Goal: Complete application form

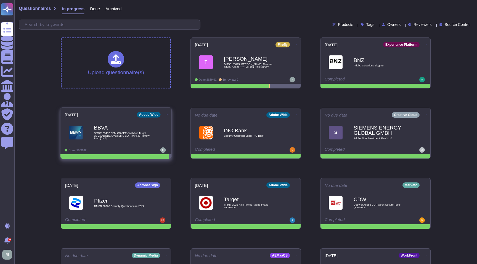
click at [115, 131] on div "BBVA DMSR 28457 AEM CS AEP Analytics Target BBVA ADOBE SYSTEMS SOFTWARE Review …" at bounding box center [122, 132] width 56 height 22
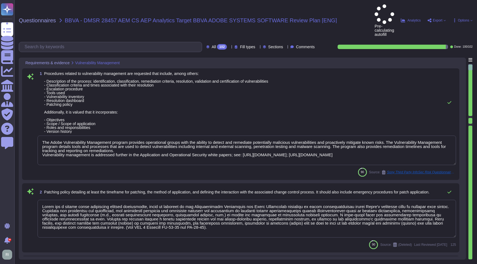
type textarea "The Adobe Vulnerability Management program provides operational groups with the…"
type textarea "Adobe has a formal patch management process implemented, which is governed by t…"
type textarea "Please refer to the Adobe Trust Center and the Security Testing Reports for the…"
type textarea "Adobe does not share any vulnerability scan results with tenants/customers as t…"
type textarea "Adobe has a formal patch management process implemented, which is governed by t…"
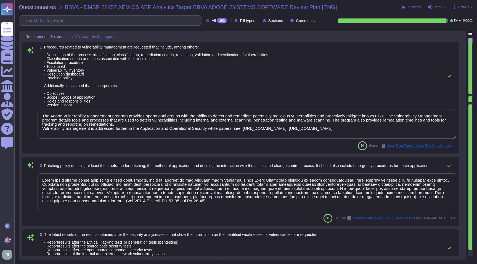
click at [263, 90] on span "Procedures related to vulnerability management are requested that include, amon…" at bounding box center [156, 76] width 224 height 62
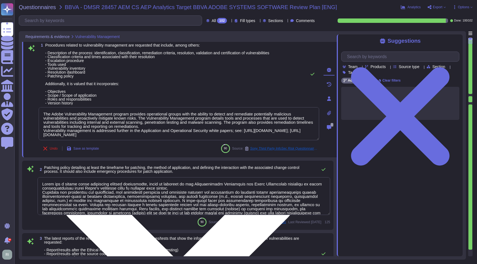
scroll to position [5, 0]
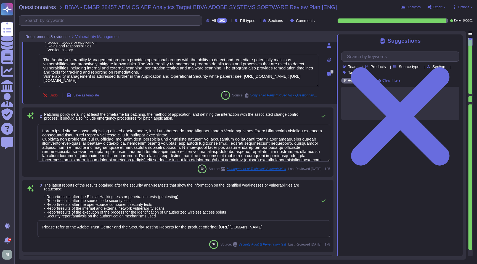
type textarea "Adobe has a formal patch management process implemented, which is governed by t…"
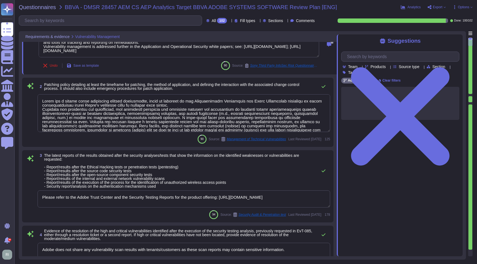
scroll to position [9, 0]
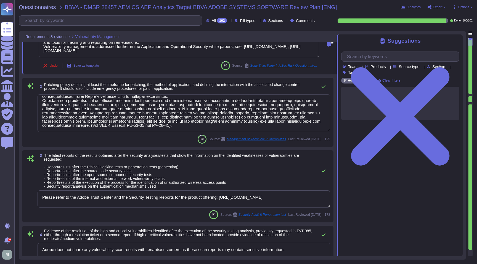
type textarea "For vulnerability tracking, Adobe assigns a risk rating to identified vulnerabi…"
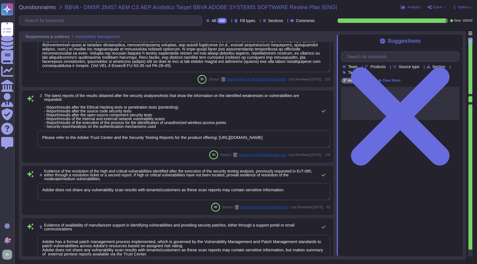
scroll to position [156, 0]
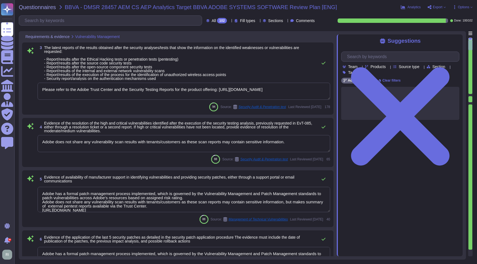
type textarea "No. Vulnerabilities are classified as Confidential and therefore cannot be shar…"
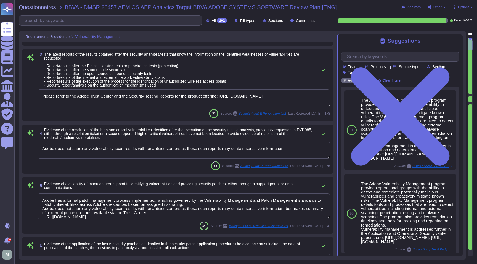
scroll to position [175, 0]
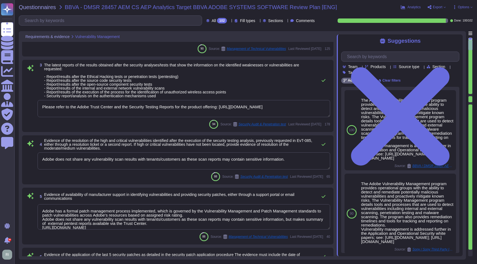
drag, startPoint x: 317, startPoint y: 106, endPoint x: 40, endPoint y: 103, distance: 276.4
click at [40, 103] on textarea "Please refer to the Adobe Trust Center and the Security Testing Reports for the…" at bounding box center [184, 108] width 292 height 17
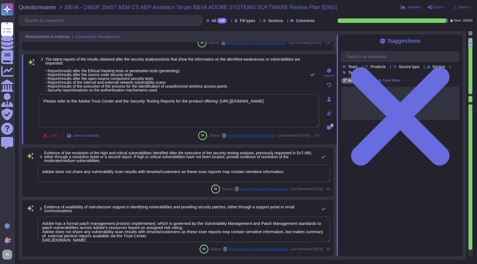
drag, startPoint x: 293, startPoint y: 172, endPoint x: 303, endPoint y: 173, distance: 10.0
click at [293, 172] on textarea "Adobe does not share any vulnerability scan results with tenants/customers as t…" at bounding box center [184, 173] width 292 height 17
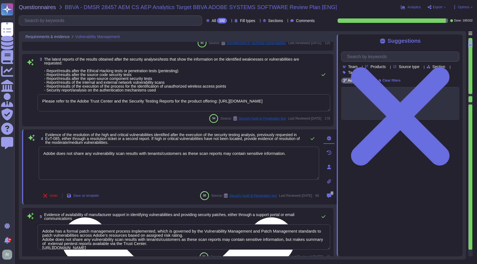
paste textarea "Please refer to the Adobe Trust Center and the Security Testing Reports for the…"
type textarea "Adobe does not share any vulnerability scan results with tenants/customers as t…"
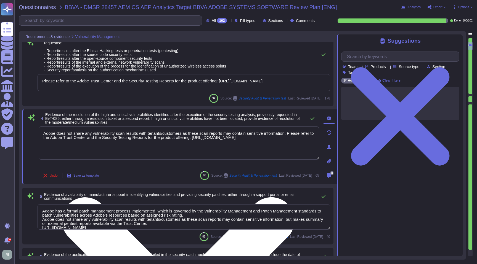
scroll to position [243, 0]
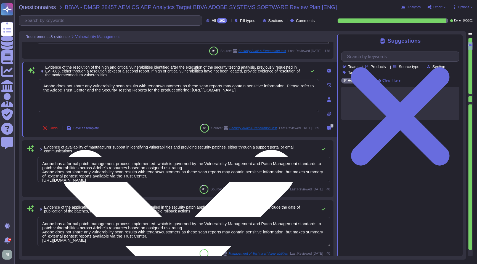
type textarea "No. Vulnerabilities are classified as Confidential and therefore cannot be shar…"
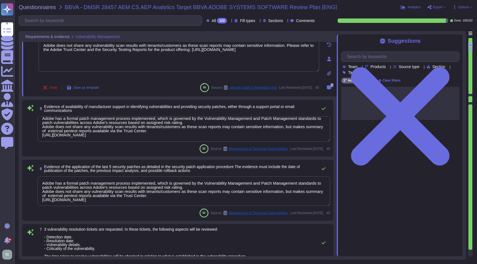
scroll to position [292, 0]
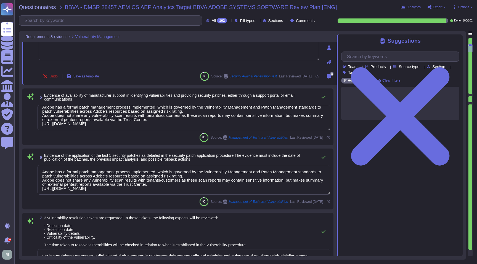
type textarea "Adobe conducts vulnerability scanning on a scheduled basis. A tool is used to q…"
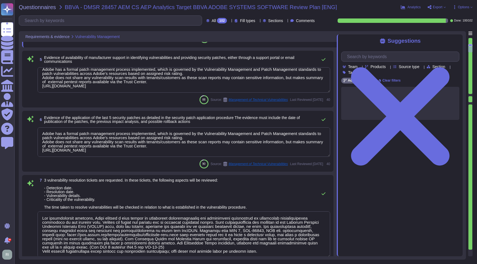
type textarea "Adobe does not share any vulnerability scan results with tenants/customers as t…"
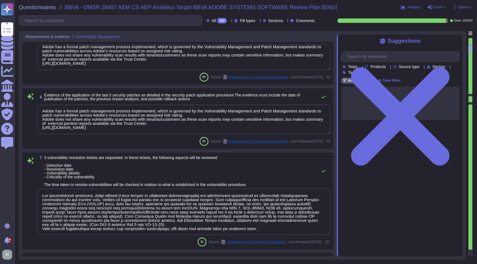
type textarea "New vulnerabilities and threats evolve each day and Adobe strives to respond an…"
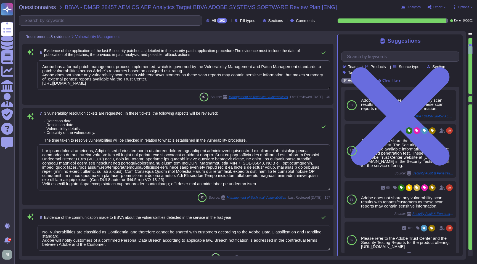
scroll to position [413, 0]
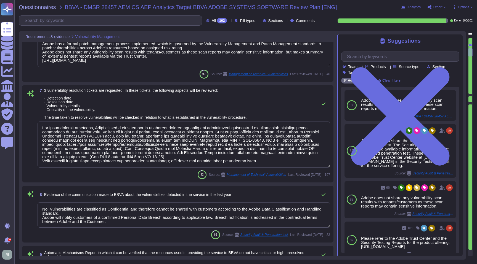
type textarea "Access to the production environment is restricted to authorized personnel only…"
click at [272, 161] on textarea at bounding box center [184, 145] width 292 height 46
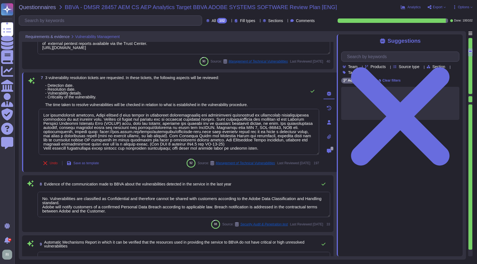
paste textarea "Please refer to the Adobe Trust Center and the Security Testing Reports for the…"
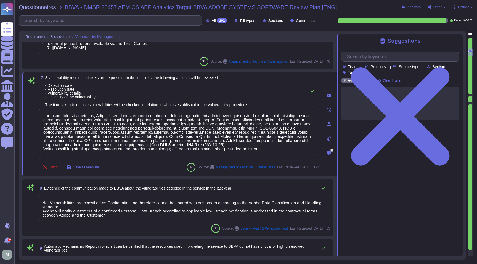
type textarea "For vulnerability tracking, Adobe assigns a risk rating to identified vulnerabi…"
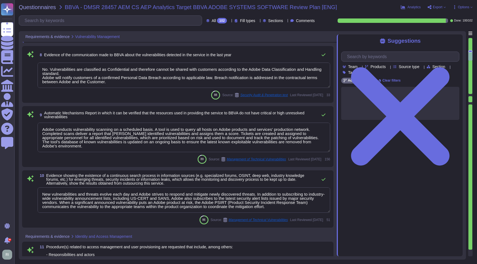
type textarea "Adobe assigns roles to control access for designated groups. Role-based access …"
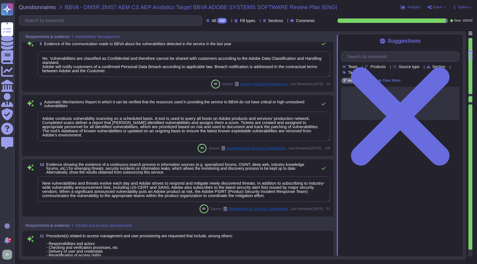
type textarea "For vulnerability tracking, Adobe assigns a risk rating to identified vulnerabi…"
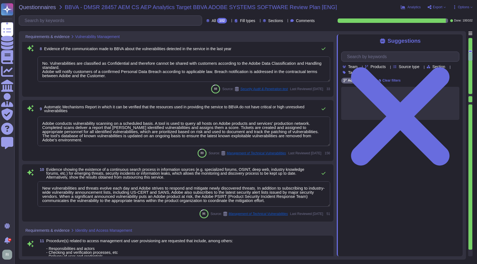
scroll to position [407, 0]
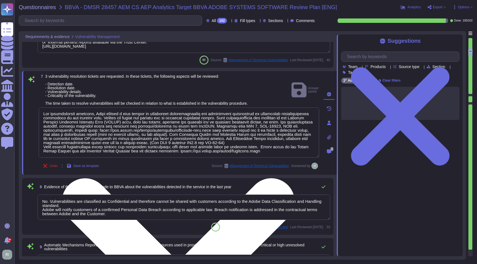
type textarea "Adobe does not share any vulnerability scan results with tenants/customers as t…"
type textarea "Adobe has a formal patch management process implemented, which is governed by t…"
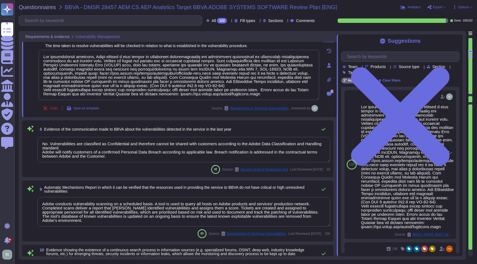
scroll to position [474, 0]
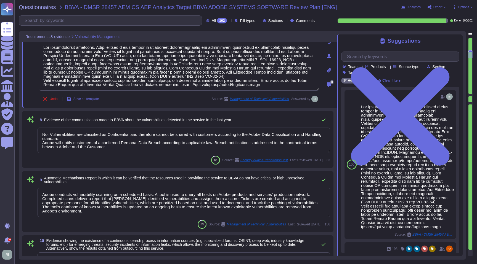
drag, startPoint x: 50, startPoint y: 136, endPoint x: 36, endPoint y: 136, distance: 14.3
click at [36, 136] on div "8 Evidence of the communication made to BBVA about the vulnerabilities detected…" at bounding box center [177, 139] width 304 height 50
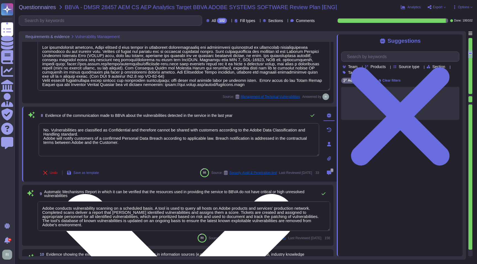
type textarea "Vulnerabilities are classified as Confidential and therefore cannot be shared w…"
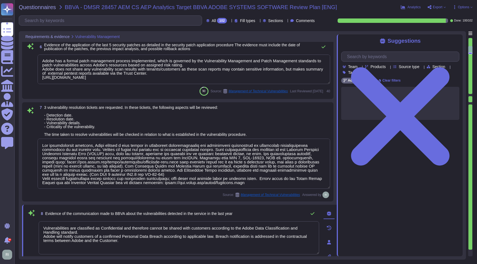
type textarea "Please refer to the Adobe Trust Center and the Security Testing Reports for the…"
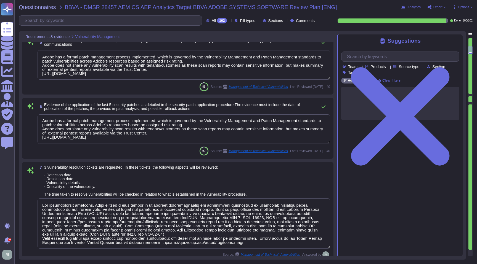
type textarea "Vulnerabilities are classified as Confidential and therefore cannot be shared w…"
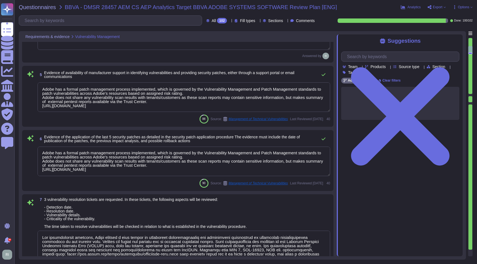
scroll to position [285, 0]
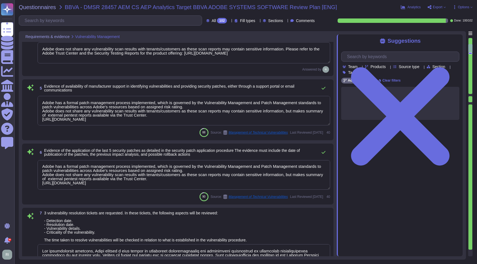
type textarea "Adobe has a formal patch management process implemented, which is governed by t…"
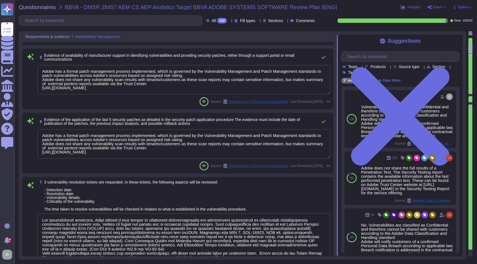
scroll to position [317, 0]
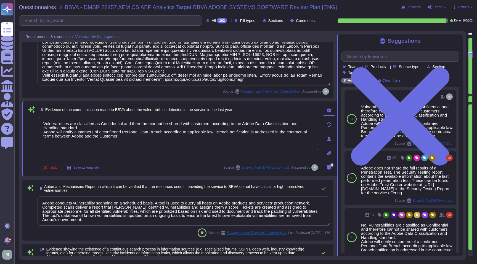
type textarea "New vulnerabilities and threats evolve each day and Adobe strives to respond an…"
type textarea "Access to the production environment is restricted to authorized personnel only…"
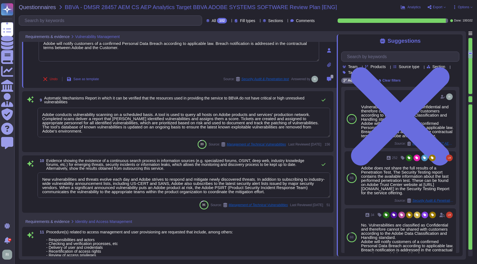
scroll to position [589, 0]
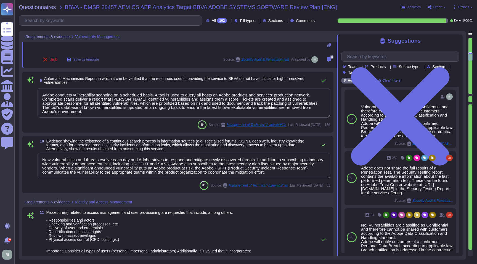
type textarea "Adobe assigns roles to control access for designated groups. Role-based access …"
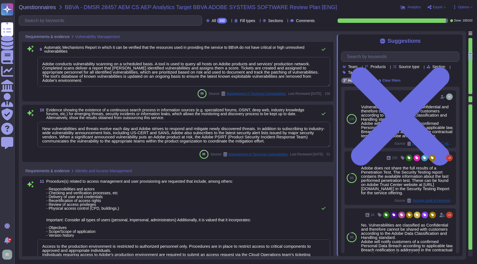
type textarea "Refer to the Adobe Identity Management Services whitepaper for details: [URL][D…"
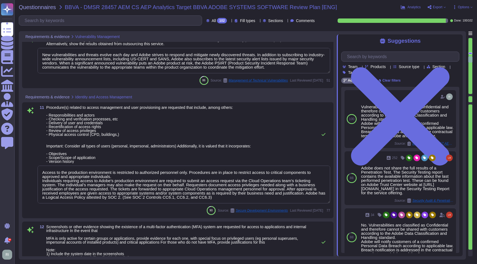
scroll to position [688, 0]
type textarea "Adobe does not have access to customers credentials. Customer needs to initiate…"
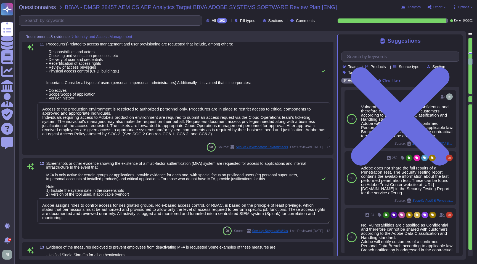
scroll to position [747, 0]
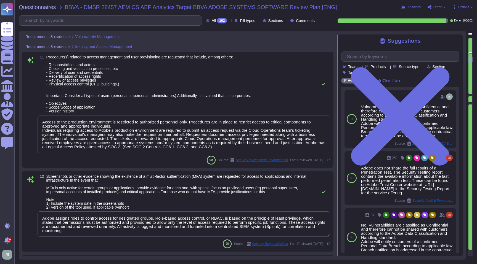
type textarea "Adobe conducts vulnerability scanning on a scheduled basis. A tool is used to q…"
type textarea "New vulnerabilities and threats evolve each day and Adobe strives to respond an…"
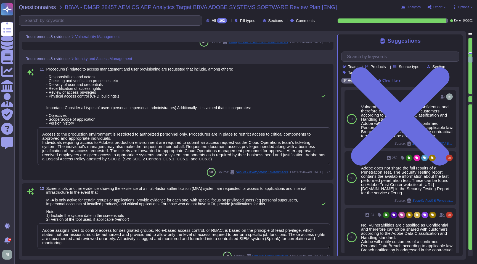
scroll to position [1, 0]
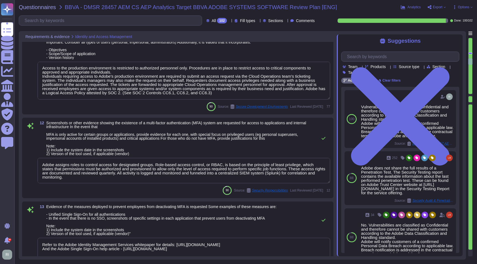
type textarea "All changes to user access rights are logged. ​​ The request for access and acc…"
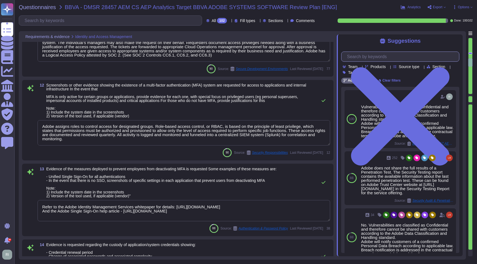
click at [391, 59] on input "text" at bounding box center [401, 57] width 115 height 10
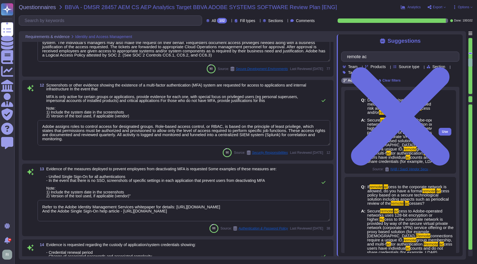
type input "remote ac"
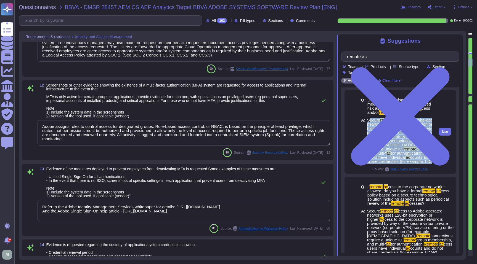
drag, startPoint x: 399, startPoint y: 183, endPoint x: 368, endPoint y: 125, distance: 65.6
click at [368, 125] on span "Secure remote ac cess to Adobe-operated networks uses 128-bit encryption or hig…" at bounding box center [409, 141] width 85 height 46
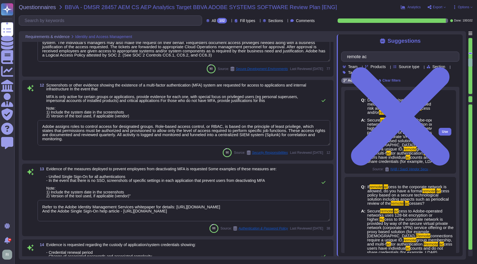
click at [439, 151] on div "Use" at bounding box center [445, 132] width 22 height 84
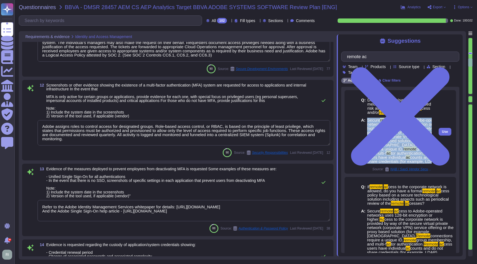
drag, startPoint x: 399, startPoint y: 183, endPoint x: 367, endPoint y: 125, distance: 65.7
click at [367, 125] on span "Secure remote ac cess to Adobe-operated networks uses 128-bit encryption or hig…" at bounding box center [409, 141] width 85 height 46
copy span "Secure remote ac cess to Adobe-operated networks uses 128-bit encryption or hig…"
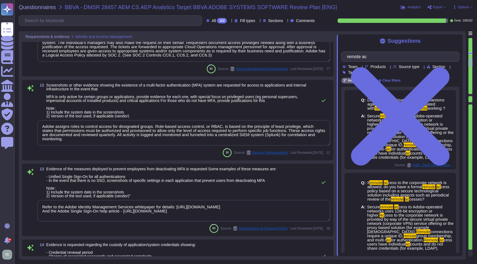
click at [103, 140] on textarea "Adobe assigns roles to control access for designated groups. Role-based access …" at bounding box center [184, 132] width 292 height 25
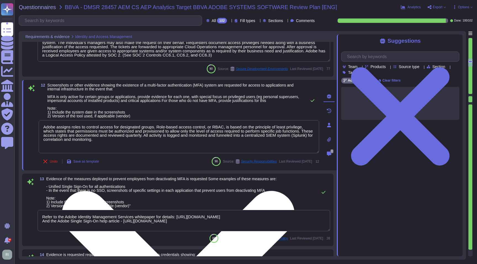
paste textarea "Secure remote access to Adobe-operated networks uses 128-bit encryption or high…"
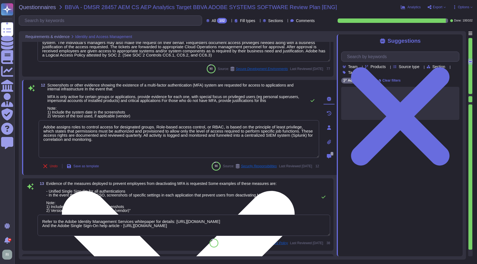
type textarea "Adobe assigns roles to control access for designated groups. Role-based access …"
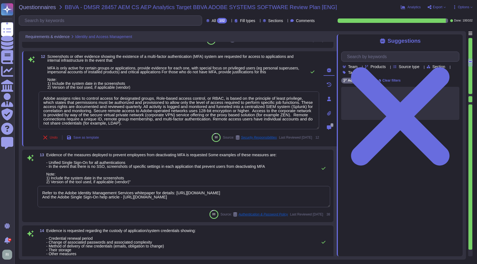
type textarea "The employee ceases working for Adobe."
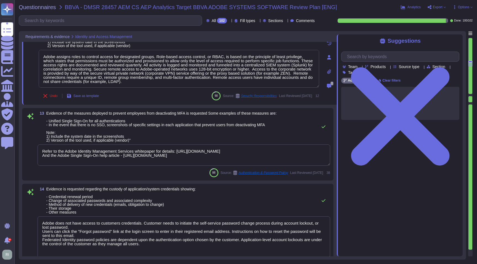
type textarea "Reviews and revalidation of user access for least privilege and separation of d…"
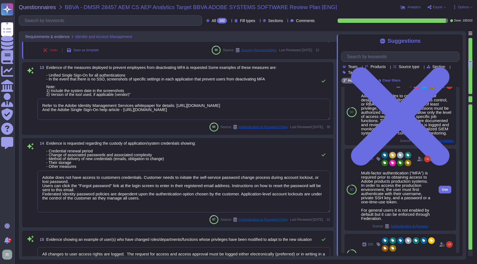
scroll to position [72, 0]
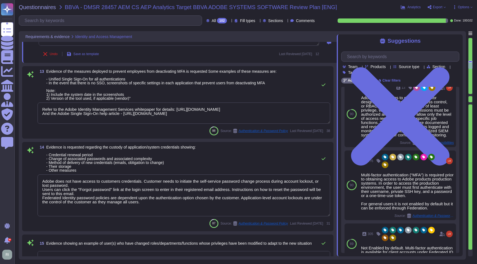
type textarea "Adobe assigns roles to control access for designated groups. Role-based access …"
drag, startPoint x: 309, startPoint y: 118, endPoint x: 59, endPoint y: 102, distance: 250.4
click at [59, 102] on div "13 Evidence of the measures deployed to prevent employees from deactivating MFA…" at bounding box center [177, 102] width 304 height 66
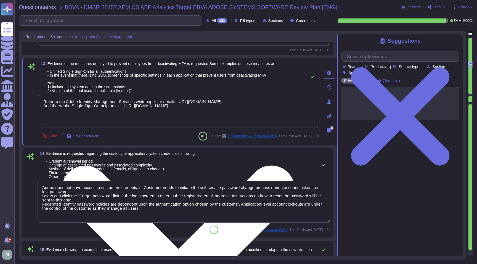
scroll to position [0, 0]
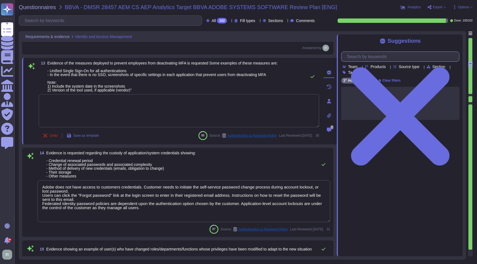
click at [376, 58] on input "text" at bounding box center [401, 57] width 115 height 10
type input "MFA"
click at [235, 72] on span "Evidence of the measures deployed to prevent employees from deactivating MFA is…" at bounding box center [162, 76] width 230 height 31
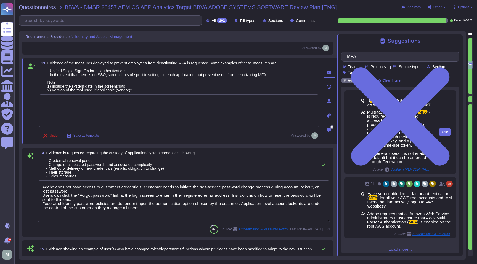
scroll to position [49, 0]
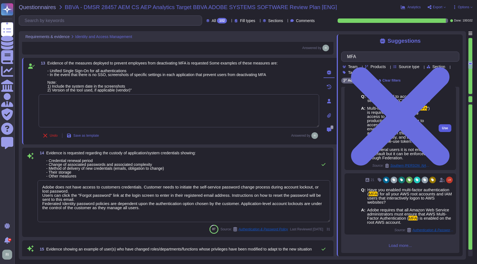
click at [444, 128] on span "Use" at bounding box center [445, 128] width 6 height 3
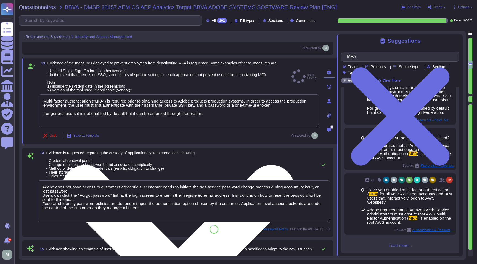
scroll to position [37, 0]
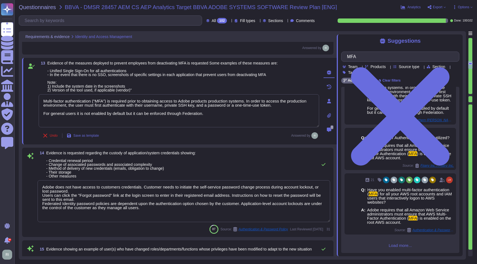
drag, startPoint x: 203, startPoint y: 115, endPoint x: 19, endPoint y: 112, distance: 184.5
click at [19, 112] on div "Requirements & evidence Identity and Access Management 11 Procedure(s) related …" at bounding box center [242, 145] width 447 height 229
type textarea "Multi-factor authentication (“MFA”) is required prior to obtaining access to Ad…"
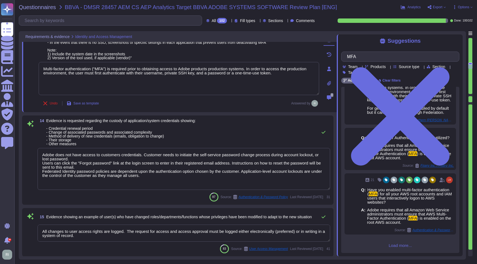
type textarea "No, role management is not available via SCIM. Authorization, including user ro…"
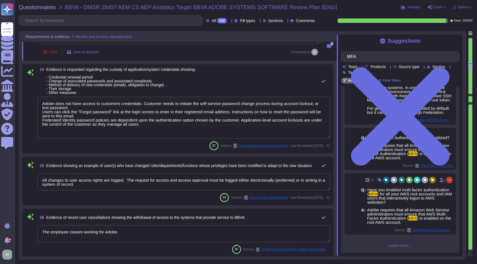
scroll to position [1020, 0]
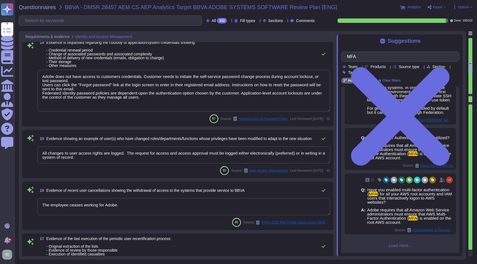
type textarea "Multi-factor authentication (“MFA”) is required prior to obtaining access to Ad…"
type textarea "Lorem ips dolorsitame consecte adi elitseddoe temp incidi utl Etdolor’m aliquae…"
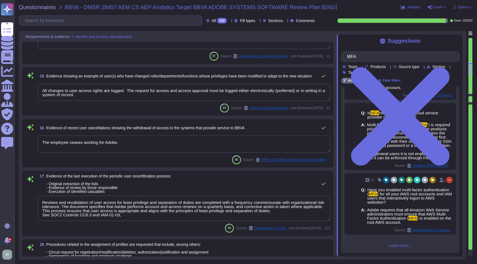
scroll to position [1105, 0]
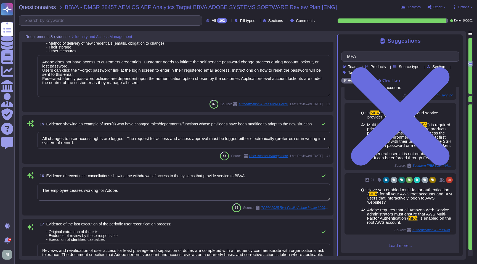
type textarea "Access to the production environment is restricted to authorized personnel only…"
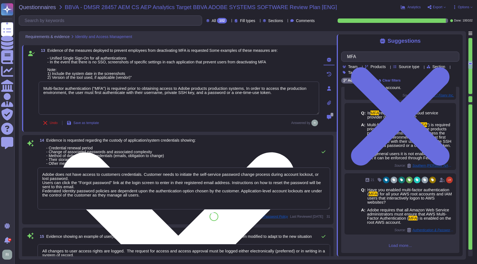
scroll to position [949, 0]
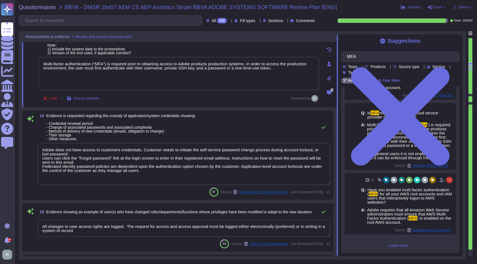
type textarea "No, role management is not available via SCIM. Authorization, including user ro…"
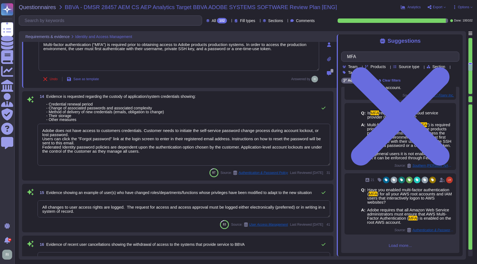
scroll to position [995, 0]
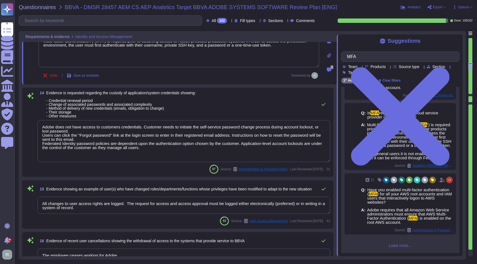
drag, startPoint x: 71, startPoint y: 138, endPoint x: 34, endPoint y: 136, distance: 37.5
click at [34, 136] on div "14 Evidence is requested regarding the custody of application/system credential…" at bounding box center [177, 132] width 304 height 83
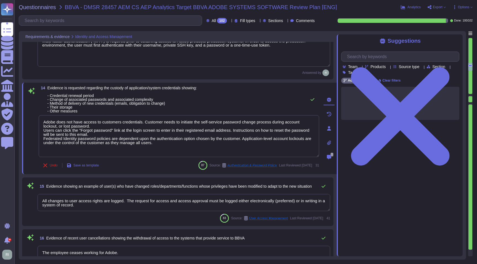
scroll to position [0, 0]
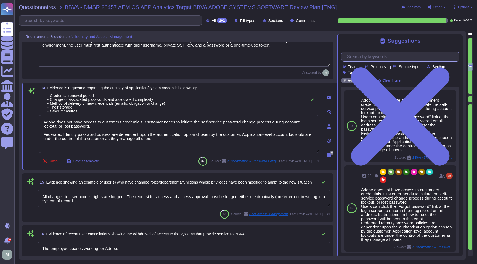
type textarea "Adobe does not have access to customers credentials. Customer needs to initiate…"
click at [383, 55] on input "text" at bounding box center [401, 57] width 115 height 10
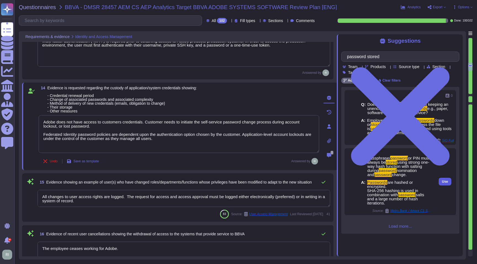
type input "password stored"
click at [444, 182] on button "Use" at bounding box center [444, 182] width 13 height 8
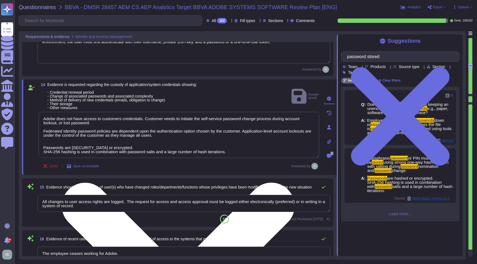
click at [198, 139] on textarea "Adobe does not have access to customers credentials. Customer needs to initiate…" at bounding box center [179, 135] width 280 height 46
click at [44, 146] on textarea "Adobe does not have access to customers credentials. Customer needs to initiate…" at bounding box center [179, 135] width 280 height 46
type textarea "Adobe does not have access to customers credentials. Customer needs to initiate…"
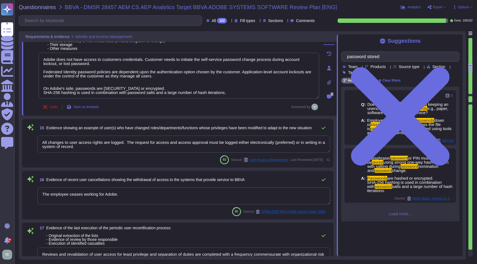
type textarea "Lorem ips dolorsitame consecte adi elitseddoe temp incidi utl Etdolor’m aliquae…"
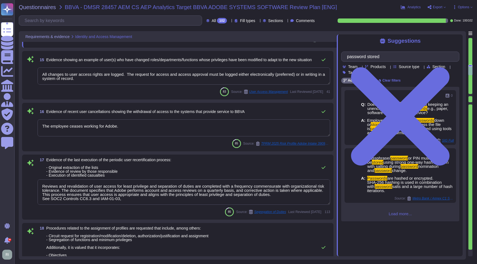
scroll to position [1124, 0]
type textarea "Adobe does not have access to customers credentials. Customer needs to initiate…"
drag, startPoint x: 395, startPoint y: 54, endPoint x: 323, endPoint y: 55, distance: 72.3
click at [323, 55] on div "Requirements & evidence Identity and Access Management 12 Screenshots or other …" at bounding box center [242, 145] width 447 height 229
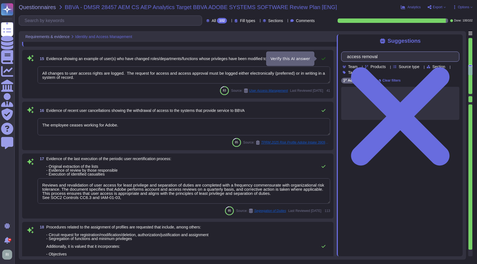
type input "access removal"
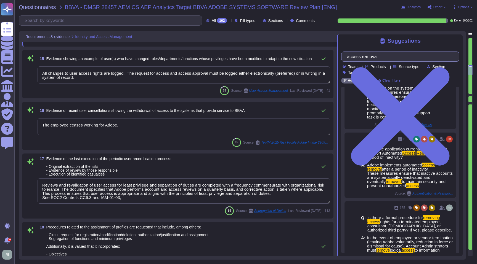
scroll to position [180, 0]
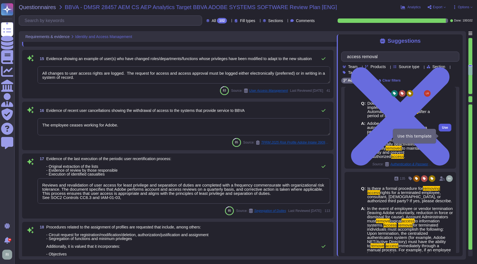
click at [443, 129] on span "Use" at bounding box center [445, 127] width 6 height 3
type textarea "Adobe does not have access to customers credentials. Customer needs to initiate…"
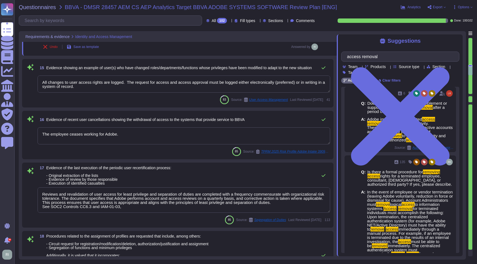
click at [210, 135] on textarea "The employee ceases working for Adobe." at bounding box center [184, 135] width 292 height 17
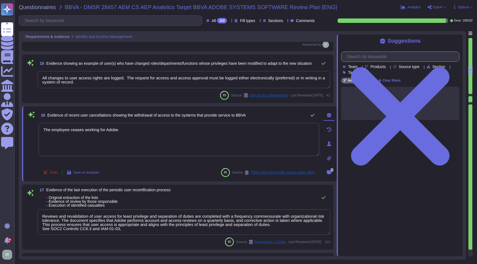
click at [371, 55] on input "text" at bounding box center [401, 57] width 115 height 10
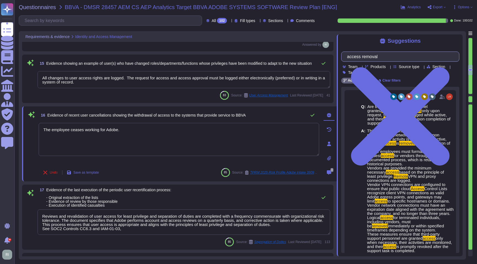
type input "access removal"
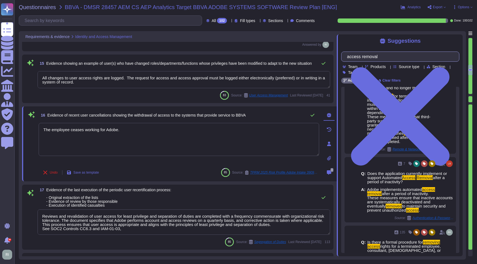
scroll to position [165, 0]
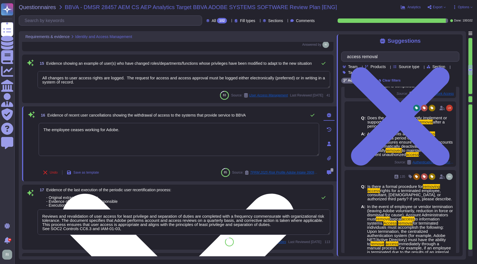
click at [212, 147] on textarea "The employee ceases working for Adobe." at bounding box center [179, 139] width 280 height 33
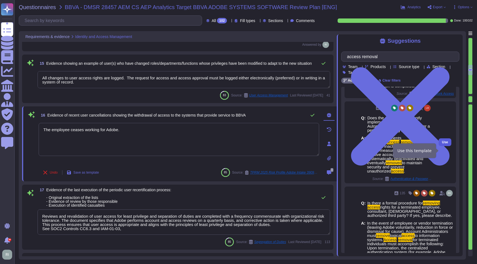
click at [447, 144] on span "Use" at bounding box center [445, 142] width 6 height 3
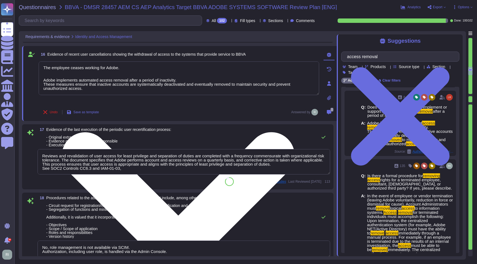
scroll to position [1184, 0]
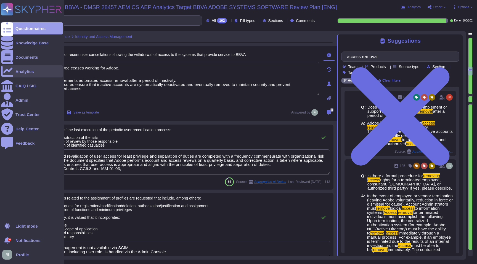
drag, startPoint x: 130, startPoint y: 70, endPoint x: 2, endPoint y: 67, distance: 127.2
click at [2, 67] on div "Questionnaires Knowledge Base Documents Analytics CAIQ / SIG Admin Trust Center…" at bounding box center [238, 132] width 477 height 264
type textarea "Adobe implements automated access removal after a period of inactivity. These m…"
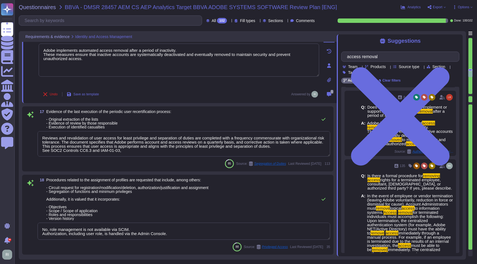
scroll to position [1206, 0]
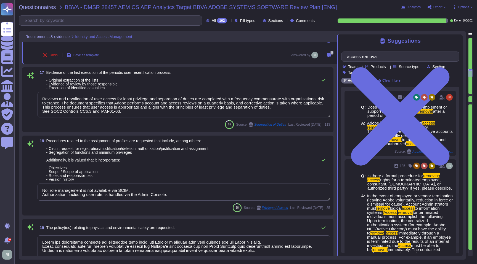
type textarea "Account permissions must be based on the principle of least privilege. Logical …"
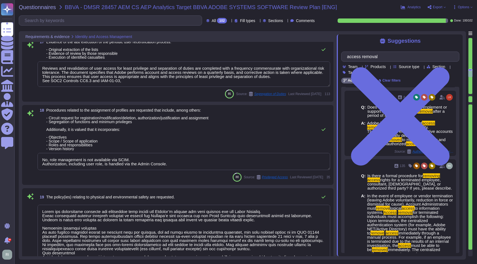
type textarea "Adobe implements automated access removal after a period of inactivity. These m…"
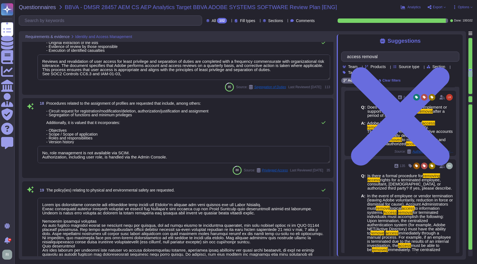
scroll to position [1277, 0]
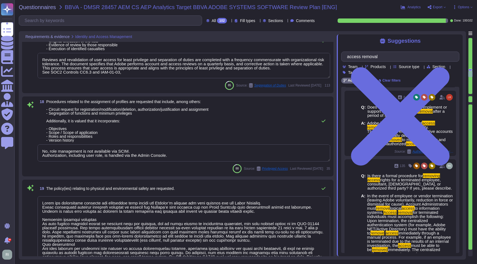
drag, startPoint x: 47, startPoint y: 102, endPoint x: 231, endPoint y: 99, distance: 184.5
click at [231, 99] on div "18 Procedures related to the assignment of profiles are requested that include,…" at bounding box center [177, 137] width 311 height 80
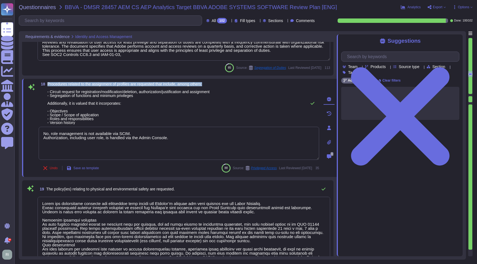
drag, startPoint x: 48, startPoint y: 84, endPoint x: 220, endPoint y: 84, distance: 171.8
click at [210, 84] on span "Procedures related to the assignment of profiles are requested that include, am…" at bounding box center [128, 103] width 162 height 42
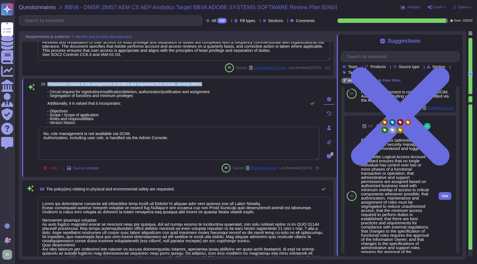
scroll to position [188, 0]
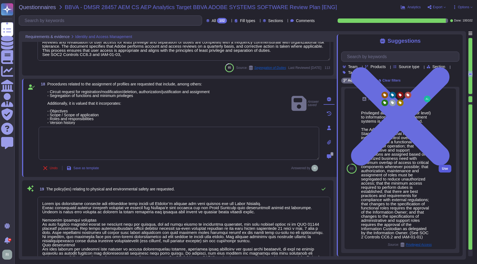
click at [448, 173] on button "Use" at bounding box center [444, 169] width 13 height 8
type textarea "Privileged access (administrator level) to information security management syst…"
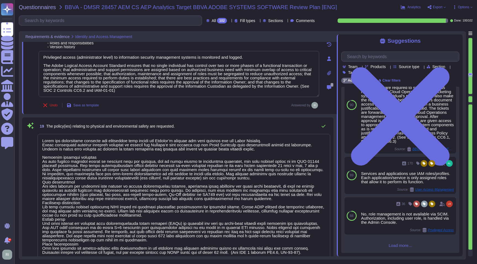
scroll to position [1362, 0]
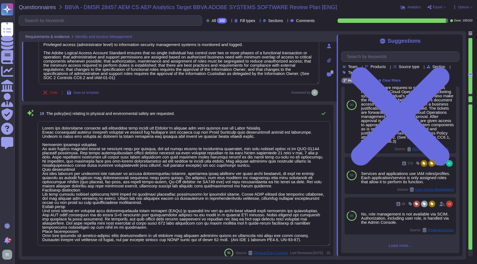
type textarea "This is part of our vendor on-boarding and is a combination of Procurement proc…"
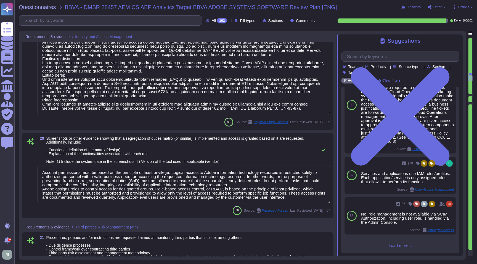
type textarea "All vendors are assessed against the Vendor Information Security Standard."
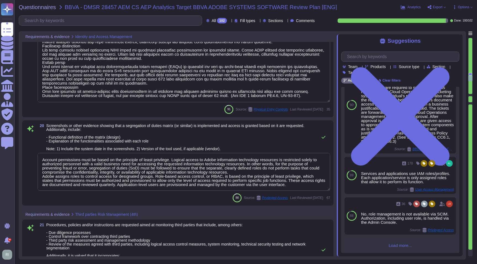
scroll to position [1500, 0]
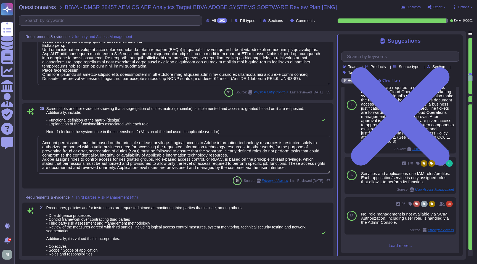
type textarea "For a list, please see: [URL][DOMAIN_NAME]. Customers can subscribe to notifica…"
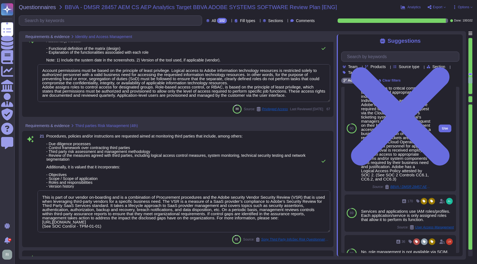
scroll to position [186, 0]
drag, startPoint x: 399, startPoint y: 179, endPoint x: 431, endPoint y: 185, distance: 33.2
click at [431, 185] on div "Access to the production environment is restricted to authorized personnel only…" at bounding box center [396, 129] width 75 height 126
copy div "See SOC 2 Controls CC6.1, CC6.2, and CC6.3)"
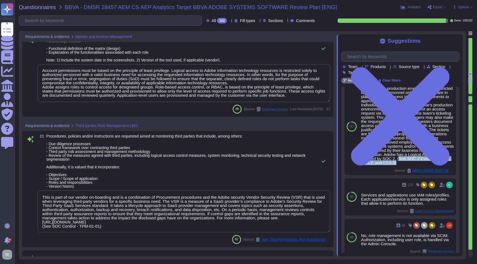
scroll to position [1589, 0]
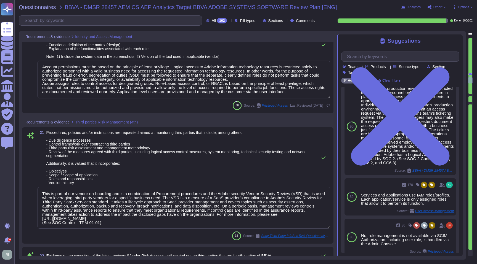
click at [312, 92] on textarea "Account permissions must be based on the principle of least privilege. Logical …" at bounding box center [184, 80] width 292 height 38
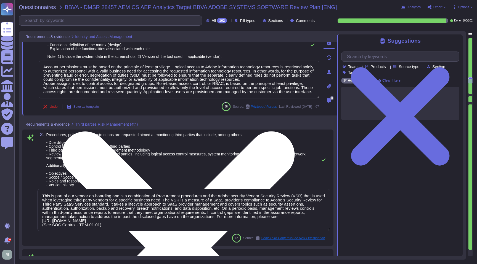
scroll to position [0, 0]
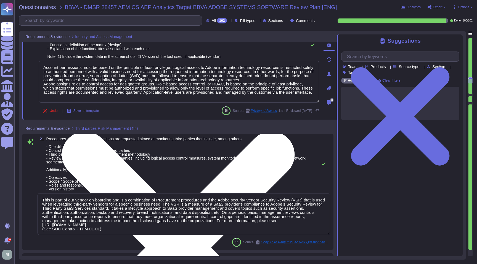
paste textarea "See SOC 2 Controls CC6.1, CC6.2, and CC6.3)"
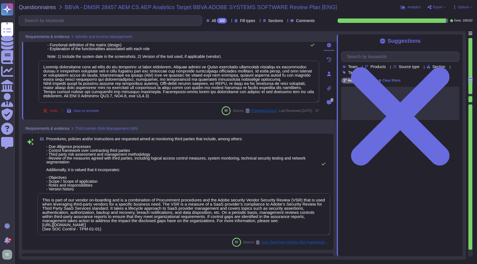
type textarea "Account permissions must be based on the principle of least privilege. Logical …"
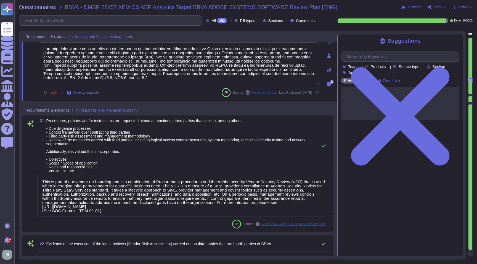
type textarea "Adobe conducts a mandatory, annual Security Awareness Training which applies to…"
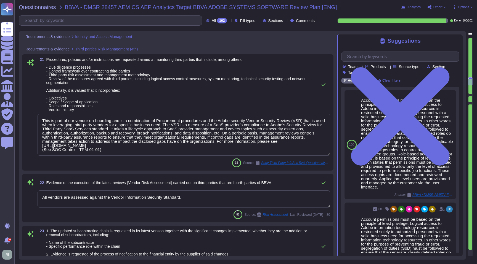
scroll to position [1, 0]
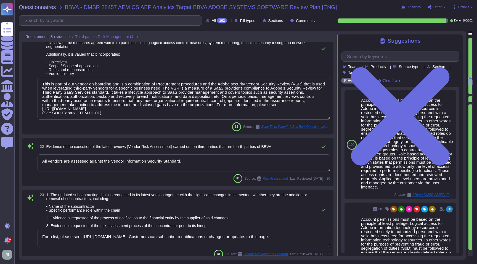
type textarea "Adobe's Cryptography Standard addresses the cryptography used to protect the co…"
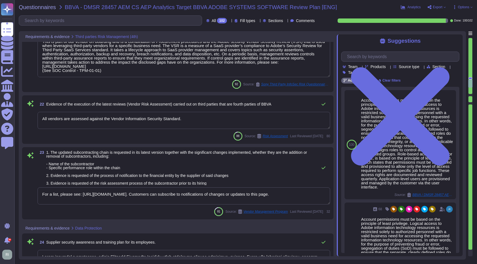
scroll to position [1740, 0]
click at [189, 119] on textarea "All vendors are assessed against the Vendor Information Security Standard." at bounding box center [184, 120] width 292 height 17
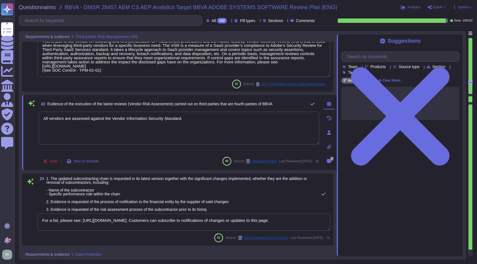
drag, startPoint x: 49, startPoint y: 103, endPoint x: 296, endPoint y: 102, distance: 247.1
click at [296, 102] on div "22 Evidence of the execution of the latest reviews (Vendor Risk Assessment) car…" at bounding box center [179, 103] width 280 height 11
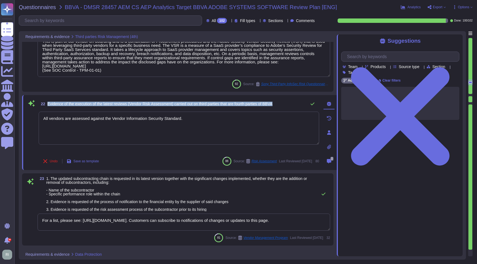
drag, startPoint x: 289, startPoint y: 104, endPoint x: 48, endPoint y: 102, distance: 240.8
click at [48, 102] on div "22 Evidence of the execution of the latest reviews (Vendor Risk Assessment) car…" at bounding box center [179, 103] width 280 height 11
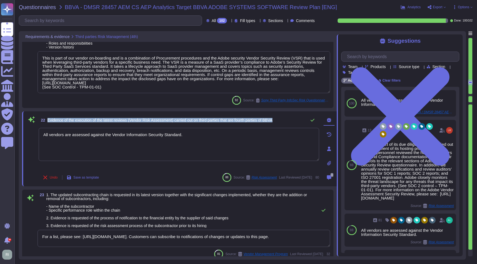
scroll to position [1725, 0]
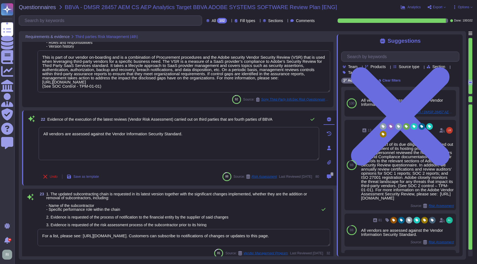
drag, startPoint x: 171, startPoint y: 135, endPoint x: 22, endPoint y: 134, distance: 148.4
click at [22, 134] on div "22 Evidence of the execution of the latest reviews (Vendor Risk Assessment) car…" at bounding box center [179, 148] width 314 height 75
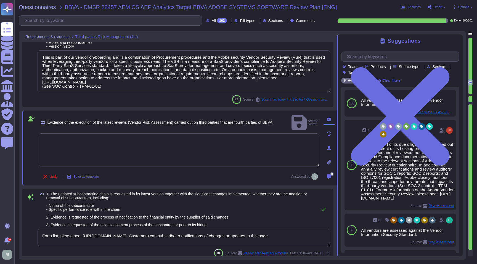
click at [113, 133] on textarea at bounding box center [179, 149] width 280 height 33
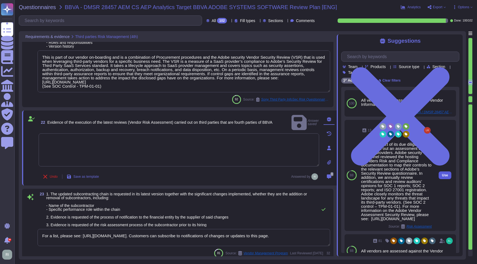
click at [446, 177] on span "Use" at bounding box center [445, 175] width 6 height 3
type textarea "Adobe, as part of its due diligence, has carried out an assessment of its hosti…"
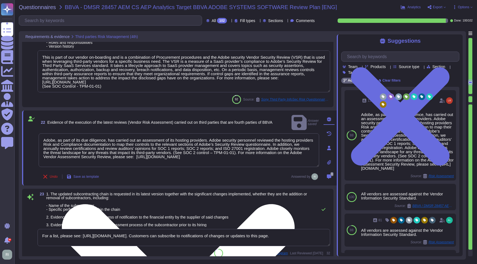
scroll to position [1, 0]
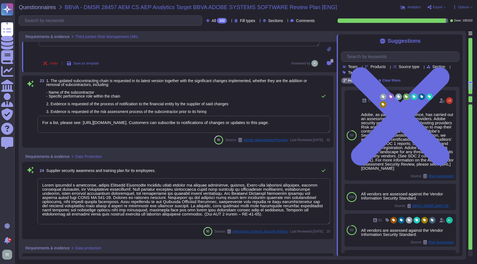
type textarea "Adobe services are expected to comply with the Key Management Standard. Adobe K…"
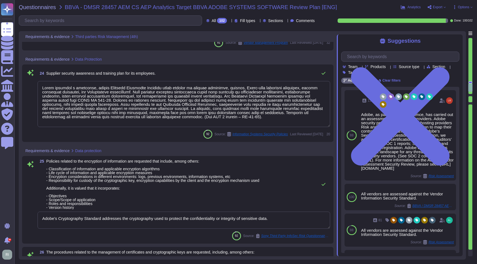
type textarea "All data must be labeled as one of the following four classifications: Public, …"
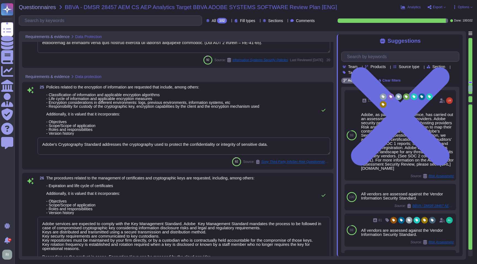
scroll to position [2000, 0]
click at [284, 146] on textarea "Adobe's Cryptography Standard addresses the cryptography used to protect the co…" at bounding box center [184, 145] width 292 height 17
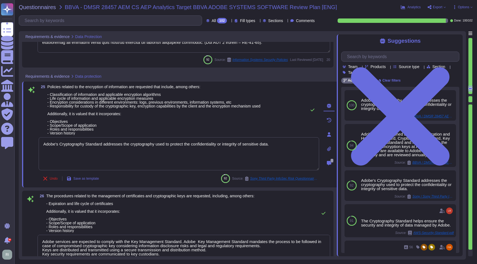
drag, startPoint x: 88, startPoint y: 88, endPoint x: 104, endPoint y: 87, distance: 16.0
click at [103, 87] on span "Policies related to the encryption of information are requested that include, a…" at bounding box center [153, 110] width 213 height 51
drag, startPoint x: 106, startPoint y: 88, endPoint x: 88, endPoint y: 88, distance: 17.4
click at [88, 88] on span "Policies related to the encryption of information are requested that include, a…" at bounding box center [153, 109] width 213 height 51
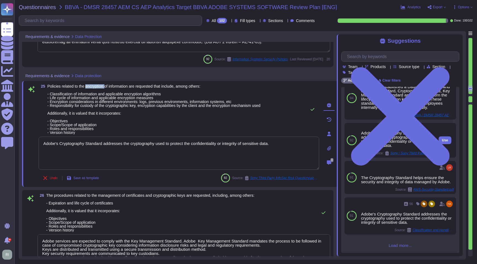
scroll to position [47, 0]
click at [403, 245] on span "Load more..." at bounding box center [400, 246] width 118 height 4
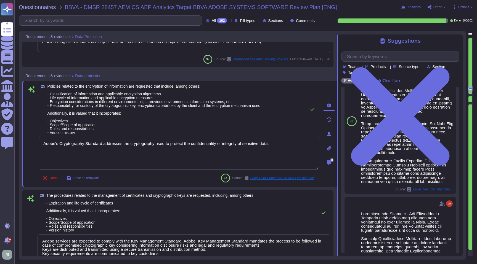
scroll to position [691, 0]
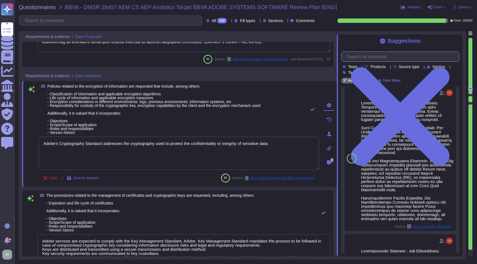
click at [396, 60] on input "text" at bounding box center [401, 57] width 115 height 10
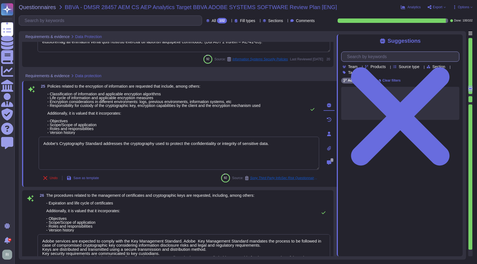
scroll to position [0, 0]
type input "data encryption"
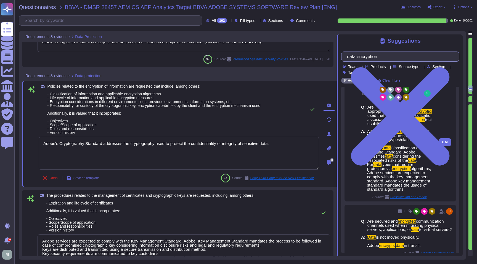
scroll to position [143, 0]
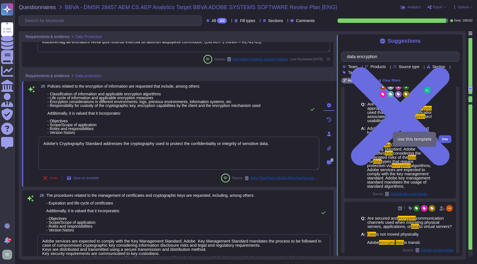
click at [447, 139] on span "Use" at bounding box center [445, 139] width 6 height 3
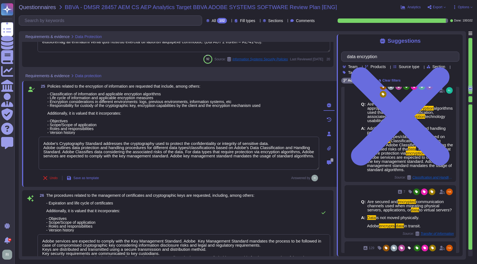
drag, startPoint x: 284, startPoint y: 144, endPoint x: 31, endPoint y: 139, distance: 252.4
click at [31, 139] on div "25 Policies related to the encryption of information are requested that include…" at bounding box center [172, 133] width 292 height 99
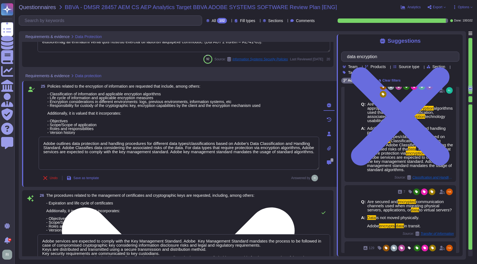
click at [103, 160] on textarea "Adobe outlines data protection and handling procedures for different data types…" at bounding box center [179, 153] width 280 height 33
type textarea "Adobe outlines data protection and handling procedures for different data types…"
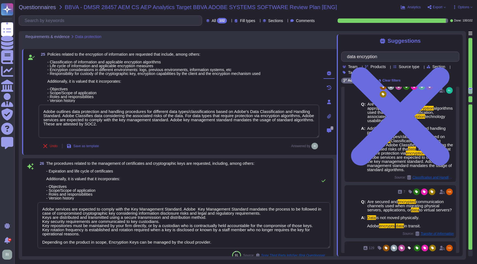
type textarea "The phrase "full disk encryption" doesn't apply to SaaS offerings but instead a…"
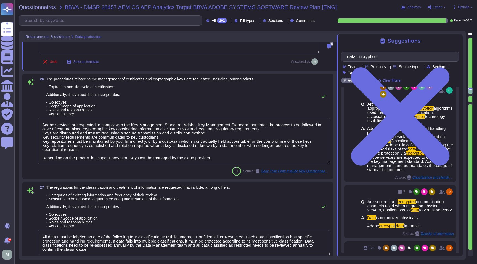
scroll to position [2143, 0]
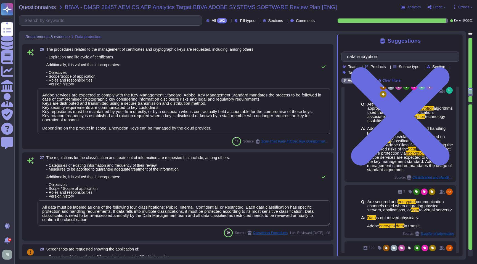
type textarea "Typically an asset would need to be returned to IT as part of the off-boarding …"
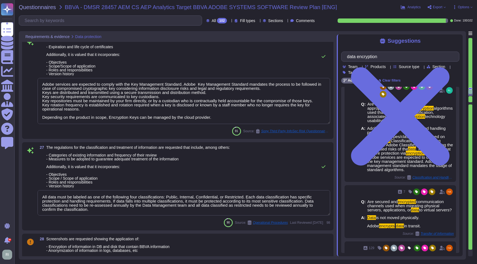
type textarea "Adobe outlines data protection and handling procedures for different data types…"
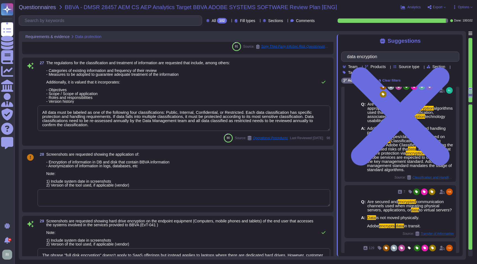
type textarea "Adobe has established a Data Classification and Handling Standard, Cryptography…"
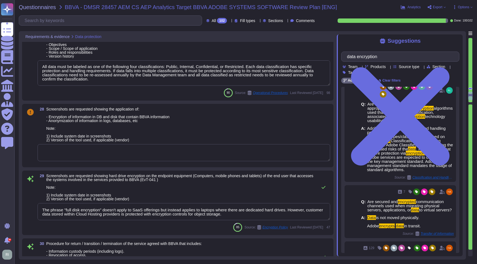
scroll to position [2290, 0]
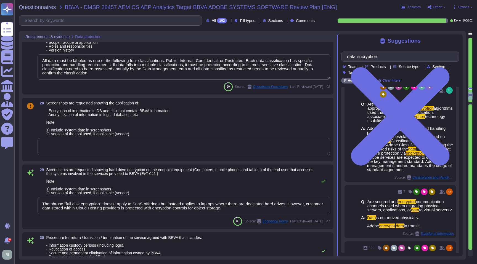
click at [156, 147] on textarea at bounding box center [184, 146] width 292 height 17
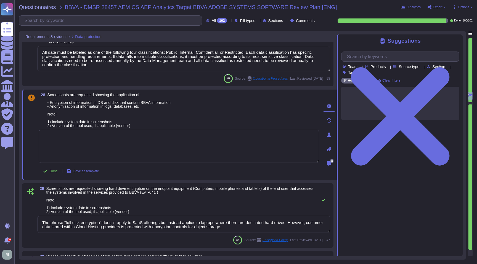
scroll to position [0, 0]
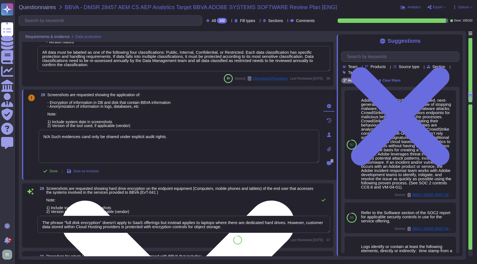
click at [89, 137] on textarea "N/A Such evidences cand only be shared under explicit audit rights." at bounding box center [179, 146] width 280 height 33
click at [83, 136] on textarea "N/A Such evidences can only be shared under explicit audit rights." at bounding box center [179, 146] width 280 height 33
drag, startPoint x: 51, startPoint y: 137, endPoint x: 61, endPoint y: 163, distance: 28.5
click at [51, 138] on textarea "N/A Such evidencescan only be shared under explicit audit rights." at bounding box center [179, 146] width 280 height 33
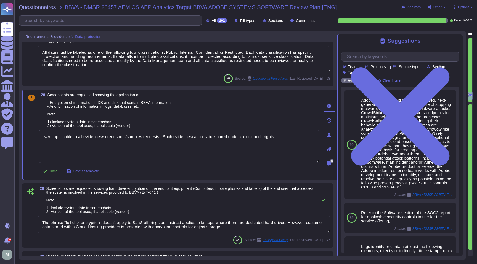
type textarea "N/A - applicable to all evidences/screenshots/samples requests - Such evidences…"
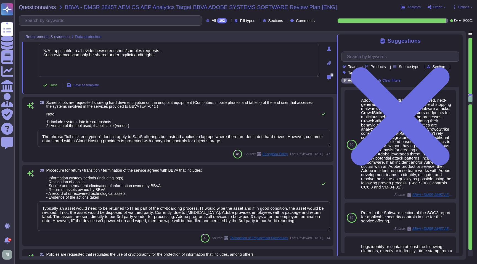
type textarea "Refer to the Software section of the SOC2 report for applicable security contro…"
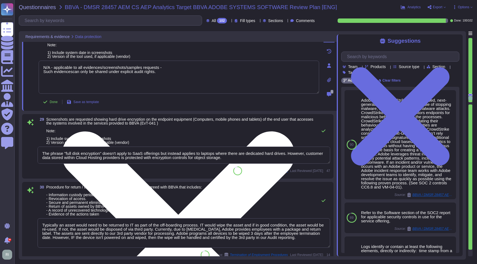
click at [71, 70] on textarea "N/A - applicable to all evidences/screenshots/samples requests - Such evidences…" at bounding box center [179, 77] width 280 height 33
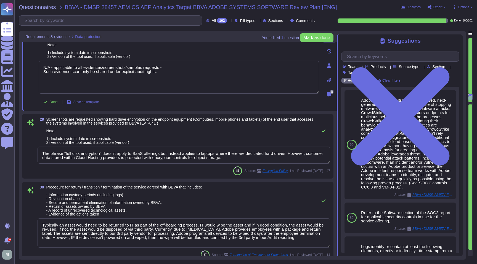
type textarea "N/A - applicable to all evidences/screenshots/samples requests - Such evidence …"
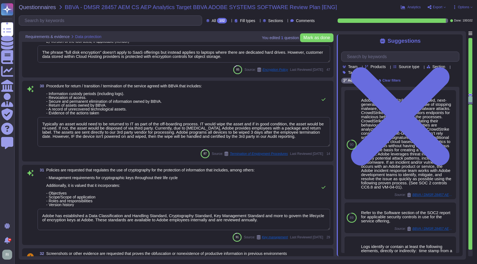
scroll to position [1, 0]
drag, startPoint x: 174, startPoint y: 56, endPoint x: 264, endPoint y: 62, distance: 89.8
click at [264, 62] on textarea "The phrase "full disk encryption" doesn't apply to SaaS offerings but instead a…" at bounding box center [184, 54] width 292 height 17
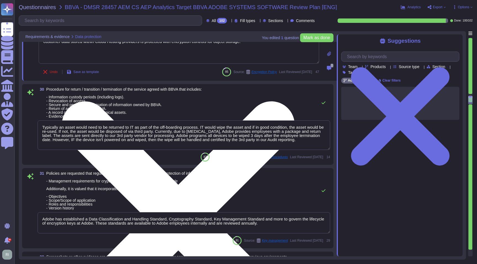
scroll to position [0, 0]
type textarea "The phrase "full disk encryption" doesn't apply to SaaS offerings but instead a…"
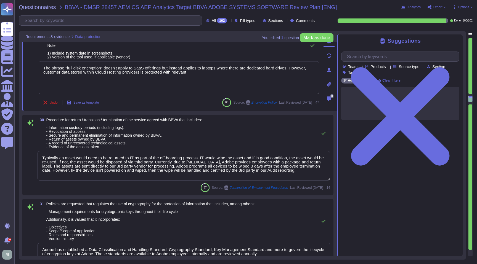
scroll to position [2422, 0]
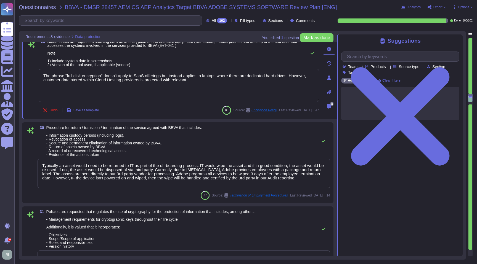
type textarea "All data must be labeled as one of the following four classifications: Public, …"
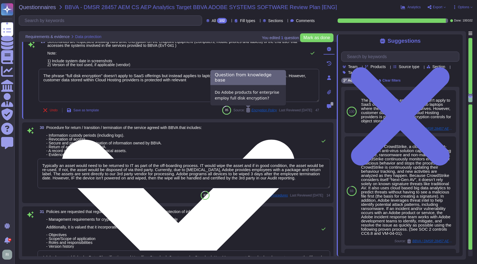
click at [188, 83] on textarea "The phrase "full disk encryption" doesn't apply to SaaS offerings but instead a…" at bounding box center [179, 85] width 280 height 33
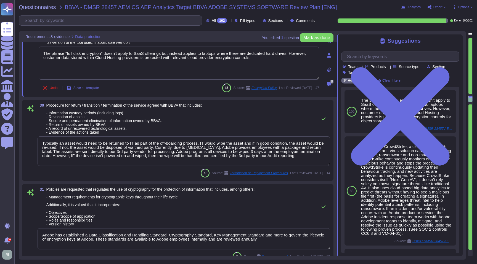
scroll to position [2445, 0]
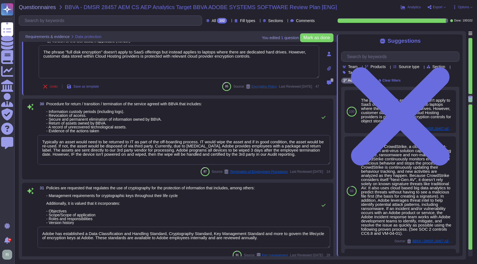
type textarea "The phrase "full disk encryption" doesn't apply to SaaS offerings but instead a…"
drag, startPoint x: 73, startPoint y: 163, endPoint x: 16, endPoint y: 136, distance: 62.8
click at [16, 136] on div "Questionnaires BBVA - DMSR 28457 AEM CS AEP Analytics Target BBVA ADOBE SYSTEMS…" at bounding box center [245, 132] width 462 height 264
drag, startPoint x: 42, startPoint y: 149, endPoint x: 27, endPoint y: 136, distance: 20.1
click at [27, 136] on div "30 Procedure for return / transition / termination of the service agreed with B…" at bounding box center [177, 139] width 304 height 74
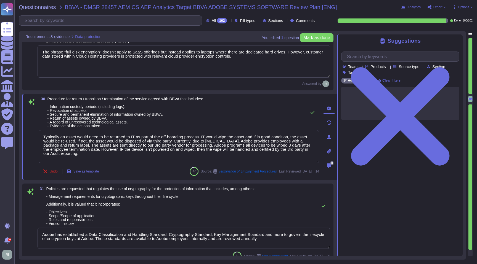
type textarea "c"
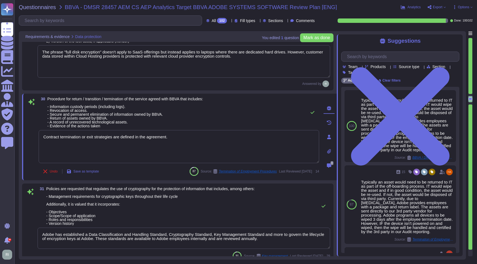
type textarea "Contract termination or exit strategies are defined in the agreement."
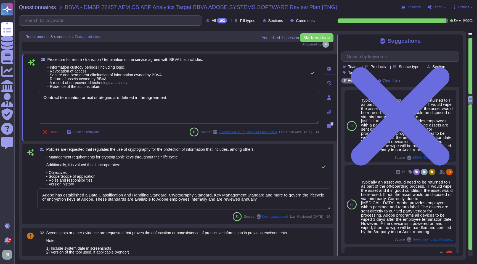
type textarea "The Technology Risk Management Standard defines the requirements regarding secu…"
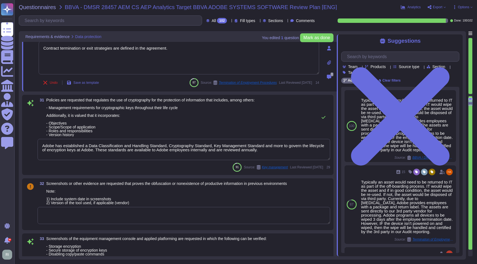
scroll to position [1, 0]
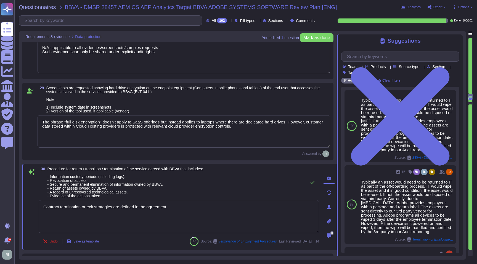
type textarea "All data must be labeled as one of the following four classifications: Public, …"
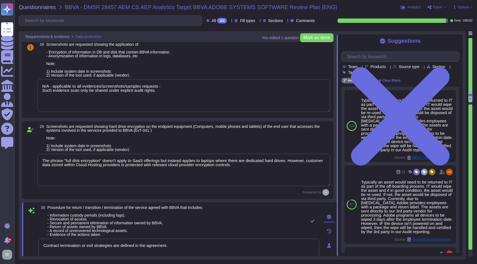
type textarea "Adobe services are expected to comply with the Key Management Standard. Adobe K…"
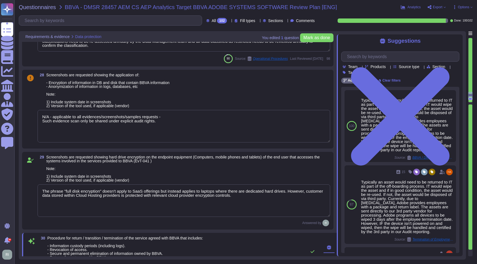
scroll to position [2301, 0]
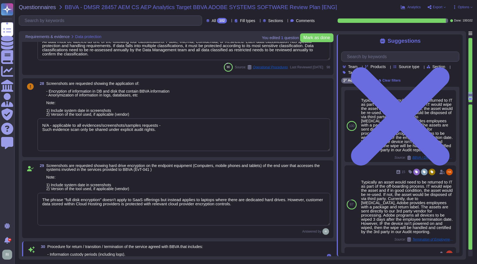
type textarea "Contract termination or exit strategies are defined in the agreement."
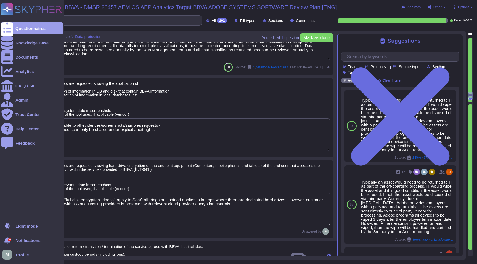
drag, startPoint x: 174, startPoint y: 132, endPoint x: 0, endPoint y: 126, distance: 174.4
click at [0, 126] on div "Questionnaires Knowledge Base Documents Analytics CAIQ / SIG Admin Trust Center…" at bounding box center [238, 132] width 477 height 264
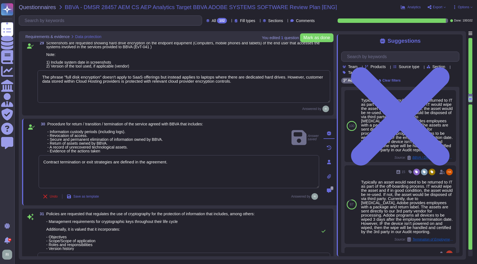
type textarea "Refer to the Software section of the SOC2 report for applicable security contro…"
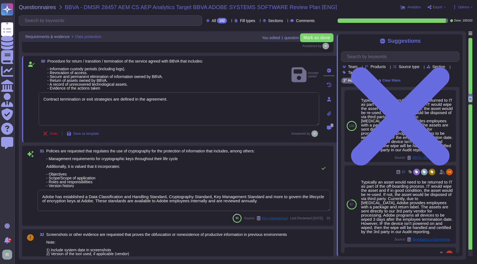
scroll to position [2507, 0]
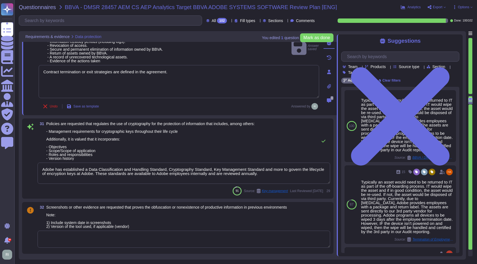
type textarea "The Technology Risk Management Standard defines the requirements regarding secu…"
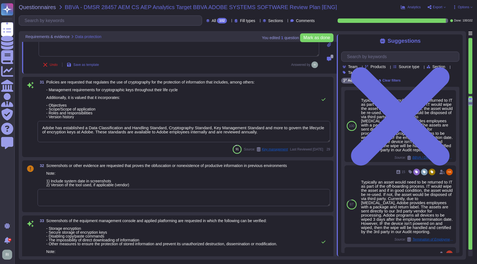
scroll to position [2548, 0]
type textarea "Roles and responsibilities for the governance of Information Security within Ad…"
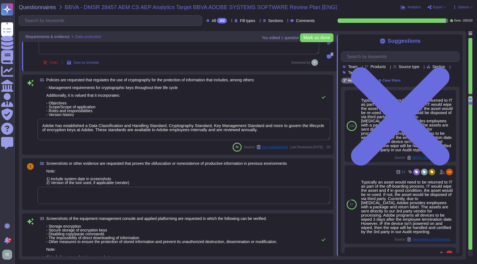
click at [83, 196] on textarea at bounding box center [184, 195] width 292 height 17
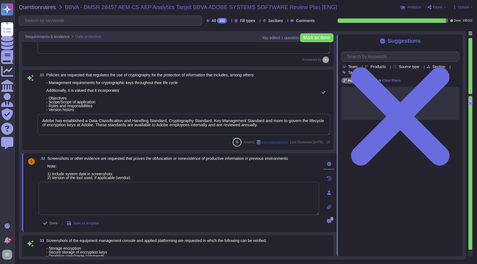
paste textarea "N/A - applicable to all evidences/screenshots/samples requests - Such evidence …"
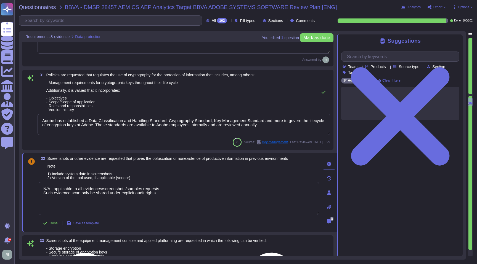
type textarea "N/A - applicable to all evidences/screenshots/samples requests - Such evidence …"
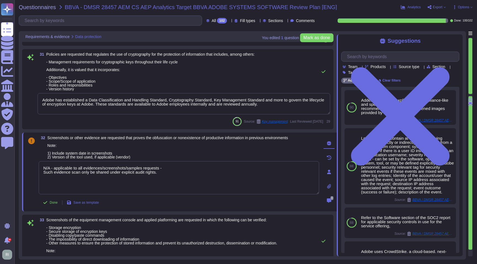
type textarea "Roles and responsibilities for the governance of Information Security within Ad…"
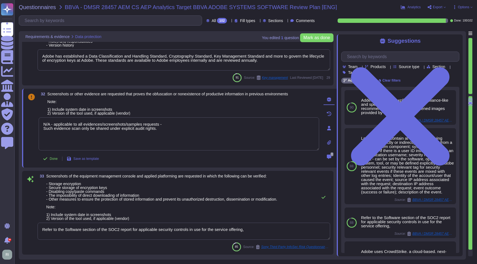
scroll to position [2646, 0]
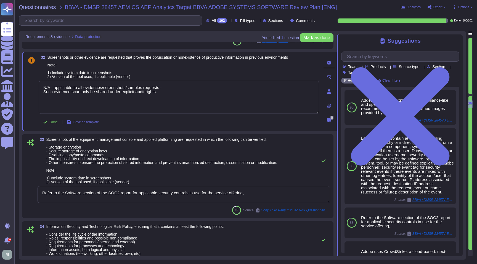
type textarea "Sub-processing agreements and/or contracts are not disclosed to clients. A list…"
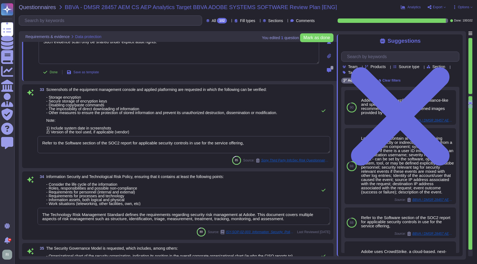
scroll to position [2713, 0]
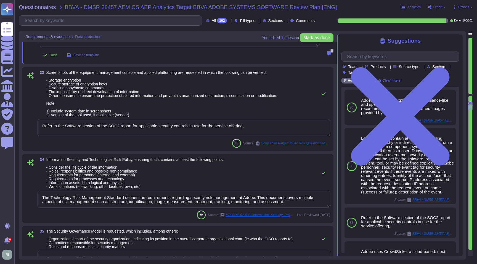
type textarea "A (not exhaustive) list of related policies and standards can be found in secti…"
type textarea "N/A - applicable to all evidences/screenshots/samples requests - Such evidence …"
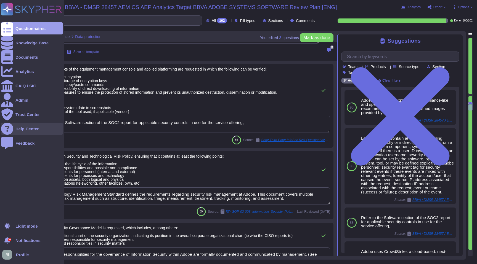
drag, startPoint x: 263, startPoint y: 127, endPoint x: 24, endPoint y: 127, distance: 238.6
click at [24, 127] on div "Questionnaires Knowledge Base Documents Analytics CAIQ / SIG Admin Trust Center…" at bounding box center [238, 132] width 477 height 264
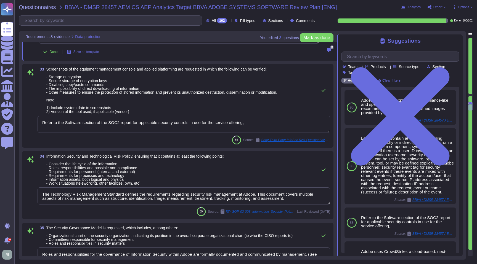
scroll to position [2713, 0]
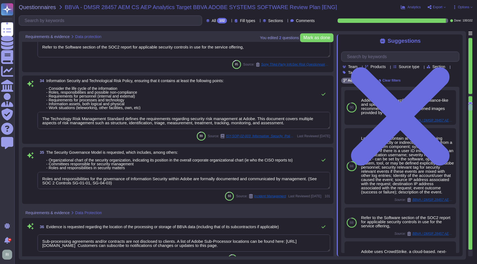
type textarea "N/A - applicable to all evidences/screenshots/samples requests - Such evidence …"
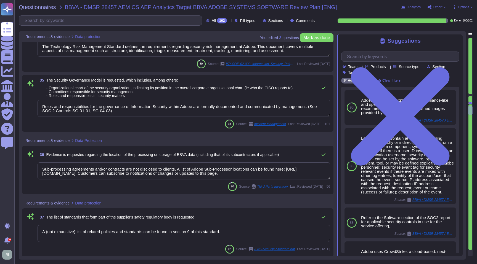
type textarea "Systems are hardened according to CIS guidelines. Adobe has developed a base co…"
type textarea "Adobe uses CrowdStrike, a cloud-based, next-generation anti-virus solution capa…"
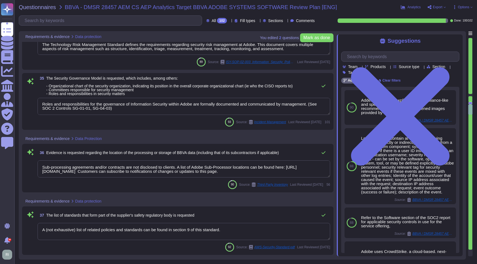
scroll to position [2887, 0]
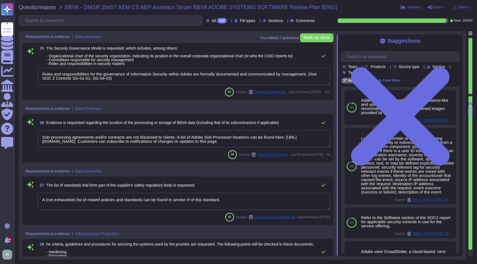
click at [303, 142] on textarea "Sub-processing agreements and/or contracts are not disclosed to clients. A list…" at bounding box center [184, 138] width 292 height 17
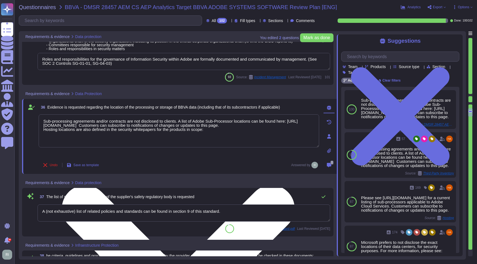
click at [222, 130] on textarea "Sub-processing agreements and/or contracts are not disclosed to clients. A list…" at bounding box center [179, 130] width 280 height 33
paste textarea "[URL][DOMAIN_NAME]"
click at [279, 143] on textarea "Sub-processing agreements and/or contracts are not disclosed to clients. A list…" at bounding box center [179, 130] width 280 height 33
paste textarea "[URL][DOMAIN_NAME]"
click at [131, 148] on textarea "Sub-processing agreements and/or contracts are not disclosed to clients. A list…" at bounding box center [179, 133] width 280 height 38
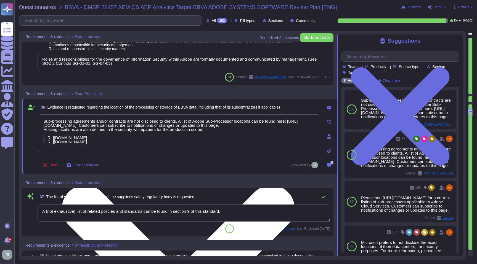
paste textarea "[URL][DOMAIN_NAME]"
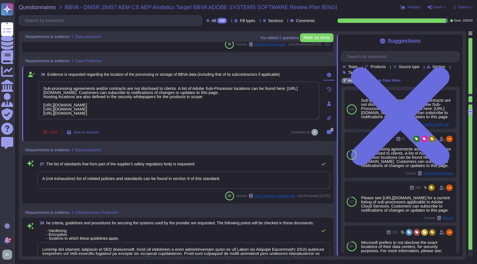
scroll to position [2920, 0]
type textarea "Sub-processing agreements and/or contracts are not disclosed to clients. A list…"
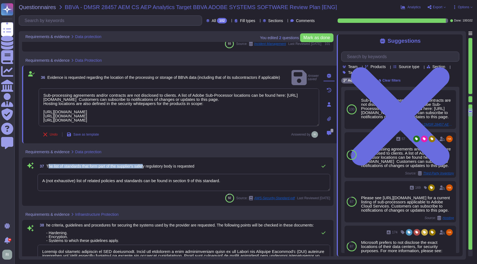
drag, startPoint x: 49, startPoint y: 163, endPoint x: 150, endPoint y: 163, distance: 101.5
click at [150, 164] on span "The list of standards that form part of the supplier's safety regulatory body i…" at bounding box center [120, 166] width 148 height 4
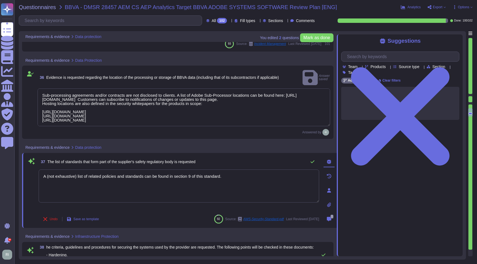
click at [148, 158] on span "37 The list of standards that form part of the supplier's safety regulatory bod…" at bounding box center [117, 162] width 157 height 10
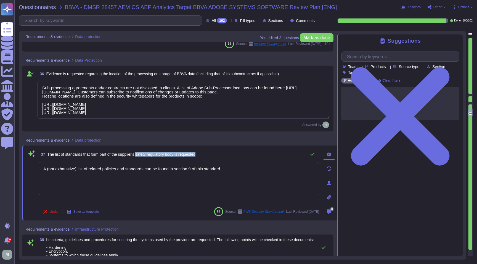
drag, startPoint x: 143, startPoint y: 155, endPoint x: 242, endPoint y: 154, distance: 98.5
click at [242, 154] on div "37 The list of standards that form part of the supplier's safety regulatory bod…" at bounding box center [179, 154] width 280 height 11
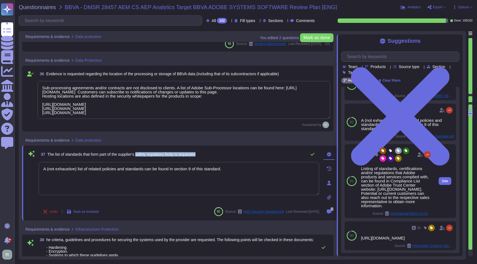
scroll to position [22, 0]
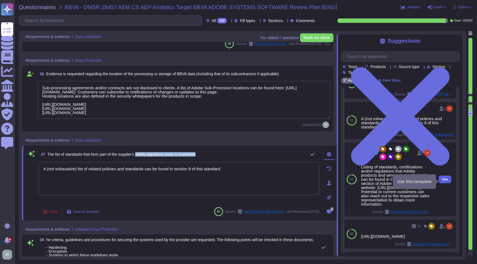
click at [443, 181] on span "Use" at bounding box center [445, 179] width 6 height 3
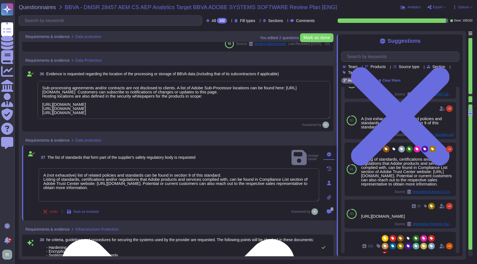
drag, startPoint x: 229, startPoint y: 165, endPoint x: 280, endPoint y: 167, distance: 51.3
click at [280, 169] on textarea "A (not exhaustive) list of related policies and standards can be found in secti…" at bounding box center [179, 185] width 280 height 33
type textarea "Listing of standards, certifications and/or regulations that Adobe products and…"
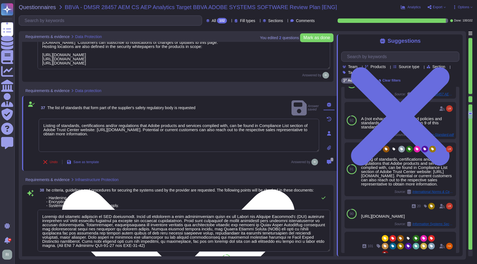
type textarea "Added passage to explicitly allow appliance-like and specialized images. Includ…"
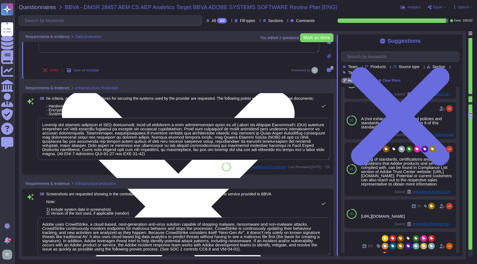
type textarea "File integrity monitoring is performed on files to ensure proper transfer and s…"
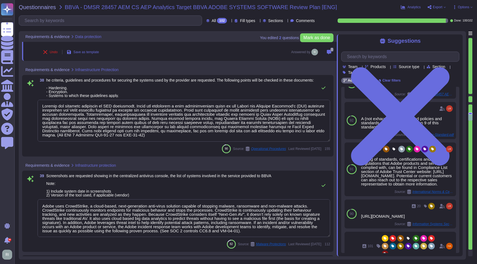
scroll to position [3083, 0]
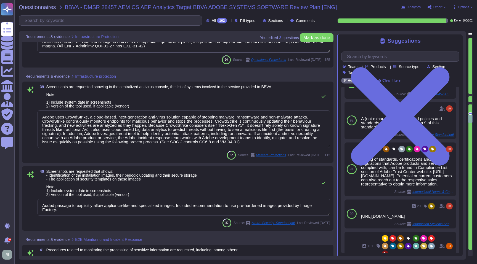
type textarea "Because they contain sensitive information, Adobe does not provide incident pos…"
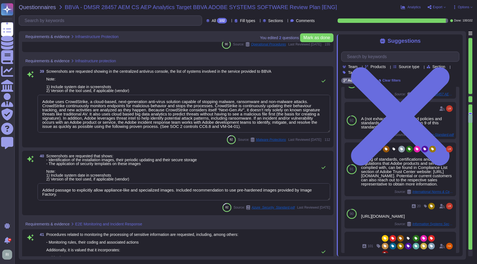
type textarea "Audit logs are stored and retained centrally at Adobe. A Security Incident and …"
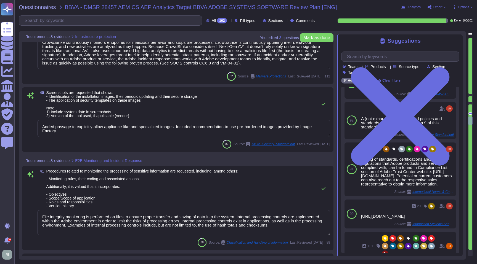
scroll to position [1, 0]
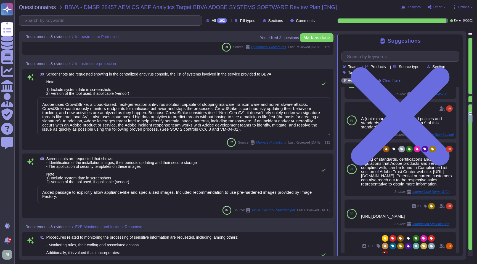
type textarea "Systems are hardened according to CIS guidelines. Adobe has developed a base co…"
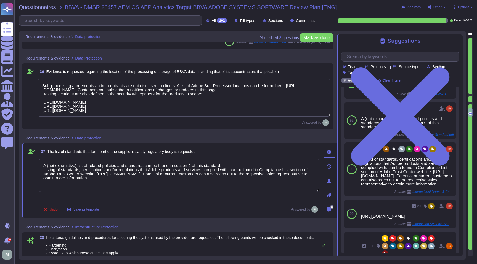
type textarea "N/A - applicable to all evidences/screenshots/samples requests - Such evidence …"
type textarea "The Technology Risk Management Standard defines the requirements regarding secu…"
type textarea "Roles and responsibilities for the governance of Information Security within Ad…"
type textarea "Sub-processing agreements and/or contracts are not disclosed to clients. A list…"
type textarea "A (not exhaustive) list of related policies and standards can be found in secti…"
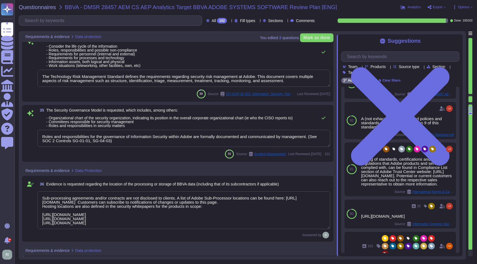
type textarea "N/A - applicable to all evidences/screenshots/samples requests - Such evidence …"
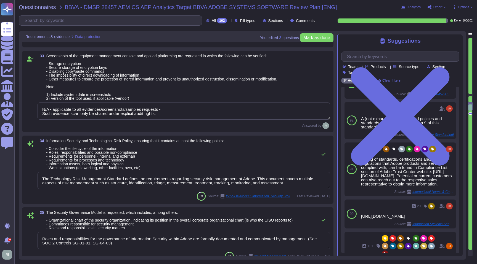
type textarea "Adobe has established a Data Classification and Handling Standard, Cryptography…"
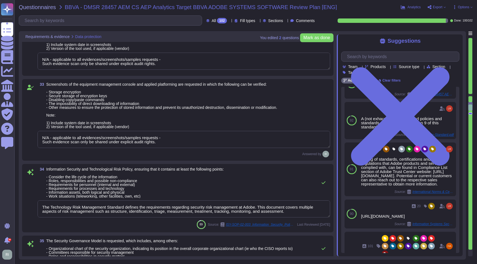
type textarea "Contract termination or exit strategies are defined in the agreement."
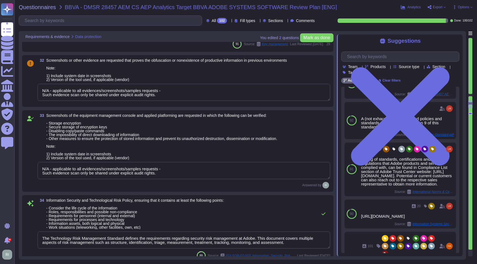
scroll to position [2626, 0]
drag, startPoint x: 169, startPoint y: 175, endPoint x: 35, endPoint y: 158, distance: 135.1
click at [35, 158] on div "33 Screenshots of the equipment management console and applied platforming are …" at bounding box center [177, 151] width 304 height 75
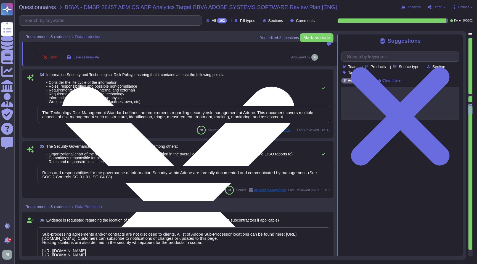
type textarea "A (not exhaustive) list of related policies and standards can be found in secti…"
type textarea "Systems are hardened according to CIS guidelines. Adobe has developed a base co…"
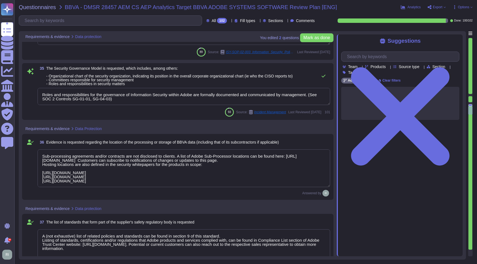
type textarea "Adobe uses CrowdStrike, a cloud-based, next-generation anti-virus solution capa…"
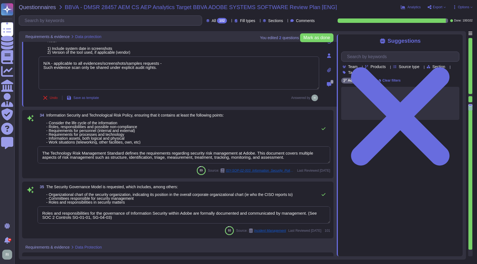
type textarea "Adobe has established a Data Classification and Handling Standard, Cryptography…"
type textarea "N/A - applicable to all evidences/screenshots/samples requests - Such evidence …"
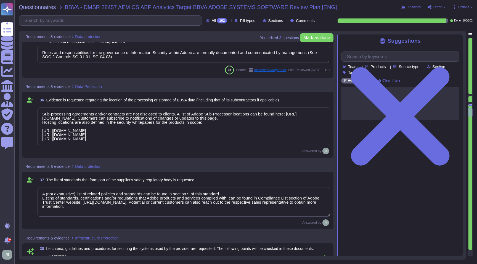
type textarea "Systems are hardened according to CIS guidelines. Adobe has developed a base co…"
type textarea "Adobe uses CrowdStrike, a cloud-based, next-generation anti-virus solution capa…"
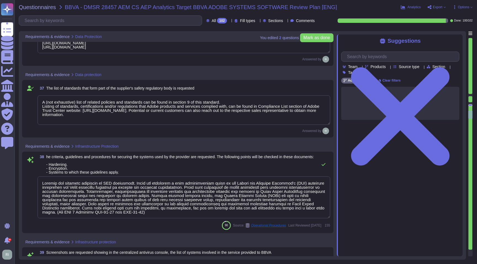
type textarea "Added passage to explicitly allow appliance-like and specialized images. Includ…"
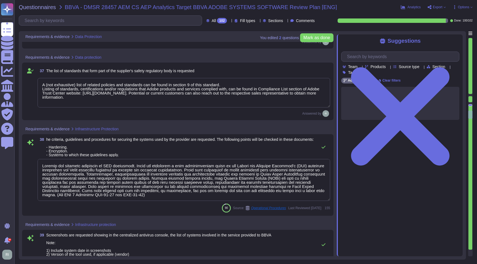
scroll to position [1, 0]
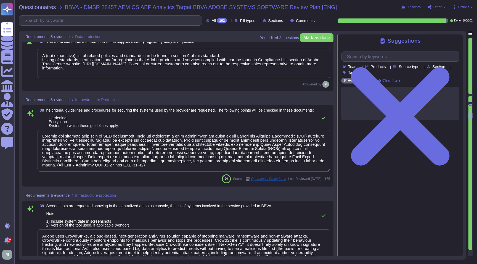
type textarea "File integrity monitoring is performed on files to ensure proper transfer and s…"
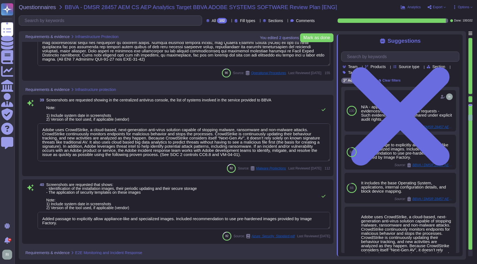
type textarea "Because they contain sensitive information, Adobe does not provide incident pos…"
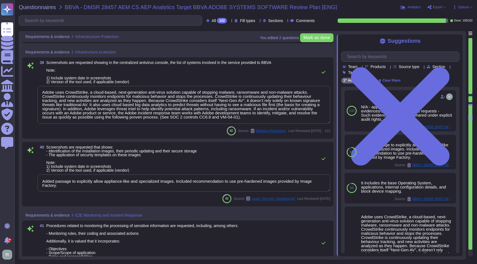
scroll to position [3170, 0]
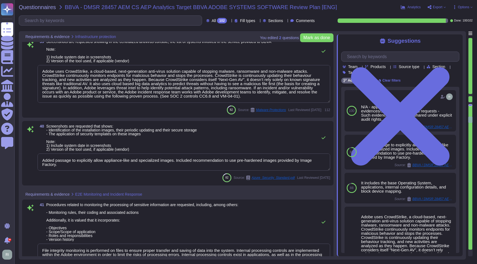
type textarea "Audit logs are stored and retained centrally at Adobe. A Security Incident and …"
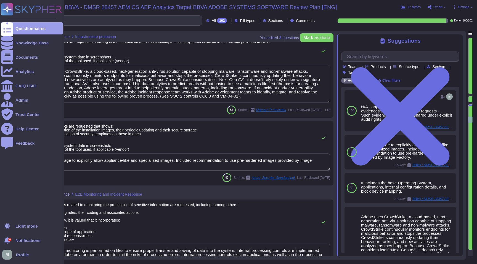
drag, startPoint x: 58, startPoint y: 165, endPoint x: 12, endPoint y: 155, distance: 46.7
click at [12, 155] on div "Questionnaires Knowledge Base Documents Analytics CAIQ / SIG Admin Trust Center…" at bounding box center [238, 132] width 477 height 264
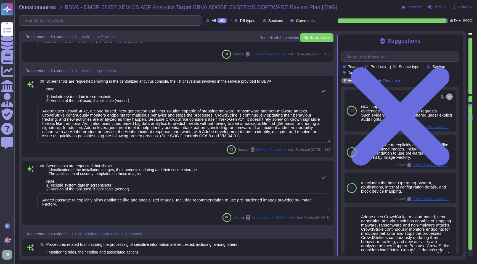
type textarea "Systems are hardened according to CIS guidelines. Adobe has developed a base co…"
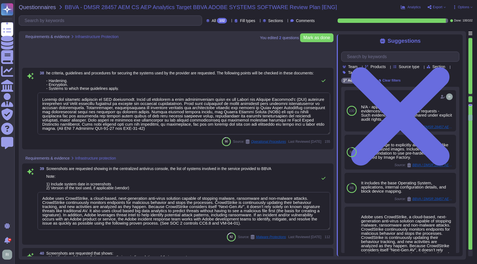
type textarea "N/A - applicable to all evidences/screenshots/samples requests - Such evidence …"
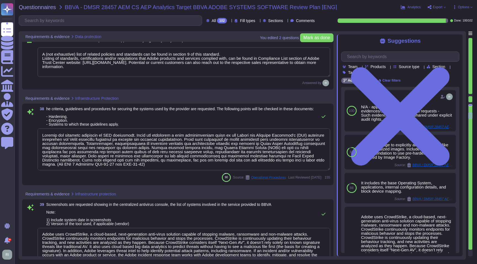
type textarea "A (not exhaustive) list of related policies and standards can be found in secti…"
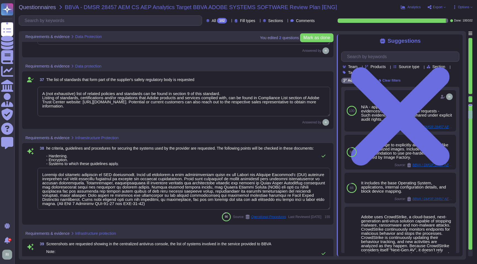
type textarea "Sub-processing agreements and/or contracts are not disclosed to clients. A list…"
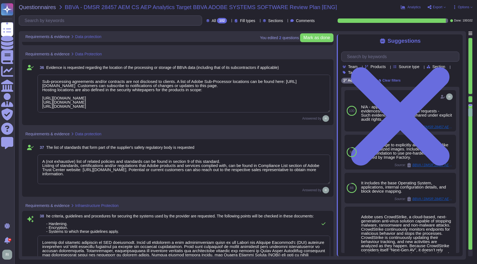
type textarea "The Technology Risk Management Standard defines the requirements regarding secu…"
type textarea "Roles and responsibilities for the governance of Information Security within Ad…"
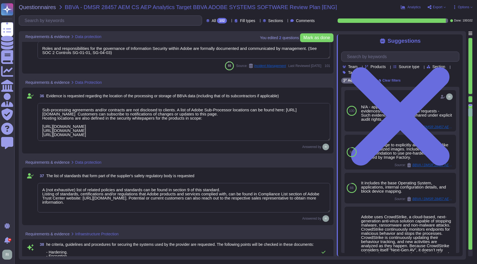
type textarea "N/A - applicable to all evidences/screenshots/samples requests - Such evidence …"
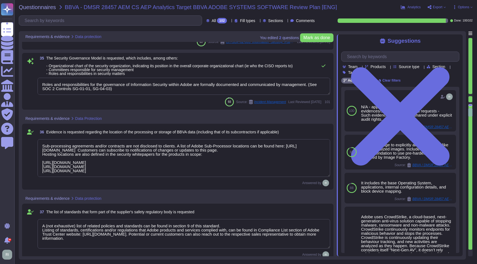
scroll to position [2580, 0]
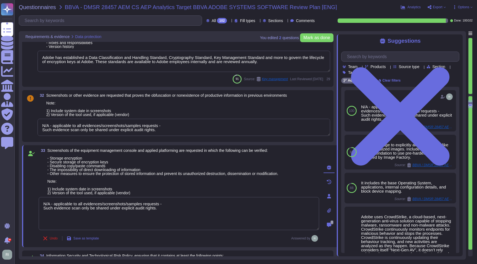
type textarea "The phrase "full disk encryption" doesn't apply to SaaS offerings but instead a…"
type textarea "Contract termination or exit strategies are defined in the agreement."
type textarea "Adobe has established a Data Classification and Handling Standard, Cryptography…"
type textarea "N/A - applicable to all evidences/screenshots/samples requests - Such evidence …"
drag, startPoint x: 175, startPoint y: 210, endPoint x: 24, endPoint y: 196, distance: 150.9
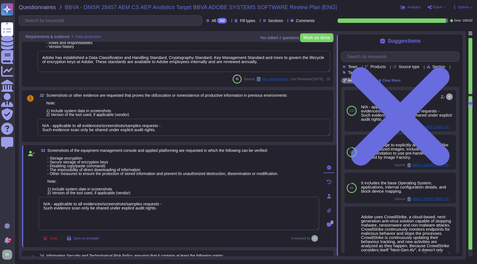
click at [24, 196] on div "33 Screenshots of the equipment management console and applied platforming are …" at bounding box center [179, 196] width 314 height 102
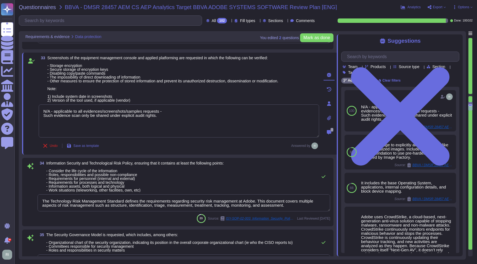
type textarea "Sub-processing agreements and/or contracts are not disclosed to clients. A list…"
type textarea "A (not exhaustive) list of related policies and standards can be found in secti…"
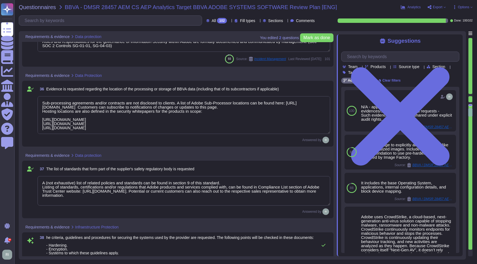
type textarea "Systems are hardened according to CIS guidelines. Adobe has developed a base co…"
type textarea "Adobe uses CrowdStrike, a cloud-based, next-generation anti-virus solution capa…"
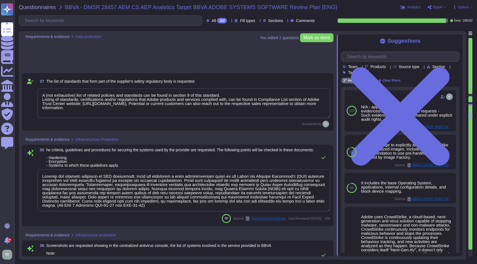
type textarea "N/A - applicable to all evidences/screenshots/samples requests - Such evidence …"
type textarea "File integrity monitoring is performed on files to ensure proper transfer and s…"
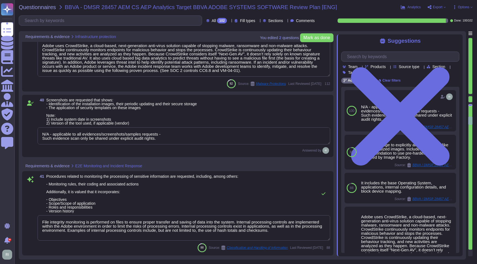
type textarea "Because they contain sensitive information, Adobe does not provide incident pos…"
type textarea "Audit logs are stored and retained centrally at Adobe. A Security Incident and …"
type textarea "Lorem ips dolors ametco adipisc elitsedd eiu tempo inc utlaboreetdolo, magnaali…"
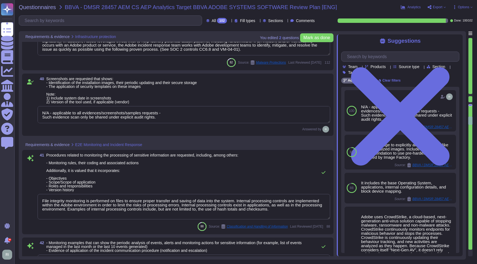
scroll to position [3199, 0]
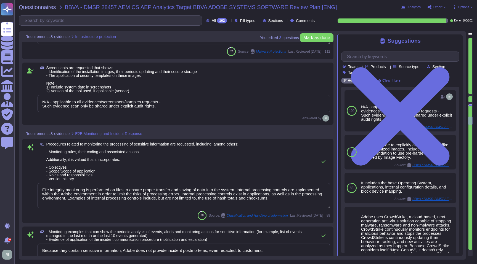
type textarea "Lorem ips dolors ametco adipisc elitsedd eiu tempo inc utlaboreetdolo, magnaali…"
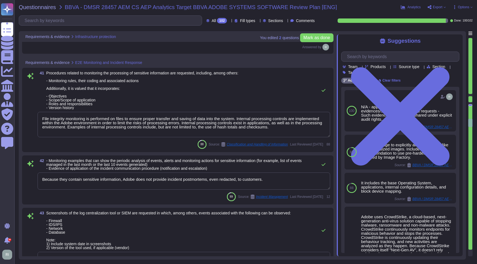
scroll to position [3288, 0]
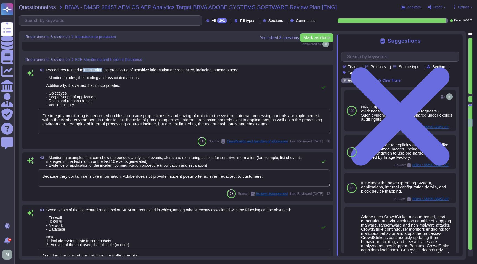
drag, startPoint x: 86, startPoint y: 70, endPoint x: 106, endPoint y: 69, distance: 20.4
click at [106, 69] on span "Procedures related to monitoring the processing of sensitive information are re…" at bounding box center [142, 87] width 192 height 39
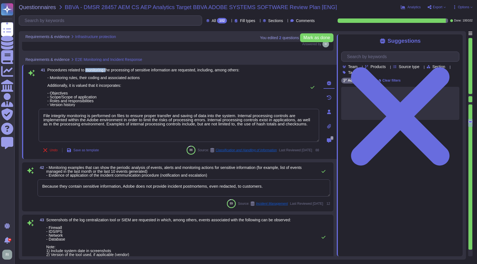
drag, startPoint x: 110, startPoint y: 70, endPoint x: 88, endPoint y: 70, distance: 21.5
click at [88, 70] on span "Procedures related to monitoring the processing of sensitive information are re…" at bounding box center [143, 87] width 192 height 39
click at [97, 70] on span "Procedures related to monitoring the processing of sensitive information are re…" at bounding box center [143, 87] width 192 height 39
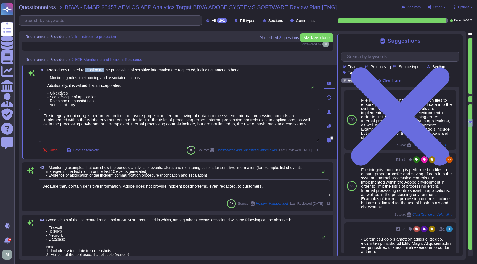
drag, startPoint x: 107, startPoint y: 69, endPoint x: 87, endPoint y: 71, distance: 20.2
click at [87, 71] on span "Procedures related to monitoring the processing of sensitive information are re…" at bounding box center [143, 87] width 192 height 39
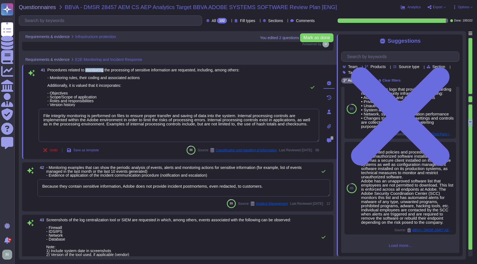
scroll to position [316, 0]
click at [400, 247] on span "Load more..." at bounding box center [400, 246] width 118 height 4
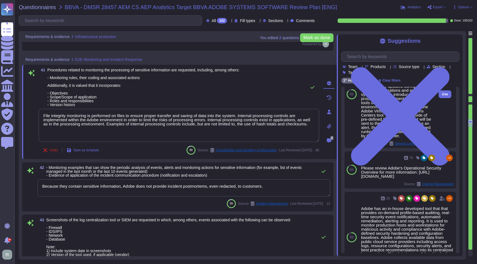
scroll to position [656, 0]
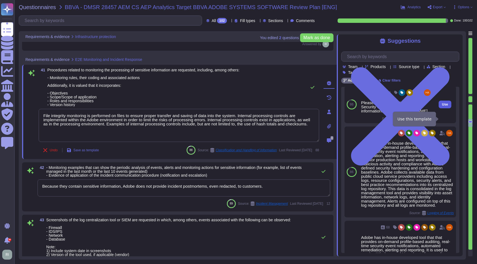
click at [444, 106] on span "Use" at bounding box center [445, 104] width 6 height 3
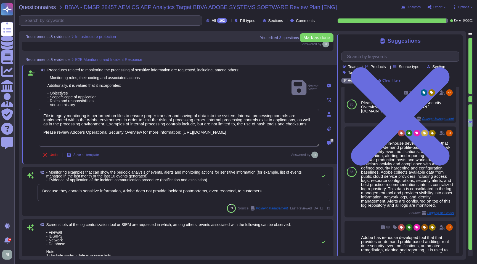
drag, startPoint x: 77, startPoint y: 129, endPoint x: 23, endPoint y: 115, distance: 56.4
click at [23, 115] on div "41 Procedures related to monitoring the processing of sensitive information are…" at bounding box center [179, 114] width 314 height 99
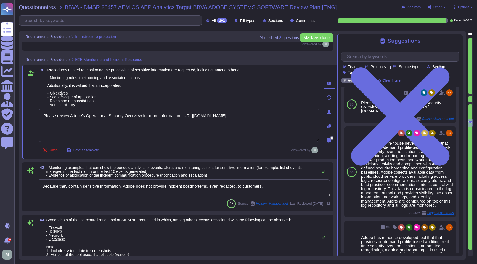
type textarea "Please review Adobe's Operational Security Overview for more information: [URL]…"
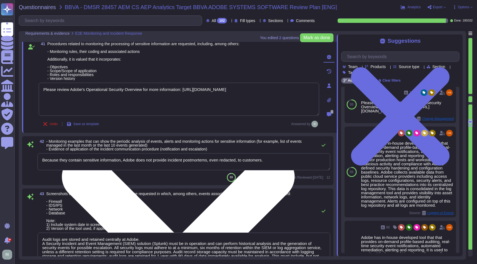
scroll to position [3392, 0]
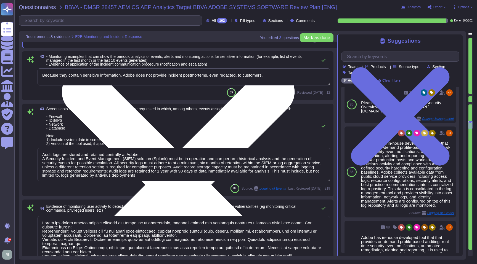
type textarea "A systematic approach to managing change is followed where changes are reviewed…"
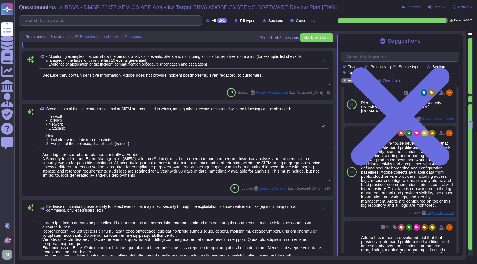
type textarea "Please review Adobe's Operational Security Overview for more information: [URL]…"
drag, startPoint x: 278, startPoint y: 76, endPoint x: 42, endPoint y: 76, distance: 236.1
click at [42, 76] on textarea "Because they contain sensitive information, Adobe does not provide incident pos…" at bounding box center [184, 76] width 292 height 17
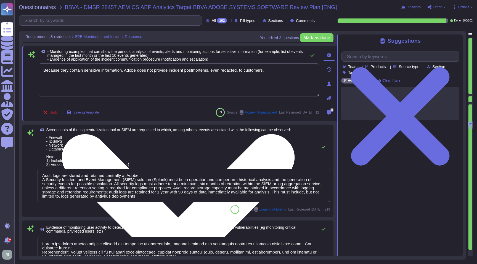
paste textarea "N/A - applicable to all evidences/screenshots/samples requests - Such evidence …"
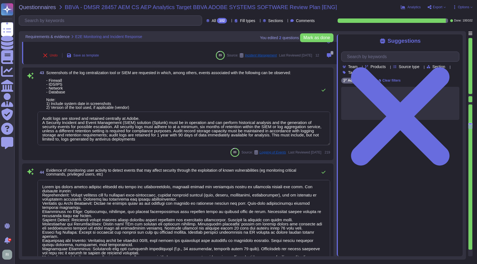
scroll to position [1, 0]
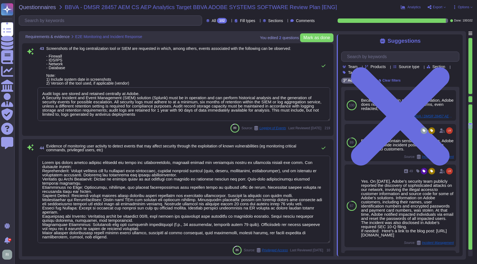
type textarea "N/A - applicable to all evidences/screenshots/samples requests - Such evidence …"
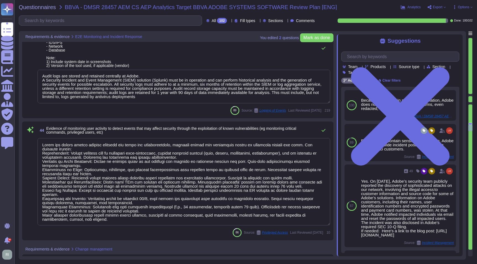
type textarea "A systematic approach to managing change is followed where changes are reviewed…"
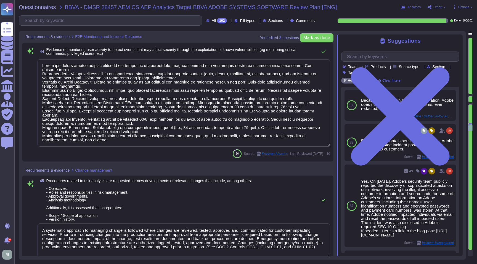
scroll to position [3588, 0]
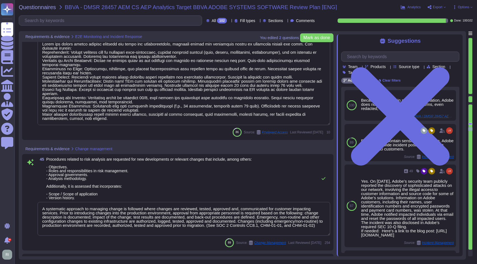
type textarea "Adobe maintains segmented development and production environments for DPS, usin…"
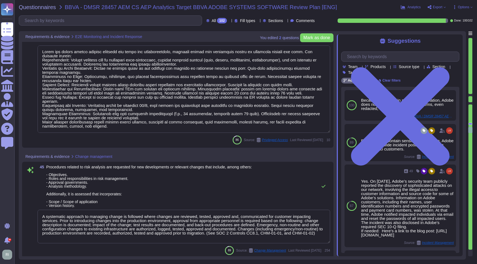
scroll to position [3580, 0]
click at [397, 58] on input "text" at bounding box center [401, 57] width 115 height 10
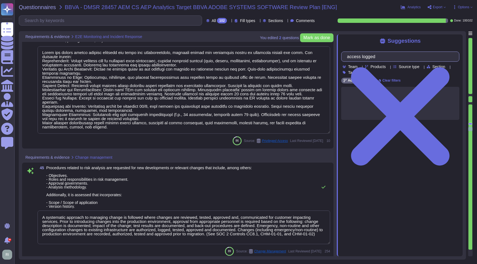
type input "access logged"
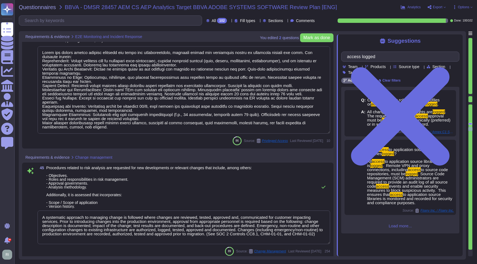
click at [399, 228] on span "Load more..." at bounding box center [400, 226] width 118 height 4
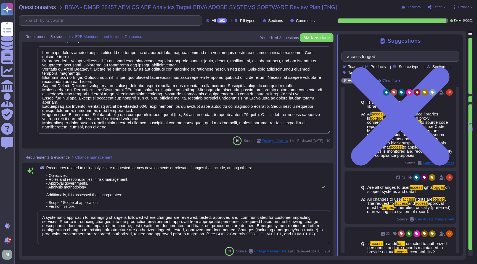
scroll to position [341, 0]
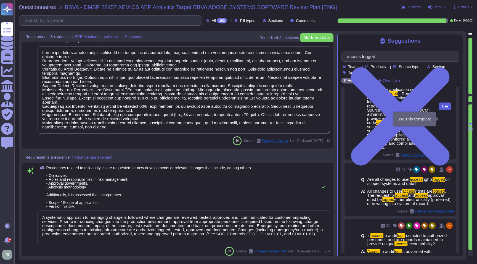
click at [444, 108] on span "Use" at bounding box center [445, 106] width 6 height 3
type textarea "N/A - applicable to all evidences/screenshots/samples requests - Such evidence …"
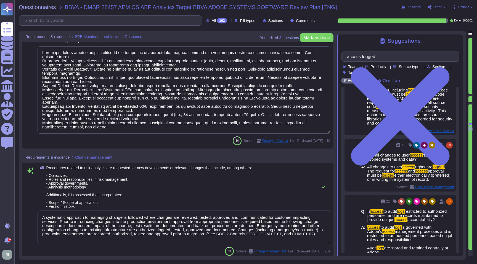
drag, startPoint x: 106, startPoint y: 129, endPoint x: 21, endPoint y: 50, distance: 116.1
click at [21, 50] on div "You edited 2 question s [PERSON_NAME] as done Requirements & evidence E2E Monit…" at bounding box center [242, 145] width 447 height 229
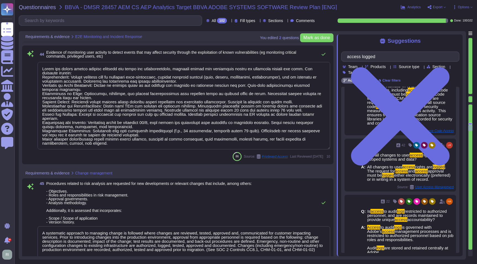
scroll to position [3561, 0]
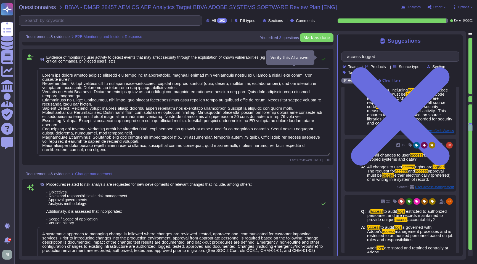
type textarea "N/A - applicable to all evidences/screenshots/samples requests - Such evidence …"
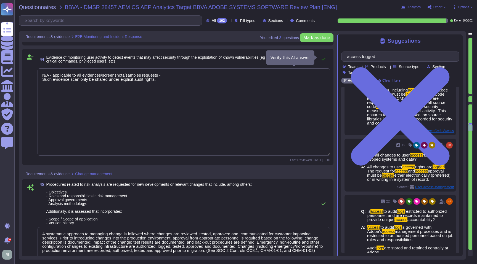
click at [322, 59] on icon at bounding box center [323, 59] width 4 height 4
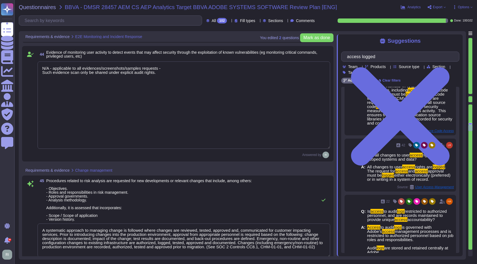
scroll to position [3602, 0]
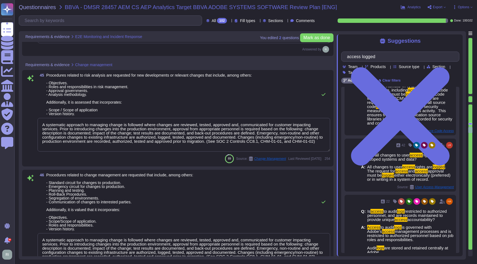
type textarea "Lorem'i Dolors Ametcon Adipiscin (ELIT) sed doeiusmo temp inc utlabo et dol mag…"
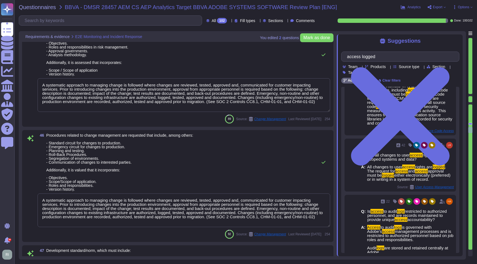
scroll to position [3733, 0]
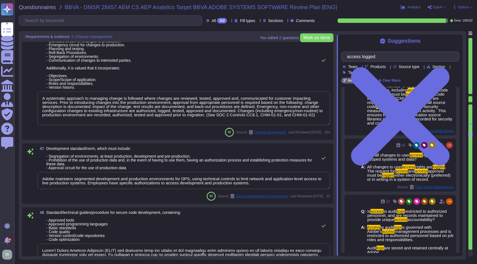
type textarea "Security testing is required to be performed for significant changes to ensure …"
type textarea "No changes made."
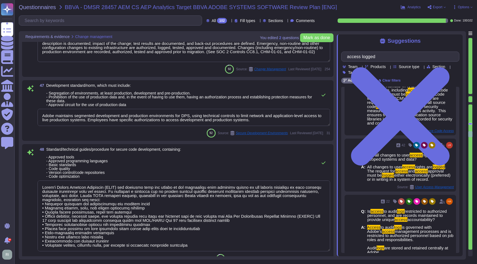
scroll to position [3864, 0]
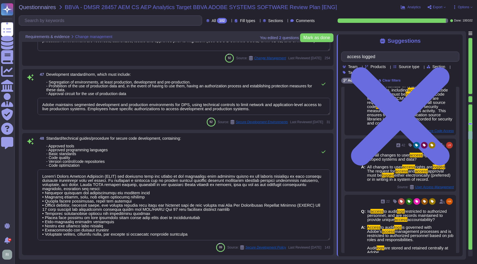
type textarea "A systematic approach to managing change is followed where changes are reviewed…"
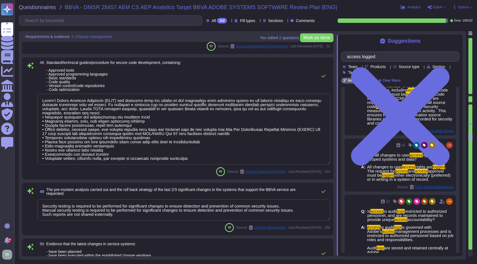
type textarea "Significant Changes including modification/addition of code, modification/addit…"
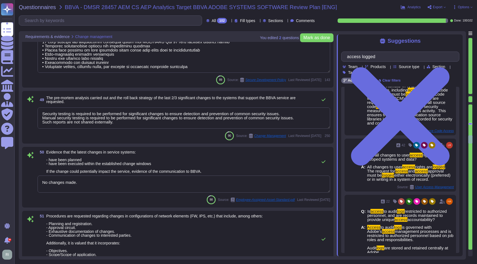
scroll to position [4041, 0]
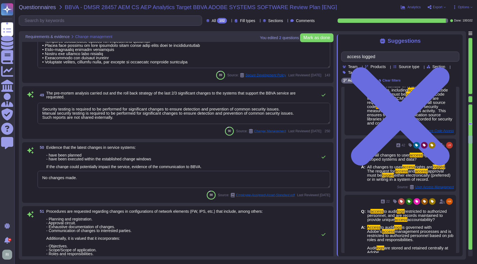
type textarea "Approval Date Changes Approved By Removed 3.8.7 from previous version and moved…"
drag, startPoint x: 86, startPoint y: 178, endPoint x: 21, endPoint y: 176, distance: 64.8
click at [22, 176] on div "50 Evidence that the latest changes in service systems: - have been planned - h…" at bounding box center [177, 172] width 311 height 61
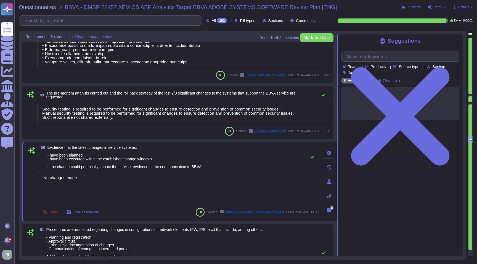
paste textarea "/A - applicable to all evidences/screenshots/samples requests - Such evidence s…"
type textarea "N/A - applicable to all evidences/screenshots/samples requests - Such evidence …"
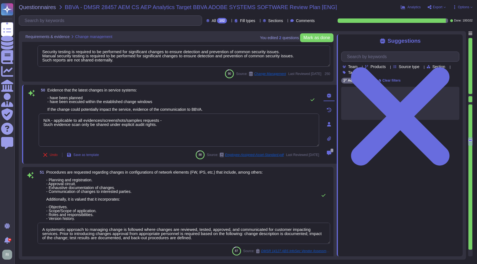
scroll to position [4115, 0]
type textarea "Approval Date Changes Approved By Removed 3.8.7 from previous version and moved…"
type textarea "Per Adobe's Software Management Standard, software tools are reviewed and appro…"
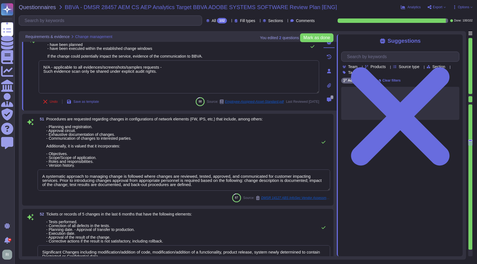
scroll to position [4149, 0]
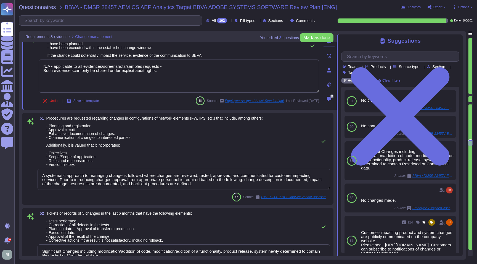
type textarea "N/A - applicable to all evidences/screenshots/samples requests - Such evidence …"
drag, startPoint x: 214, startPoint y: 117, endPoint x: 208, endPoint y: 119, distance: 6.3
click at [208, 119] on span "Procedures are requested regarding changes in configurations of network element…" at bounding box center [154, 141] width 216 height 51
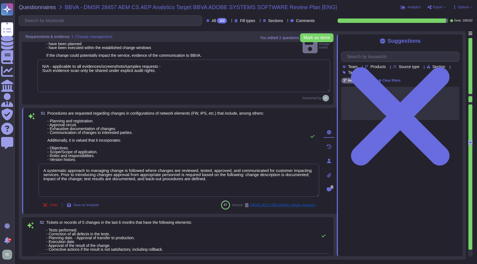
scroll to position [4150, 0]
drag, startPoint x: 216, startPoint y: 113, endPoint x: 210, endPoint y: 114, distance: 6.1
click at [210, 113] on span "Procedures are requested regarding changes in configurations of network element…" at bounding box center [155, 135] width 216 height 51
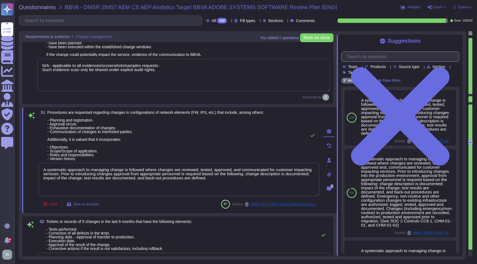
click at [398, 57] on input "text" at bounding box center [401, 57] width 115 height 10
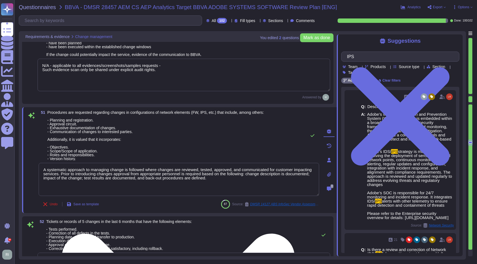
type input "IPS"
click at [257, 180] on textarea "A systematic approach to managing change is followed where changes are reviewed…" at bounding box center [179, 179] width 280 height 33
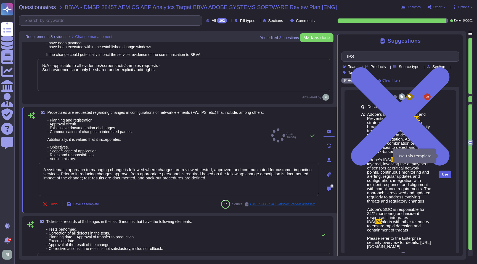
click at [443, 173] on span "Use" at bounding box center [445, 174] width 6 height 3
type textarea "L ipsumdolor sitametc ad elitsedd eiusmo te incididu utlab etdolor mag aliquaen…"
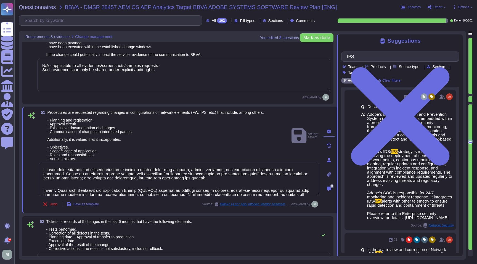
type textarea "Per Adobe's Software Management Standard, software tools are reviewed and appro…"
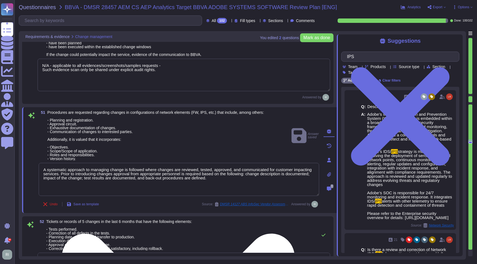
type textarea "L ipsumdolor sitametc ad elitsedd eiusmo te incididu utlab etdolor mag aliquaen…"
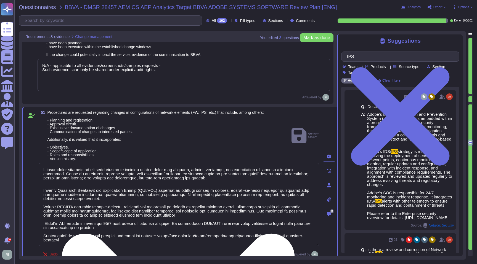
type textarea "Per Adobe's Software Management Standard, software tools are reviewed and appro…"
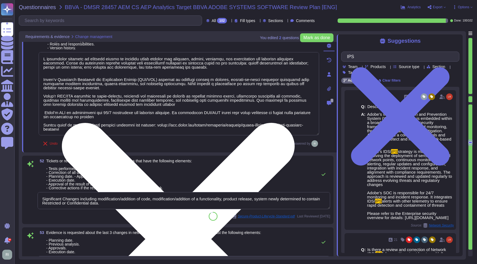
scroll to position [4293, 0]
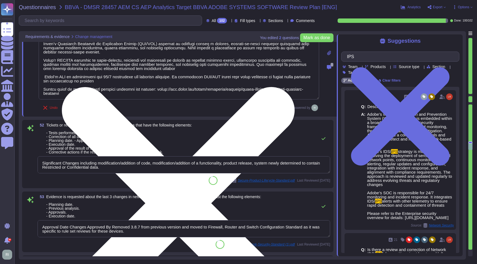
type textarea "Host-based and network firewalls are in place, as well as strict firewall polic…"
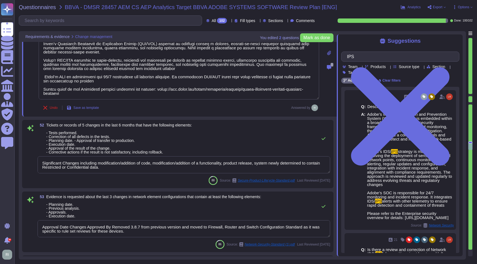
drag, startPoint x: 125, startPoint y: 169, endPoint x: 42, endPoint y: 159, distance: 83.0
click at [42, 159] on textarea "Significant Changes including modification/addition of code, modification/addit…" at bounding box center [184, 164] width 292 height 17
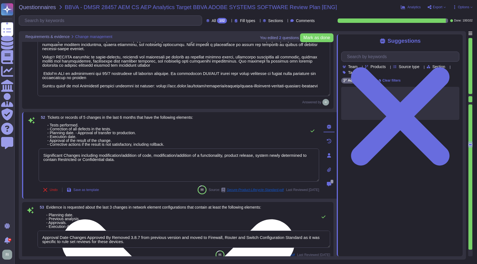
paste textarea "N/A - applicable to all evidences/screenshots/samples requests - Such evidence …"
type textarea "N/A - applicable to all evidences/screenshots/samples requests - Such evidence …"
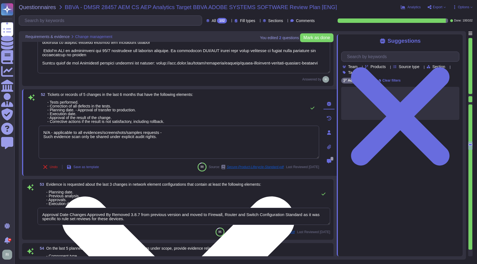
type textarea "Capacity and use data for all relevant components of our cloud service offering…"
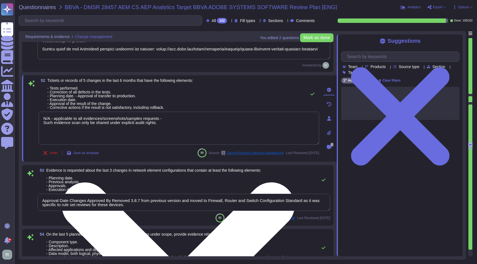
scroll to position [4376, 0]
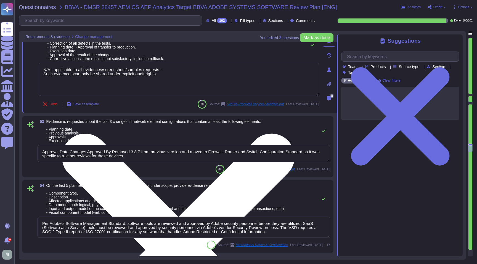
type textarea "No changes made."
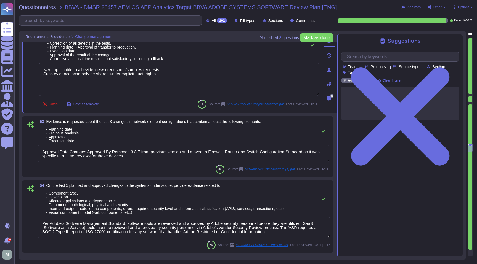
type textarea "N/A - applicable to all evidences/screenshots/samples requests - Such evidence …"
drag, startPoint x: 135, startPoint y: 157, endPoint x: 19, endPoint y: 148, distance: 116.5
click at [19, 148] on div "You edited 2 question s [PERSON_NAME] as done Requirements & evidence Change ma…" at bounding box center [242, 145] width 447 height 229
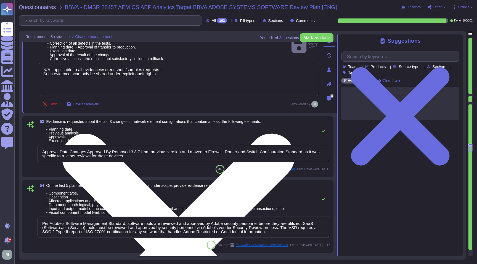
scroll to position [4377, 0]
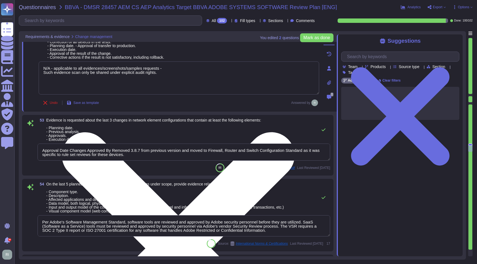
type textarea "N/A - applicable to all evidences/screenshots/samples requests - Such evidence …"
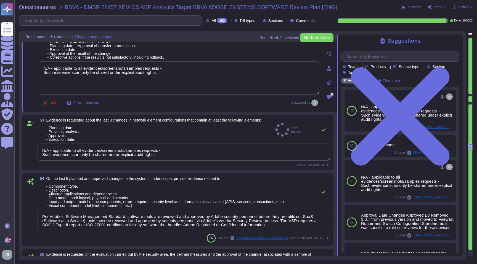
drag, startPoint x: 165, startPoint y: 75, endPoint x: 28, endPoint y: 64, distance: 137.8
click at [28, 64] on div "52 Tickets or records of 5 changes in the last 6 months that have the following…" at bounding box center [172, 68] width 292 height 80
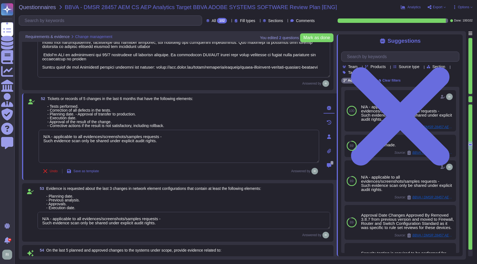
type textarea "N/A - applicable to all evidences/screenshots/samples requests - Such evidence …"
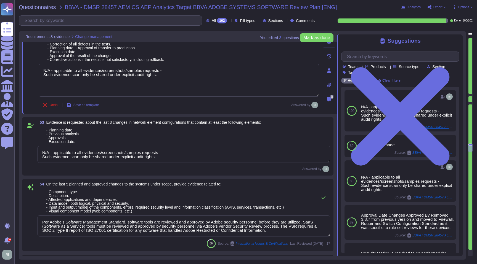
type textarea "No changes made."
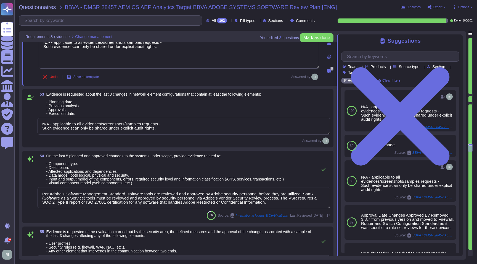
scroll to position [4408, 0]
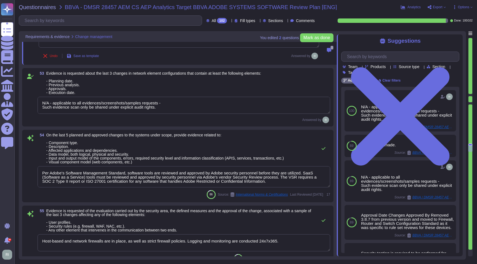
type textarea "All production changes are expected to comply with Adobe's Change management st…"
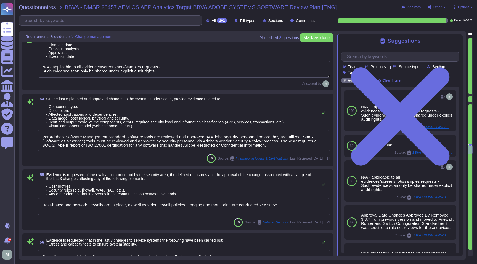
scroll to position [4445, 0]
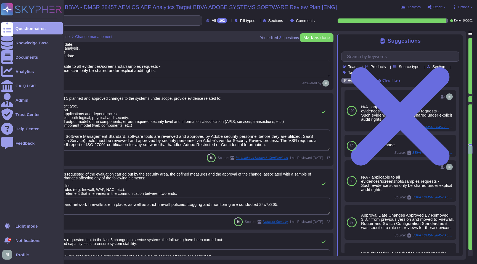
drag, startPoint x: 250, startPoint y: 144, endPoint x: 13, endPoint y: 136, distance: 237.3
click at [13, 136] on div "Questionnaires Knowledge Base Documents Analytics CAIQ / SIG Admin Trust Center…" at bounding box center [238, 132] width 477 height 264
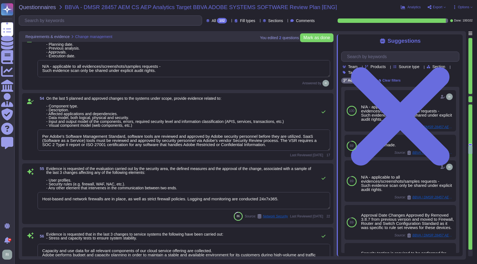
type textarea "N/A - applicable to all evidences/screenshots/samples requests - Such evidence …"
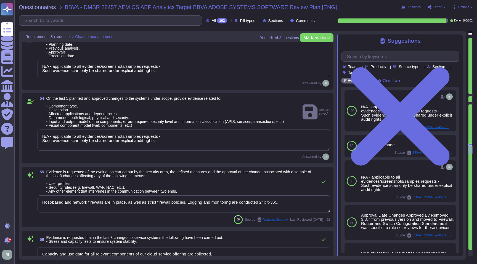
drag, startPoint x: 161, startPoint y: 71, endPoint x: 26, endPoint y: 63, distance: 135.7
click at [26, 63] on div "53 Evidence is requested about the last 3 changes in network element configurat…" at bounding box center [177, 61] width 304 height 52
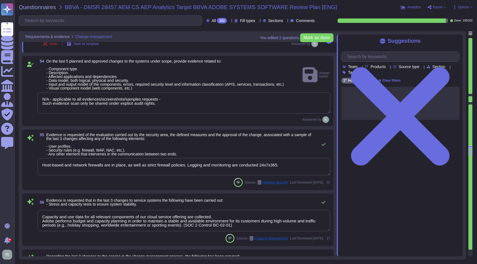
scroll to position [4519, 0]
type textarea "Adobe has a documented Information Systems Asset Management Policy which outlin…"
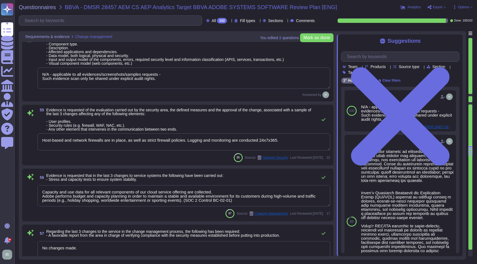
click at [298, 140] on textarea "Host-based and network firewalls are in place, as well as strict firewall polic…" at bounding box center [184, 141] width 292 height 17
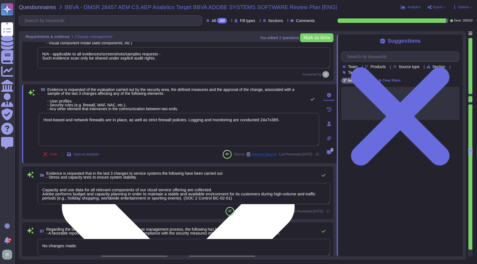
paste textarea "N/A - applicable to all evidences/screenshots/samples requests - Such evidence …"
click at [288, 120] on textarea "Host-based and network firewalls are in place, as well as strict firewall polic…" at bounding box center [179, 129] width 280 height 33
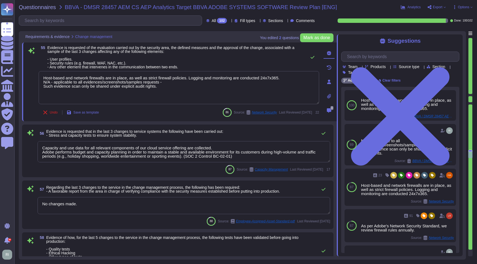
scroll to position [4574, 0]
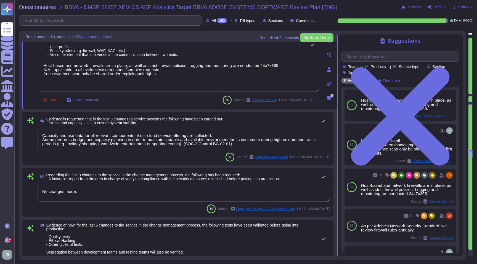
type textarea "Host-based and network firewalls are in place, as well as strict firewall polic…"
click at [258, 146] on textarea "Capacity and use data for all relevant components of our cloud service offering…" at bounding box center [184, 139] width 292 height 21
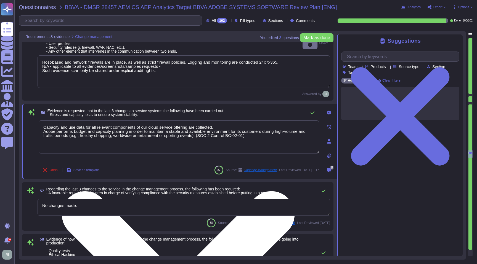
paste textarea "N/A - applicable to all evidences/screenshots/samples requests - Such evidence …"
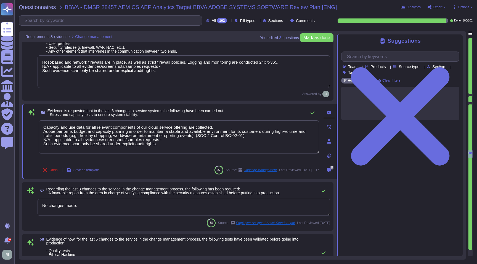
type textarea "Capacity and use data for all relevant components of our cloud service offering…"
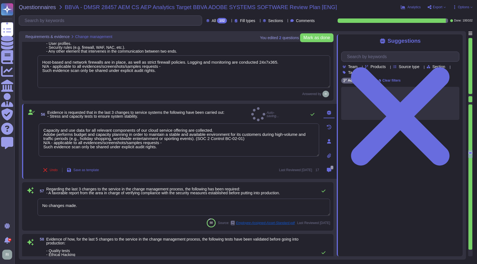
drag, startPoint x: 90, startPoint y: 205, endPoint x: 21, endPoint y: 204, distance: 69.5
click at [21, 204] on div "You edited 2 question s [PERSON_NAME] as done Requirements & evidence Change ma…" at bounding box center [242, 145] width 447 height 229
paste textarea "/A - applicable to all evidences/screenshots/samples requests - Such evidence s…"
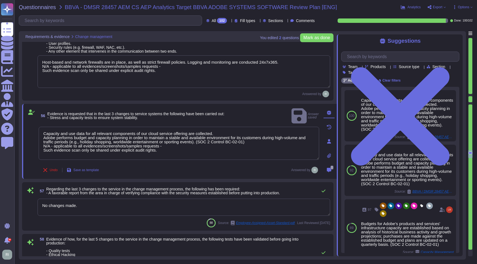
click at [121, 210] on textarea "No changes made." at bounding box center [184, 207] width 292 height 17
type textarea "N/A - applicable to all evidences/screenshots/samples requests - Such evidence …"
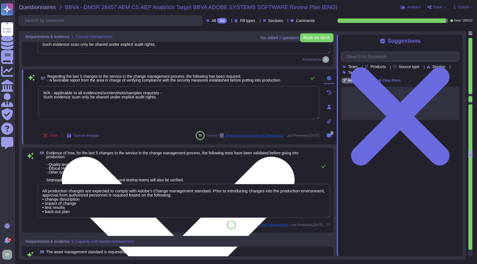
scroll to position [4675, 0]
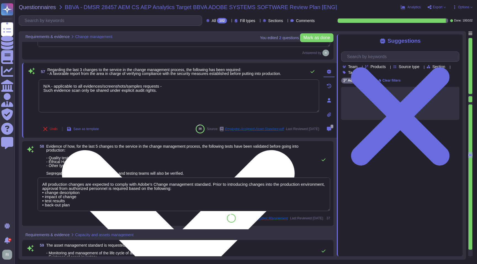
type textarea "Service Now is used to manage an inventory of assets. It maintains a list of al…"
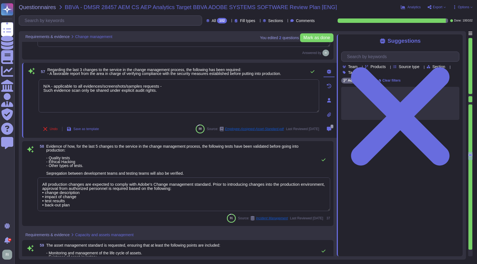
type textarea "N/A - applicable to all evidences/screenshots/samples requests - Such evidence …"
click at [90, 204] on textarea "All production changes are expected to comply with Adobe's Change management st…" at bounding box center [184, 195] width 292 height 34
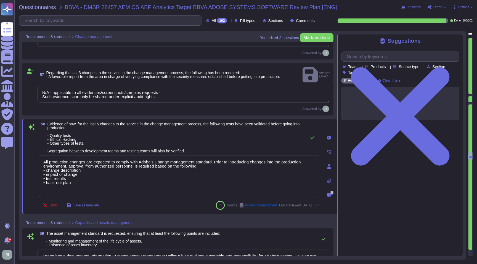
paste textarea "N/A - applicable to all evidences/screenshots/samples requests - Such evidence …"
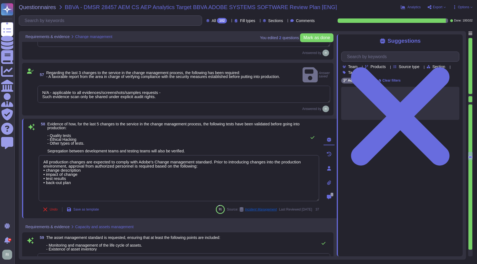
type textarea "All production changes are expected to comply with Adobe's Change management st…"
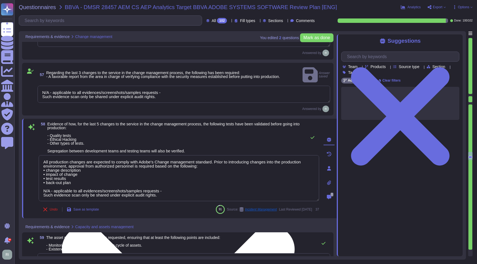
scroll to position [1, 0]
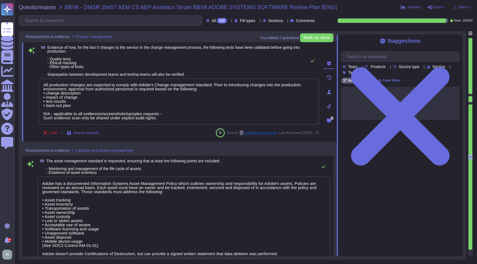
type textarea "• Loremipsu dolo s ametcon adipis elitseddo, eiusm temp incidid utl Etdo Magn. …"
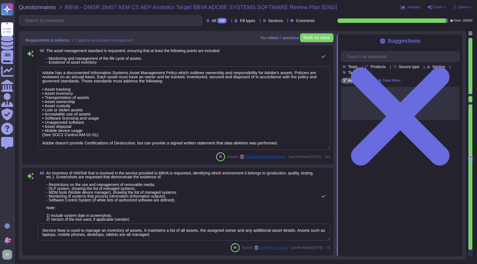
scroll to position [4935, 0]
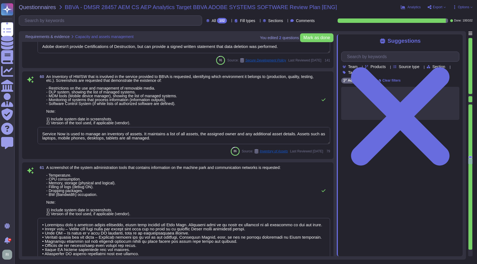
type textarea "Employee profiles are controlled by a centralized authentication system (e.g. A…"
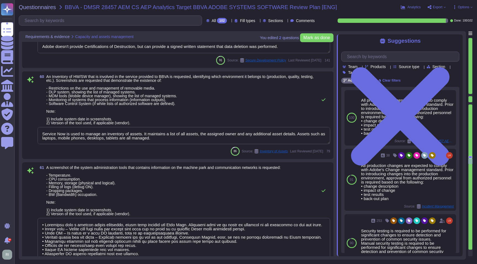
click at [186, 141] on textarea "Service Now is used to manage an inventory of assets. It maintains a list of al…" at bounding box center [184, 135] width 292 height 17
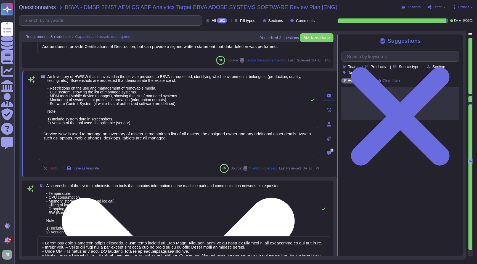
paste textarea "N/A - applicable to all evidences/screenshots/samples requests - Such evidence …"
type textarea "Service Now is used to manage an inventory of assets. It maintains a list of al…"
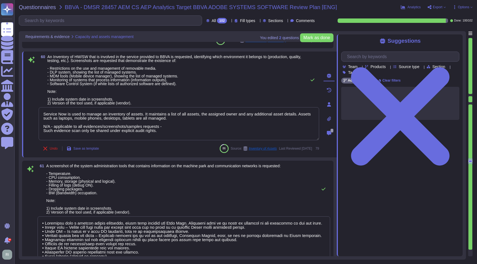
scroll to position [5059, 0]
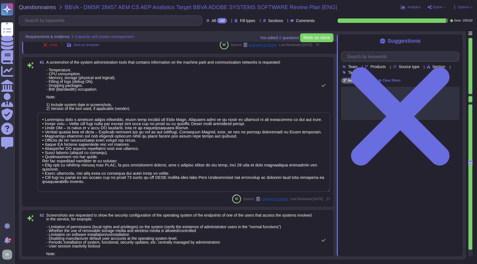
type textarea "Capacity and use data for all relevant components of our cloud service offering…"
type textarea "Adobe does not provide tenants/customers with capacity planning and use reports."
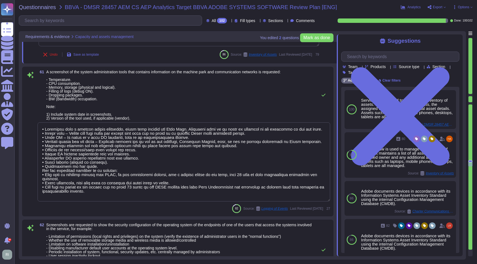
scroll to position [5043, 0]
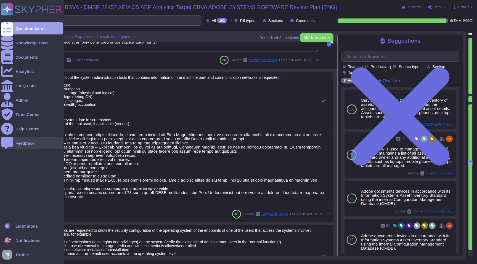
type textarea "Service Now is used to manage an inventory of assets. It maintains a list of al…"
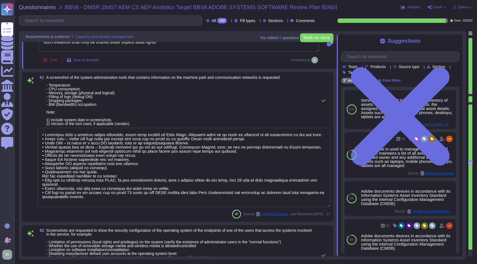
drag, startPoint x: 127, startPoint y: 204, endPoint x: 113, endPoint y: 113, distance: 92.6
click at [113, 113] on div "61 A screenshot of the system administration tools that contains information on…" at bounding box center [177, 147] width 304 height 143
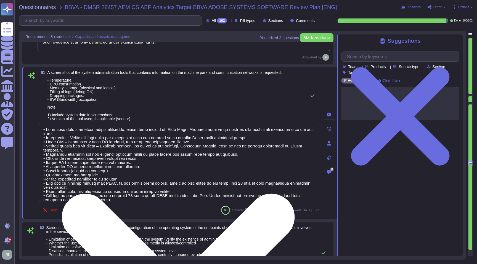
paste textarea "N/A - applicable to all evidences/screenshots/samples requests - Such evidence …"
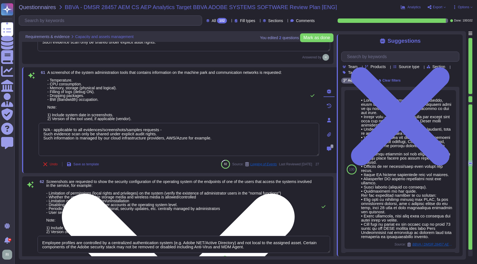
type textarea "N/A - applicable to all evidences/screenshots/samples requests - Such evidence …"
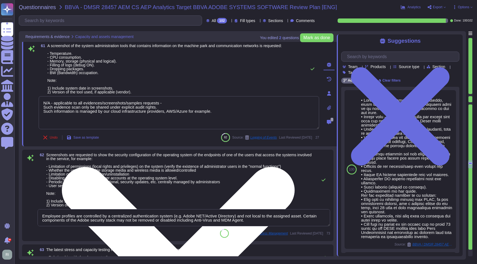
scroll to position [5138, 0]
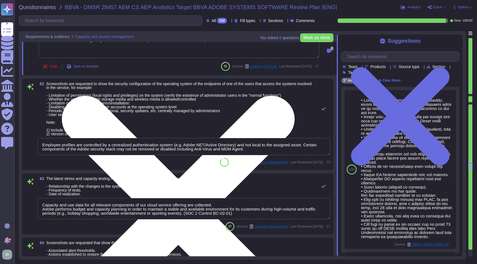
type textarea "The Adobe Service Commitments page describes Adobe’s service availability for t…"
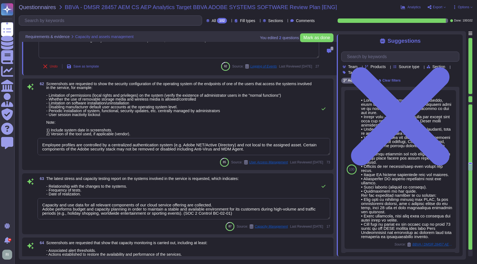
type textarea "N/A - applicable to all evidences/screenshots/samples requests - Such evidence …"
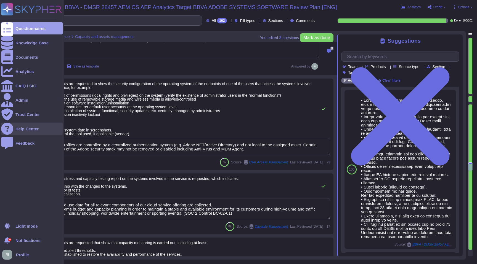
drag, startPoint x: 263, startPoint y: 151, endPoint x: 10, endPoint y: 132, distance: 253.6
click at [10, 132] on div "Questionnaires Knowledge Base Documents Analytics CAIQ / SIG Admin Trust Center…" at bounding box center [238, 132] width 477 height 264
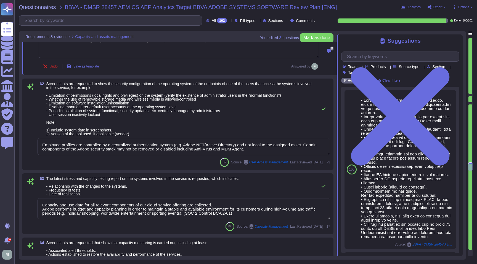
click at [212, 151] on textarea "Employee profiles are controlled by a centralized authentication system (e.g. A…" at bounding box center [184, 146] width 292 height 17
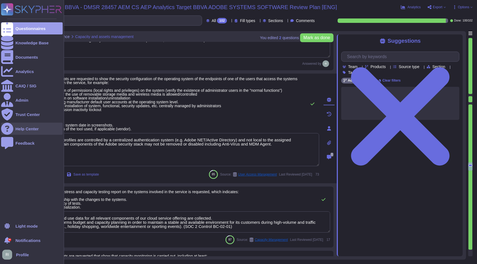
drag, startPoint x: 190, startPoint y: 146, endPoint x: 5, endPoint y: 133, distance: 185.5
click at [5, 133] on div "Questionnaires Knowledge Base Documents Analytics CAIQ / SIG Admin Trust Center…" at bounding box center [238, 132] width 477 height 264
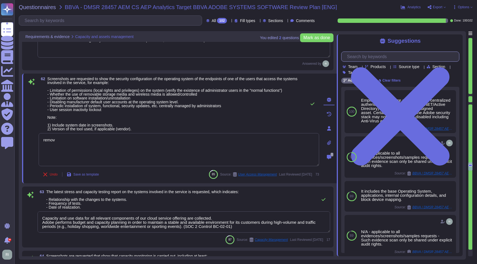
type textarea "remov"
click at [380, 60] on input "text" at bounding box center [401, 57] width 115 height 10
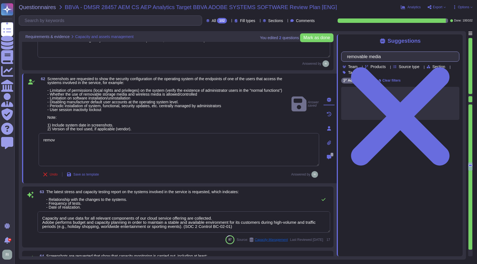
type input "removable media"
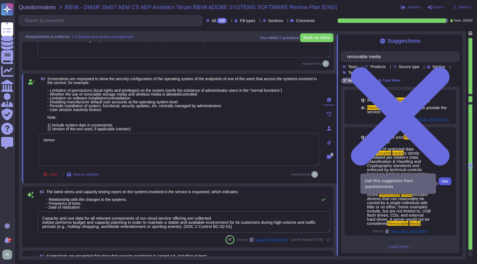
click at [447, 183] on span "Use" at bounding box center [445, 181] width 6 height 3
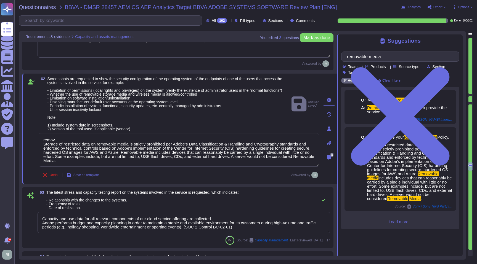
drag, startPoint x: 54, startPoint y: 143, endPoint x: 20, endPoint y: 140, distance: 34.3
click at [20, 140] on div "You edited 2 question s [PERSON_NAME] as done Requirements & evidence Capacity …" at bounding box center [242, 145] width 447 height 229
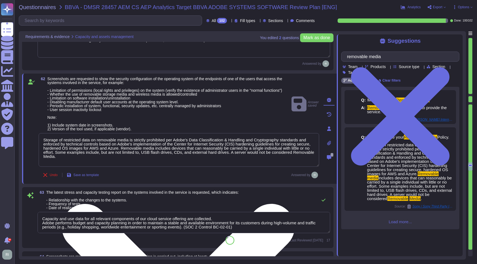
click at [114, 162] on textarea "Storage of restricted data on removable media is strictly prohibited per Adobe'…" at bounding box center [179, 150] width 280 height 34
click at [119, 162] on textarea "Storage of restricted data on removable media is strictly prohibited per Adobe'…" at bounding box center [179, 150] width 280 height 34
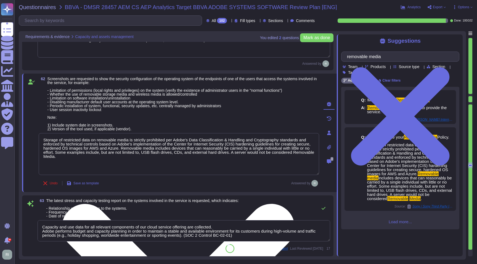
scroll to position [1, 0]
paste textarea "N/A - applicable to all evidences/screenshots/samples requests - Such evidence …"
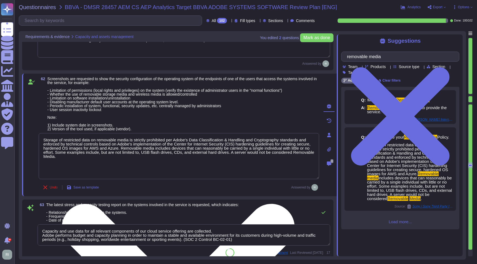
scroll to position [5139, 0]
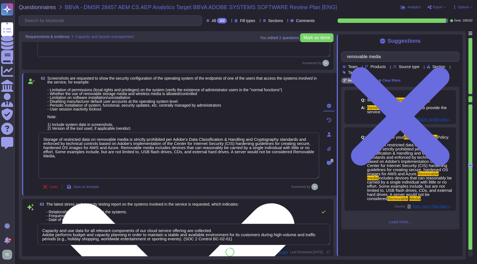
type textarea "Storage of restricted data on removable media is strictly prohibited per Adobe'…"
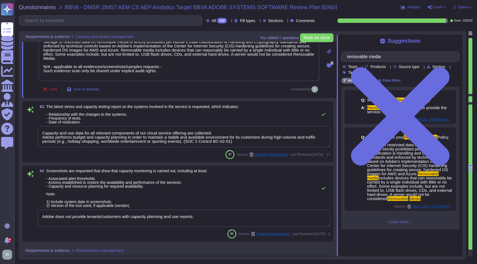
scroll to position [5268, 0]
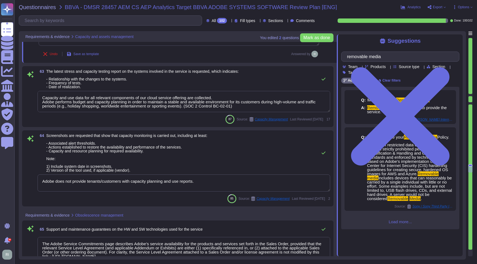
click at [209, 180] on textarea "Adobe does not provide tenants/customers with capacity planning and use reports." at bounding box center [184, 183] width 292 height 17
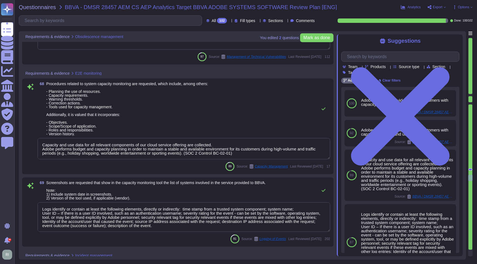
scroll to position [5683, 0]
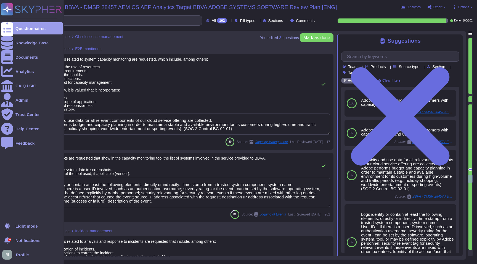
drag, startPoint x: 176, startPoint y: 204, endPoint x: 14, endPoint y: 175, distance: 164.6
click at [14, 175] on div "Questionnaires Knowledge Base Documents Analytics CAIQ / SIG Admin Trust Center…" at bounding box center [238, 132] width 477 height 264
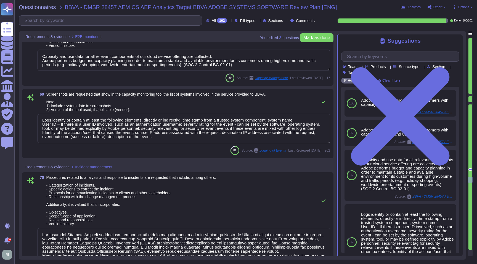
scroll to position [5761, 0]
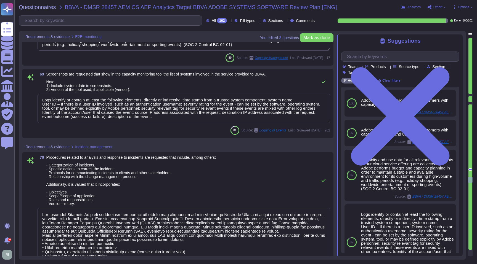
click at [210, 115] on textarea "Logs identify or contain at least the following elements, directly or indirectl…" at bounding box center [184, 109] width 292 height 30
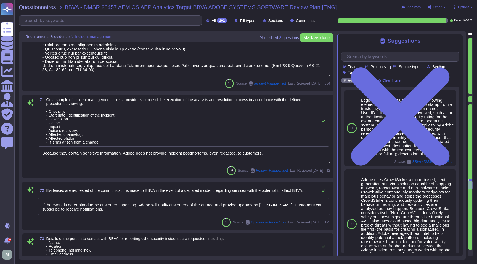
scroll to position [5966, 0]
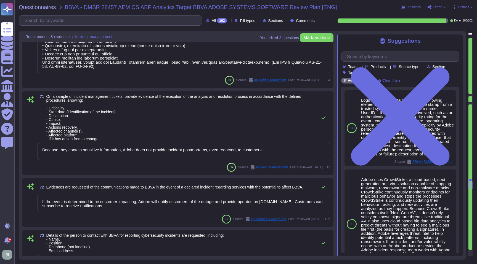
click at [287, 150] on textarea "Because they contain sensitive information, Adobe does not provide incident pos…" at bounding box center [184, 151] width 292 height 17
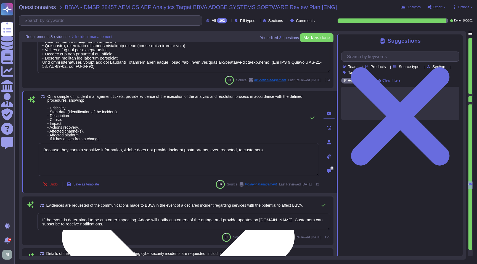
paste textarea "N/A - applicable to all evidences/screenshots/samples requests - Such evidence …"
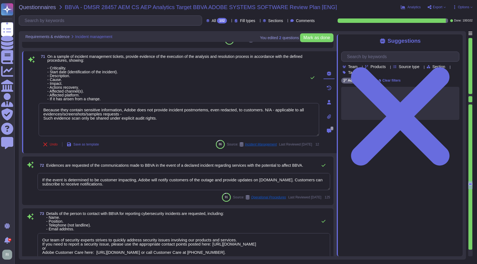
scroll to position [1, 0]
click at [156, 185] on textarea "If the event is determined to be customer impacting, Adobe will notify customer…" at bounding box center [184, 181] width 292 height 17
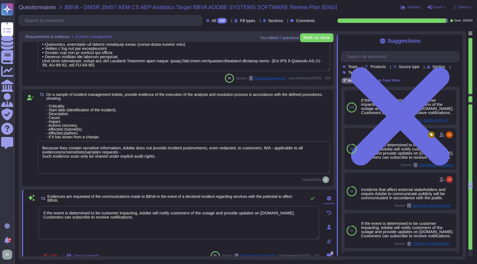
scroll to position [5939, 0]
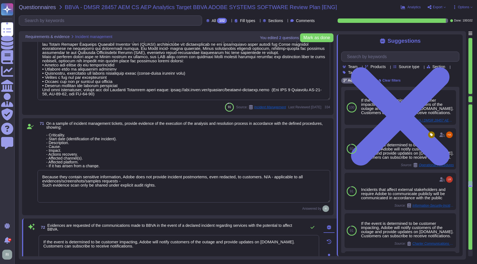
drag, startPoint x: 172, startPoint y: 90, endPoint x: 280, endPoint y: 88, distance: 108.4
click at [280, 88] on textarea at bounding box center [184, 64] width 292 height 71
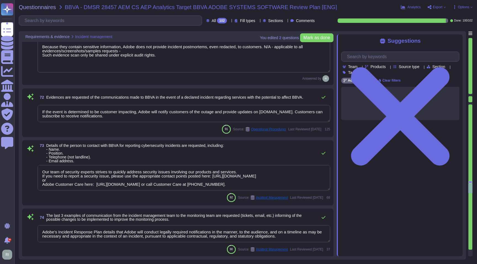
scroll to position [6113, 0]
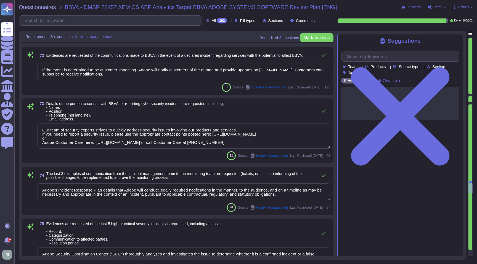
click at [301, 194] on textarea "Adobe’s Incident Response Plan details that Adobe will conduct legally required…" at bounding box center [184, 191] width 292 height 17
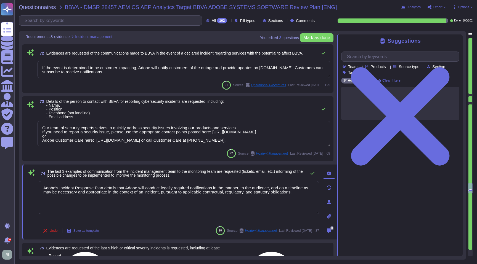
click at [213, 202] on textarea "Adobe’s Incident Response Plan details that Adobe will conduct legally required…" at bounding box center [179, 197] width 280 height 33
paste textarea "[URL][DOMAIN_NAME]"
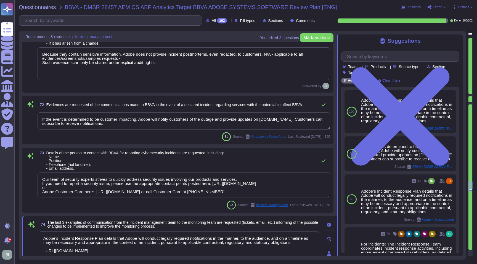
scroll to position [6091, 0]
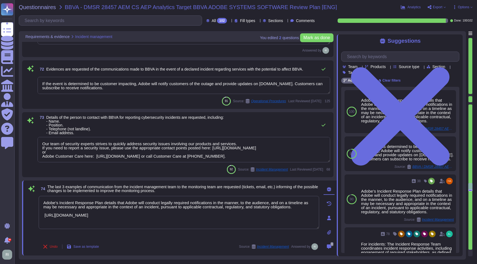
click at [44, 217] on textarea "Adobe’s Incident Response Plan details that Adobe will conduct legally required…" at bounding box center [179, 212] width 280 height 33
click at [166, 215] on textarea "Adobe’s Incident Response Plan details that Adobe will conduct legally required…" at bounding box center [179, 212] width 280 height 33
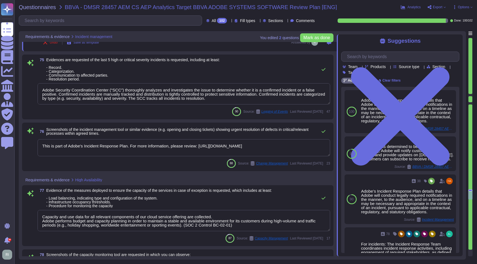
scroll to position [6286, 0]
drag, startPoint x: 167, startPoint y: 150, endPoint x: 25, endPoint y: 142, distance: 142.3
click at [25, 142] on div "76 Screenshots of the incident management tool or similar evidence (e.g. openin…" at bounding box center [177, 147] width 304 height 42
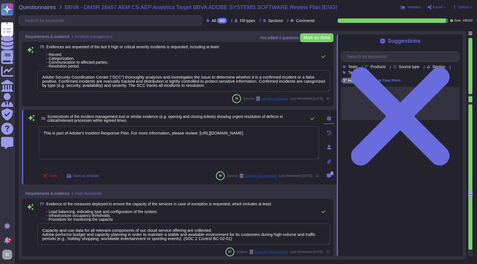
click at [247, 86] on textarea "Adobe Security Coordination Center (“SCC”) thoroughly analyzes and investigates…" at bounding box center [184, 80] width 292 height 21
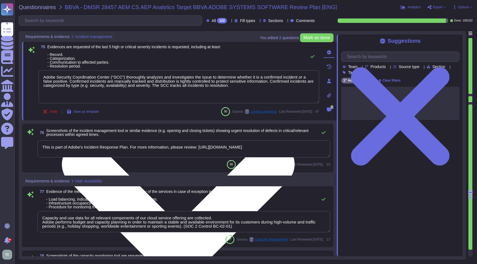
paste textarea "This is part of Adobe's Incident Response Plan. For more information, please re…"
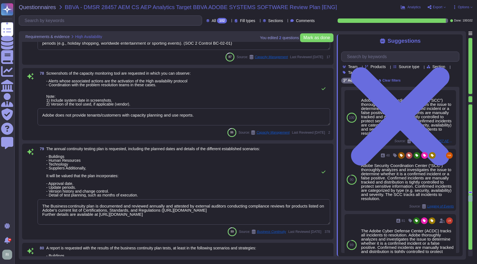
scroll to position [6510, 0]
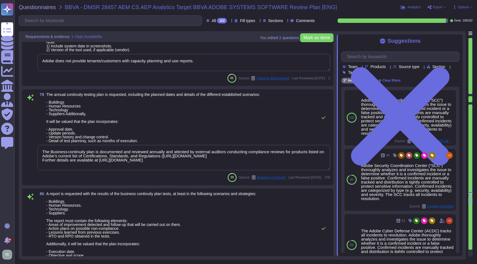
drag, startPoint x: 297, startPoint y: 164, endPoint x: 36, endPoint y: 164, distance: 260.9
click at [36, 164] on div "79 The annual continuity testing plan is requested, including the planned dates…" at bounding box center [177, 137] width 304 height 89
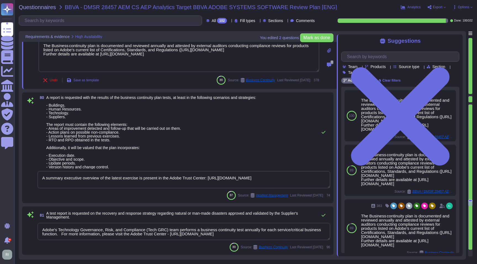
scroll to position [6618, 0]
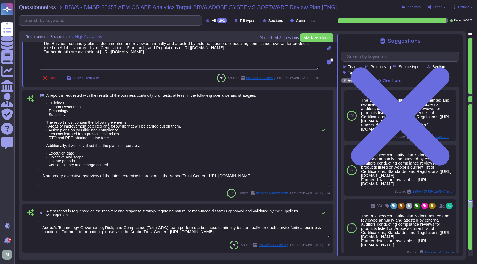
click at [205, 185] on textarea "A summary executive overview of the latest exercise is present in the Adobe Tru…" at bounding box center [184, 177] width 292 height 17
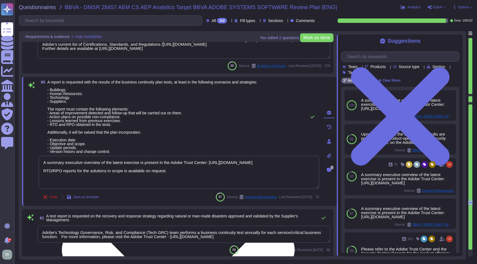
drag, startPoint x: 193, startPoint y: 168, endPoint x: 214, endPoint y: 161, distance: 21.9
click at [214, 161] on textarea "A summary executive overview of the latest exercise is present in the Adobe Tru…" at bounding box center [179, 172] width 280 height 33
click at [119, 166] on textarea "A summary executive overview of the latest exercise is present in the Adobe Tru…" at bounding box center [179, 172] width 280 height 33
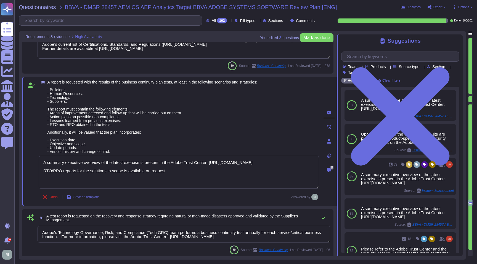
drag, startPoint x: 215, startPoint y: 167, endPoint x: 16, endPoint y: 161, distance: 198.9
click at [16, 161] on div "Questionnaires BBVA - DMSR 28457 AEM CS AEP Analytics Target BBVA ADOBE SYSTEMS…" at bounding box center [245, 132] width 462 height 264
paste textarea "[URL][DOMAIN_NAME]"
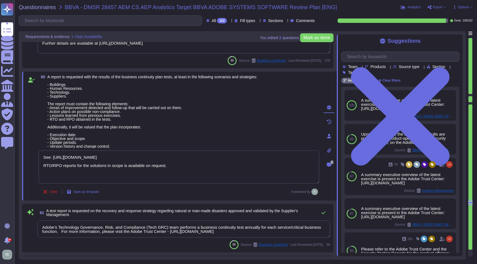
click at [240, 137] on span "A report is requested with the results of the business continuity plan tests, a…" at bounding box center [152, 111] width 210 height 73
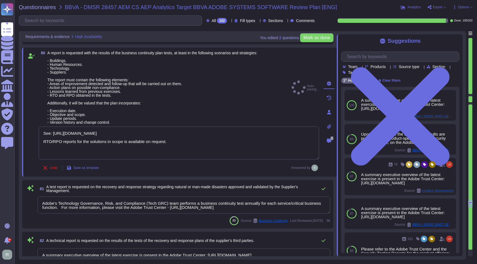
scroll to position [6703, 0]
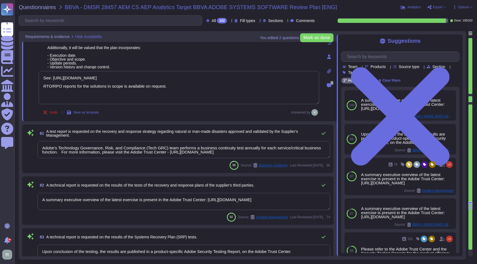
drag, startPoint x: 242, startPoint y: 153, endPoint x: 193, endPoint y: 152, distance: 49.7
click at [193, 152] on textarea "Adobe's Technology Governance, Risk, and Compliance (Tech GRC) team performs a …" at bounding box center [184, 149] width 292 height 17
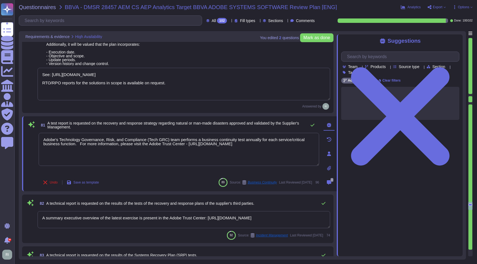
paste textarea "/security/bcdr-info"
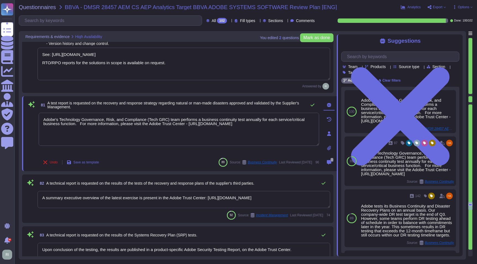
scroll to position [6712, 0]
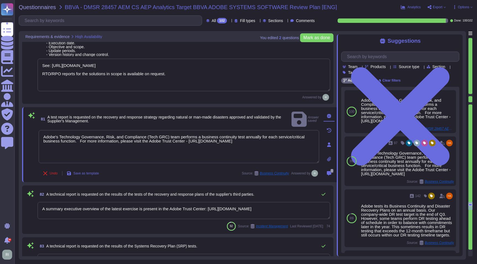
drag, startPoint x: 166, startPoint y: 75, endPoint x: 36, endPoint y: 73, distance: 130.2
click at [36, 73] on div "80 A report is requested with the results of the business continuity plan tests…" at bounding box center [177, 41] width 304 height 117
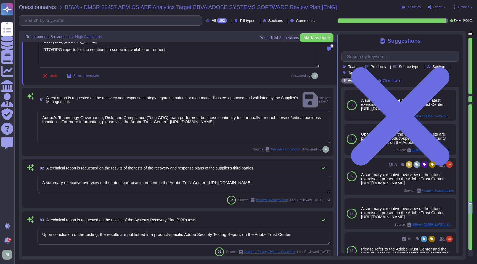
scroll to position [6718, 0]
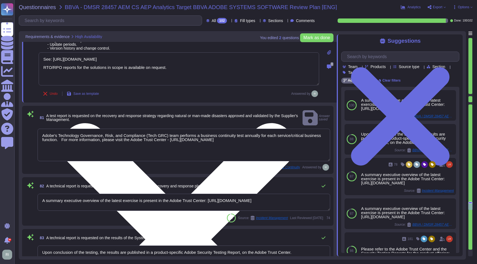
click at [128, 69] on textarea "See: [URL][DOMAIN_NAME] RTO/RPO reports for the solutions in scope is available…" at bounding box center [179, 68] width 280 height 33
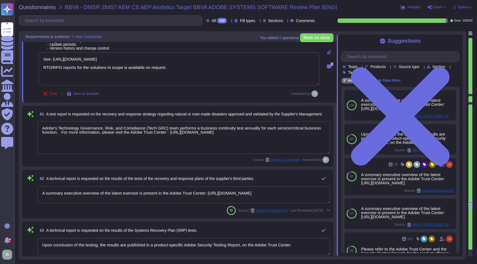
drag, startPoint x: 147, startPoint y: 67, endPoint x: 147, endPoint y: 91, distance: 24.0
click at [125, 69] on textarea "See: [URL][DOMAIN_NAME] RTO/RPO reports for the solutions in scope is available…" at bounding box center [179, 68] width 280 height 33
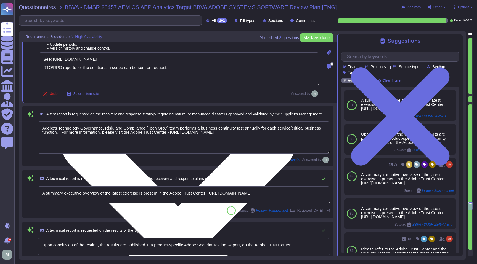
drag, startPoint x: 162, startPoint y: 69, endPoint x: 97, endPoint y: 69, distance: 65.9
click at [97, 69] on textarea "See: [URL][DOMAIN_NAME] RTO/RPO reports for the solutions in scope can be sent …" at bounding box center [179, 68] width 280 height 33
click at [62, 69] on textarea "See: [URL][DOMAIN_NAME] RTO/RPO reports for the solutions in scope can be sent …" at bounding box center [179, 68] width 280 height 33
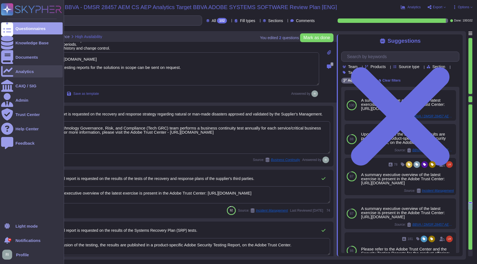
drag, startPoint x: 173, startPoint y: 68, endPoint x: 49, endPoint y: 68, distance: 123.6
click at [49, 68] on div "Questionnaires Knowledge Base Documents Analytics CAIQ / SIG Admin Trust Center…" at bounding box center [238, 132] width 477 height 264
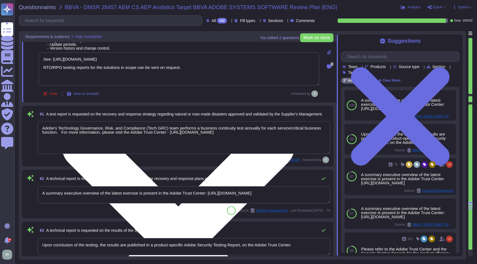
drag, startPoint x: 192, startPoint y: 63, endPoint x: 187, endPoint y: 68, distance: 7.0
click at [192, 63] on textarea "See: [URL][DOMAIN_NAME] RTO/RPO testing reports for the solutions in scope can …" at bounding box center [179, 68] width 280 height 33
drag, startPoint x: 182, startPoint y: 68, endPoint x: 40, endPoint y: 66, distance: 142.3
click at [40, 66] on textarea "See: [URL][DOMAIN_NAME] RTO/RPO testing reports for the solutions in scope can …" at bounding box center [179, 68] width 280 height 33
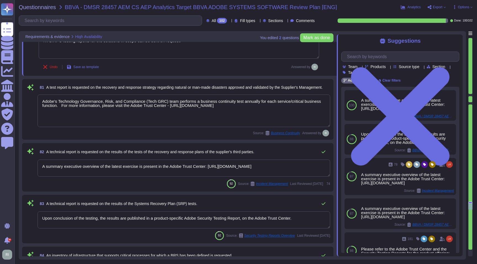
scroll to position [6795, 0]
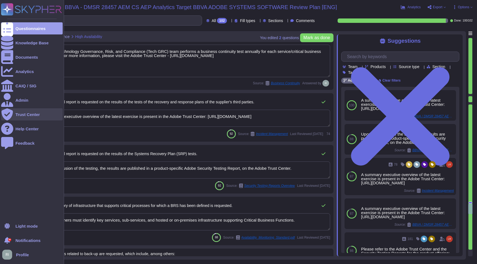
drag, startPoint x: 193, startPoint y: 121, endPoint x: 5, endPoint y: 114, distance: 187.7
click at [5, 114] on div "Questionnaires Knowledge Base Documents Analytics CAIQ / SIG Admin Trust Center…" at bounding box center [238, 132] width 477 height 264
drag, startPoint x: 163, startPoint y: 121, endPoint x: 12, endPoint y: 108, distance: 152.0
click at [12, 108] on div "Questionnaires Knowledge Base Documents Analytics CAIQ / SIG Admin Trust Center…" at bounding box center [238, 132] width 477 height 264
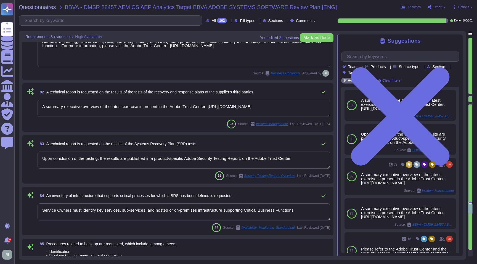
scroll to position [6809, 0]
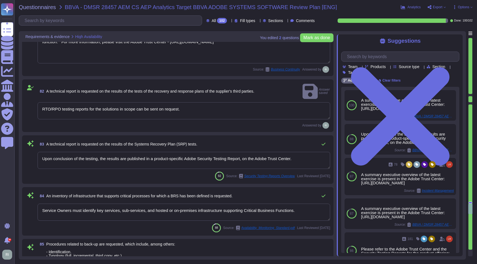
drag, startPoint x: 311, startPoint y: 155, endPoint x: 145, endPoint y: 143, distance: 165.6
click at [97, 152] on textarea "Upon conclusion of the testing, the results are published in a product-specific…" at bounding box center [184, 160] width 292 height 17
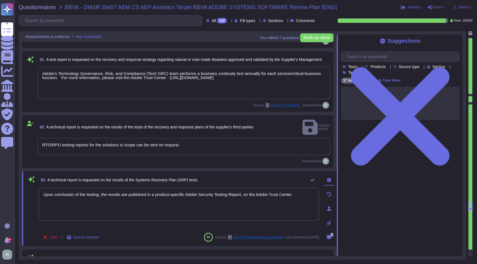
scroll to position [6764, 0]
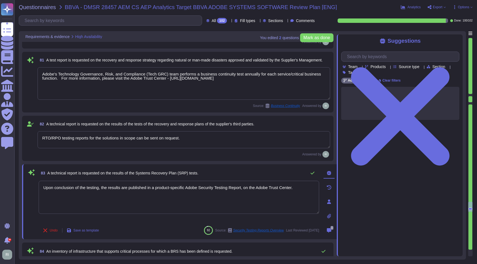
drag, startPoint x: 295, startPoint y: 78, endPoint x: 192, endPoint y: 79, distance: 103.2
click at [192, 79] on textarea "Adobe's Technology Governance, Risk, and Compliance (Tech GRC) team performs a …" at bounding box center [184, 83] width 292 height 33
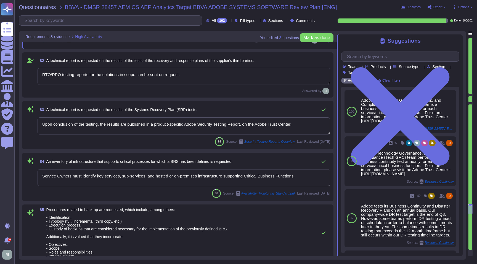
scroll to position [6846, 0]
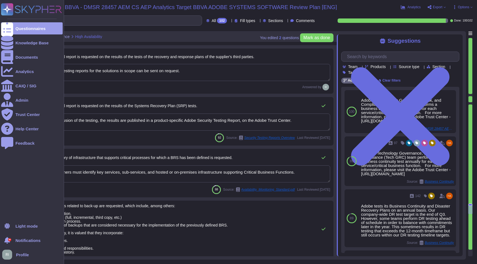
drag, startPoint x: 317, startPoint y: 121, endPoint x: 0, endPoint y: 113, distance: 317.0
click at [0, 113] on div "Questionnaires Knowledge Base Documents Analytics CAIQ / SIG Admin Trust Center…" at bounding box center [238, 132] width 477 height 264
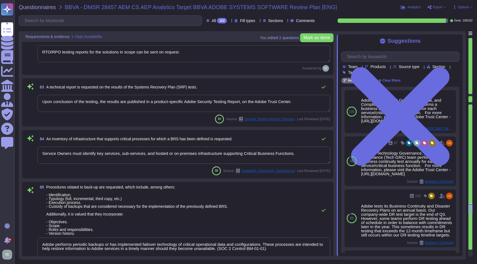
scroll to position [6865, 0]
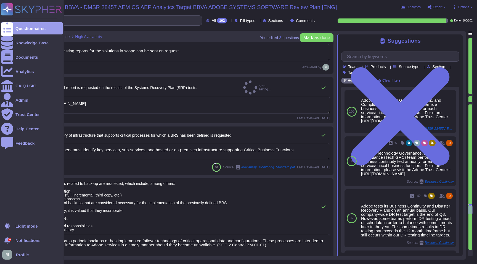
drag, startPoint x: 310, startPoint y: 153, endPoint x: 0, endPoint y: 135, distance: 310.3
click at [0, 135] on div "Questionnaires Knowledge Base Documents Analytics CAIQ / SIG Admin Trust Center…" at bounding box center [238, 132] width 477 height 264
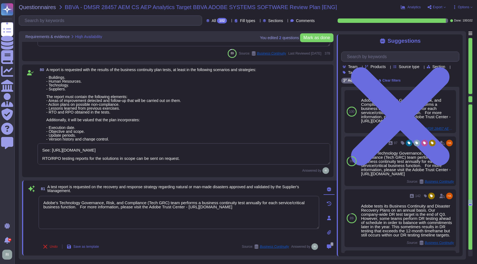
scroll to position [6584, 0]
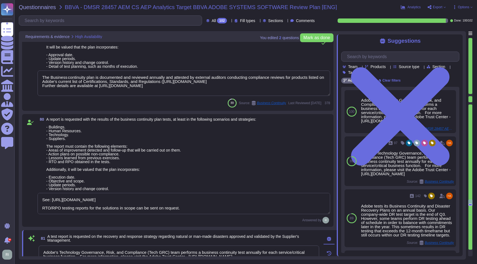
drag, startPoint x: 110, startPoint y: 206, endPoint x: 30, endPoint y: 190, distance: 81.8
click at [30, 190] on div "80 A report is requested with the results of the business continuity plan tests…" at bounding box center [177, 170] width 304 height 106
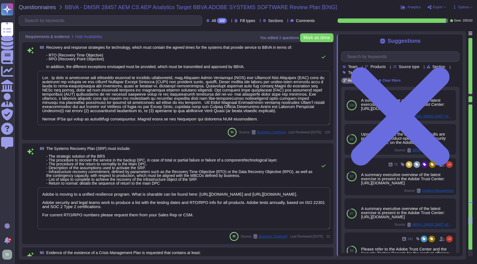
scroll to position [7255, 0]
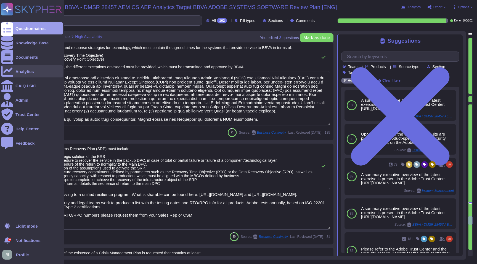
drag, startPoint x: 253, startPoint y: 121, endPoint x: 10, endPoint y: 73, distance: 247.6
click at [10, 73] on div "Questionnaires Knowledge Base Documents Analytics CAIQ / SIG Admin Trust Center…" at bounding box center [238, 132] width 477 height 264
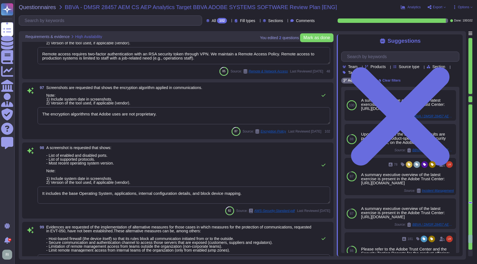
scroll to position [8015, 0]
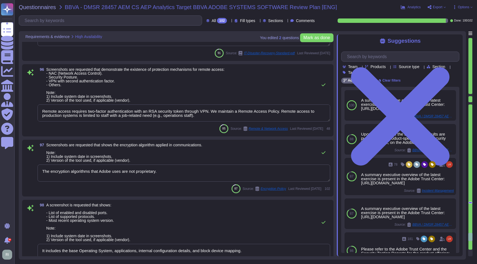
drag, startPoint x: 169, startPoint y: 170, endPoint x: 38, endPoint y: 160, distance: 130.6
click at [38, 160] on div "97 Screenshots are requested that shows the encryption algorithm applied in com…" at bounding box center [177, 168] width 304 height 50
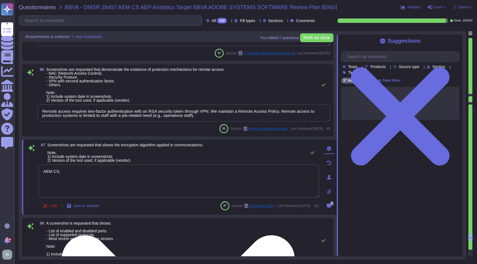
scroll to position [8014, 0]
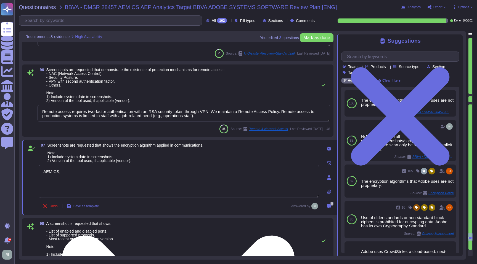
click at [90, 172] on textarea "AEM CS," at bounding box center [179, 181] width 280 height 33
paste textarea "[URL][DOMAIN_NAME]"
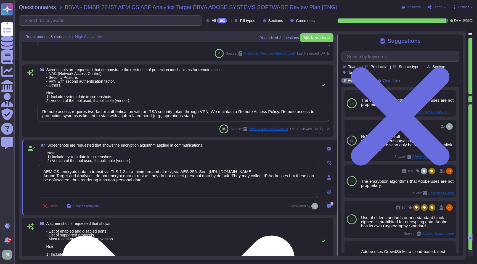
click at [91, 182] on textarea "AEM CS, encrypts data in transit via TLS 1.2 at a minimum and at rest, via AES …" at bounding box center [179, 181] width 280 height 33
click at [195, 191] on textarea "AEM CS, encrypts data in transit via TLS 1.2 at a minimum and at rest, via AES …" at bounding box center [179, 181] width 280 height 33
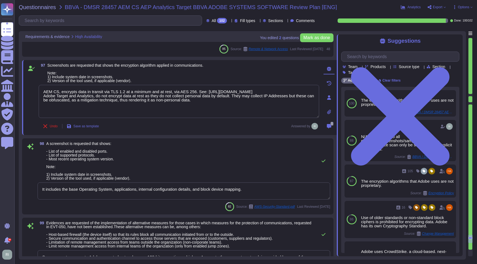
scroll to position [8113, 0]
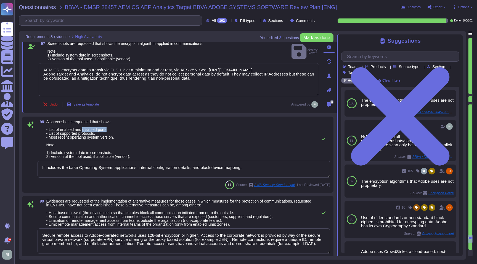
drag, startPoint x: 111, startPoint y: 130, endPoint x: 86, endPoint y: 130, distance: 25.7
click at [86, 130] on span "A screenshot is requested that shows: - List of enabled and disabled ports. - L…" at bounding box center [88, 139] width 84 height 39
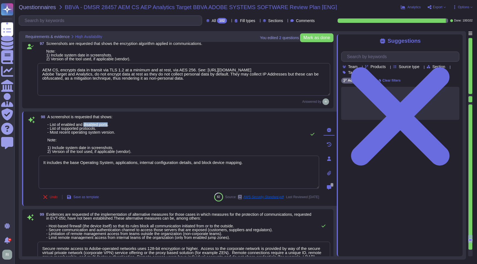
drag, startPoint x: 87, startPoint y: 125, endPoint x: 112, endPoint y: 125, distance: 25.4
click at [112, 125] on span "A screenshot is requested that shows: - List of enabled and disabled ports. - L…" at bounding box center [89, 134] width 84 height 39
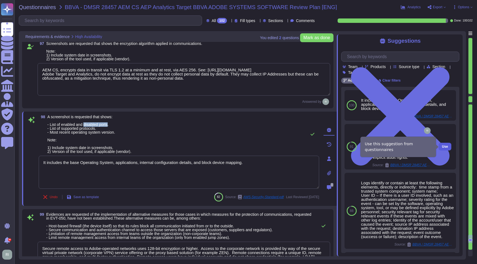
click at [445, 149] on button "Use" at bounding box center [444, 147] width 13 height 8
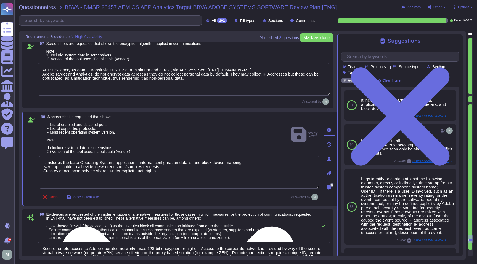
drag, startPoint x: 240, startPoint y: 164, endPoint x: 45, endPoint y: 157, distance: 195.9
click at [45, 157] on textarea "It includes the base Operating System, applications, internal configuration det…" at bounding box center [179, 172] width 280 height 33
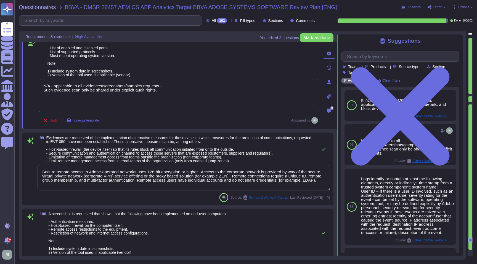
scroll to position [8203, 0]
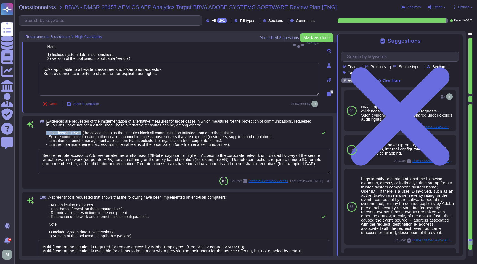
drag, startPoint x: 82, startPoint y: 133, endPoint x: 46, endPoint y: 133, distance: 36.7
click at [46, 133] on span "99 Evidences are requested of the implementation of alternative measures for th…" at bounding box center [176, 132] width 277 height 27
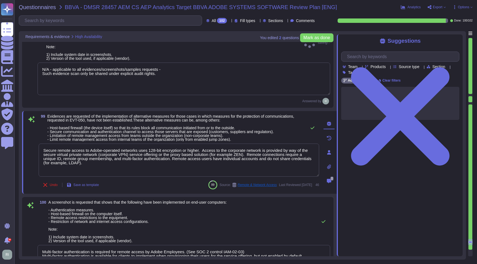
scroll to position [0, 0]
drag, startPoint x: 88, startPoint y: 128, endPoint x: 52, endPoint y: 129, distance: 35.9
click at [52, 129] on span "Evidences are requested of the implementation of alternative measures for those…" at bounding box center [170, 128] width 247 height 28
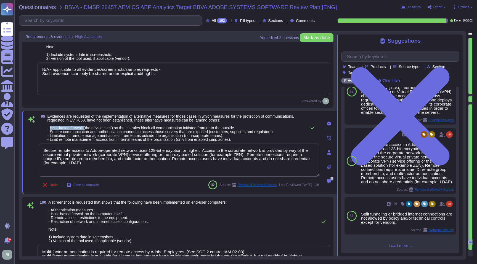
scroll to position [181, 0]
click at [383, 57] on input "text" at bounding box center [401, 57] width 115 height 10
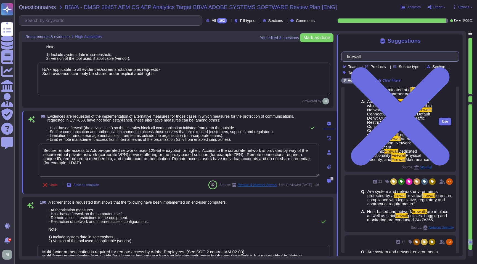
scroll to position [19, 0]
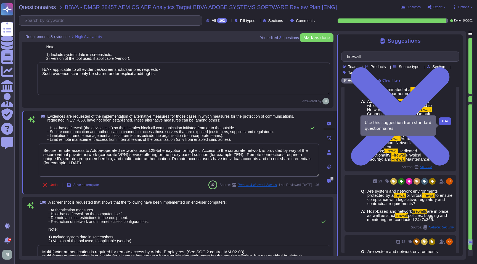
click at [445, 123] on span "Use" at bounding box center [445, 121] width 6 height 3
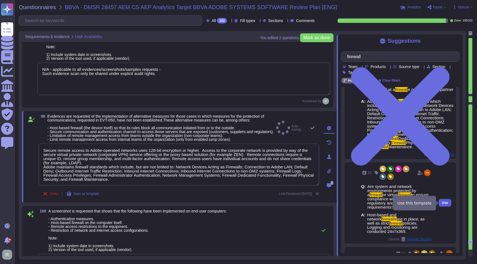
click at [446, 204] on span "Use" at bounding box center [445, 202] width 6 height 3
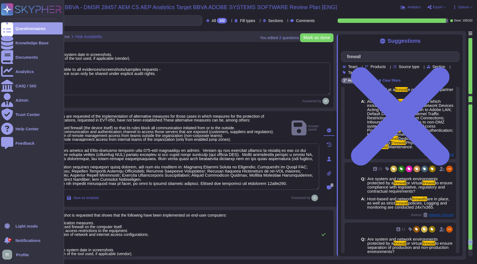
drag, startPoint x: 93, startPoint y: 166, endPoint x: 7, endPoint y: 153, distance: 86.9
click at [7, 153] on div "Questionnaires Knowledge Base Documents Analytics CAIQ / SIG Admin Trust Center…" at bounding box center [238, 132] width 477 height 264
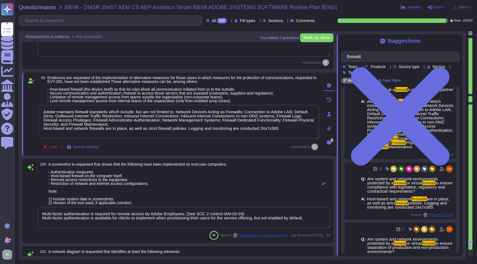
scroll to position [8247, 0]
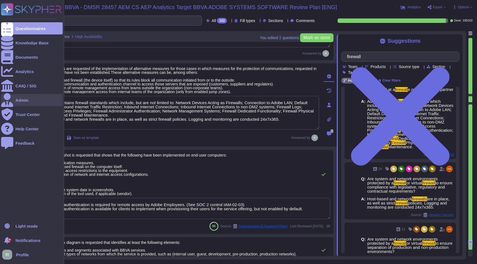
drag, startPoint x: 290, startPoint y: 124, endPoint x: 5, endPoint y: 104, distance: 285.6
click at [5, 104] on div "Questionnaires Knowledge Base Documents Analytics CAIQ / SIG Admin Trust Center…" at bounding box center [238, 132] width 477 height 264
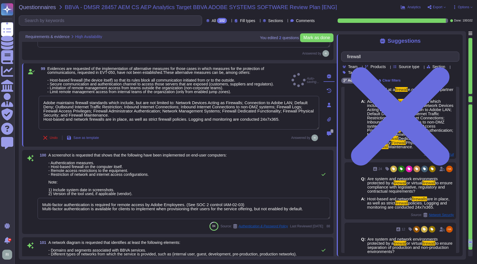
click at [324, 209] on textarea "Multi-factor authentication is required for remote access by Adobe Employees. (…" at bounding box center [184, 208] width 292 height 21
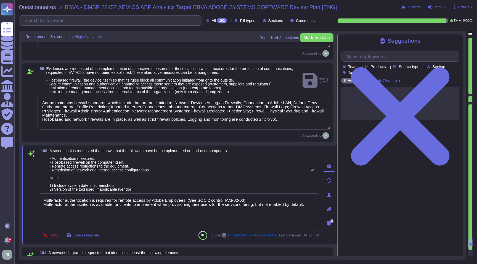
paste textarea "Adobe maintains firewall standards which include, but are not limited to: Netwo…"
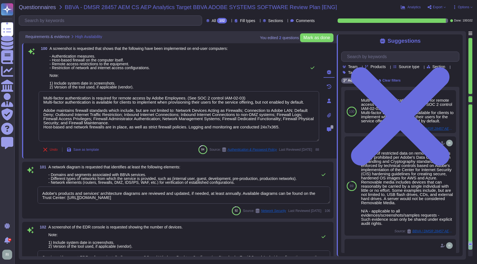
scroll to position [8376, 0]
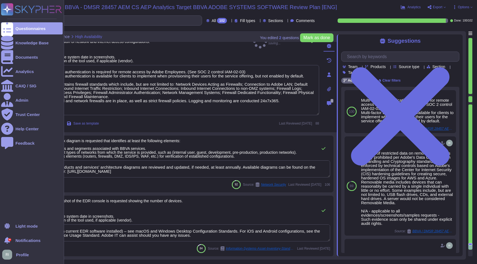
drag, startPoint x: 207, startPoint y: 238, endPoint x: 0, endPoint y: 218, distance: 208.4
click at [0, 218] on div "Questionnaires Knowledge Base Documents Analytics CAIQ / SIG Admin Trust Center…" at bounding box center [238, 132] width 477 height 264
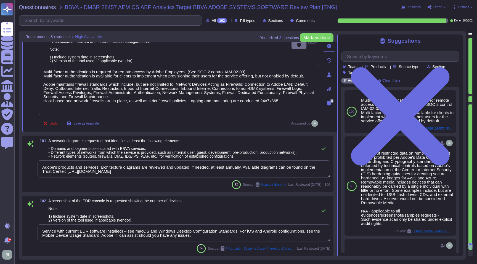
click at [215, 236] on textarea "Service with current EDR software installed) – see macOS and Windows Desktop Co…" at bounding box center [184, 232] width 292 height 17
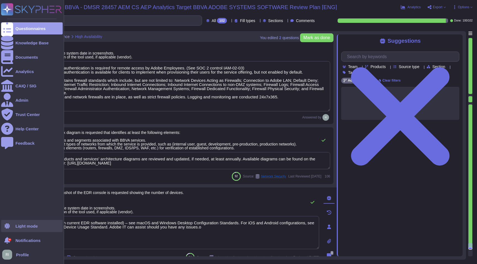
drag, startPoint x: 183, startPoint y: 235, endPoint x: 12, endPoint y: 226, distance: 171.8
click at [12, 226] on div "Questionnaires Knowledge Base Documents Analytics CAIQ / SIG Admin Trust Center…" at bounding box center [238, 132] width 477 height 264
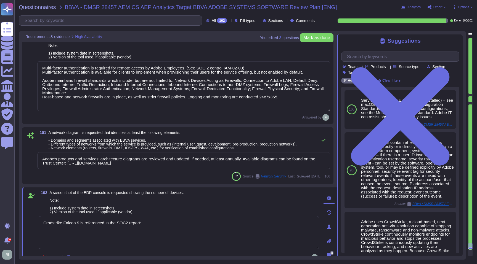
click at [155, 227] on textarea "Crodstrike Falcon 9 is referenced in the SOC2 report:" at bounding box center [179, 232] width 280 height 33
paste textarea "[URL][DOMAIN_NAME]"
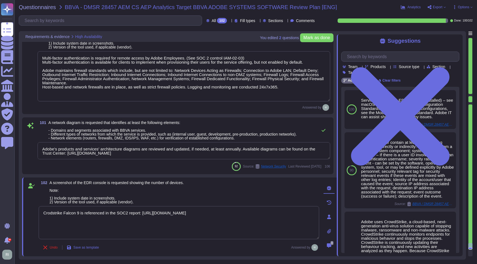
scroll to position [1, 0]
click at [319, 37] on span "Mark as done" at bounding box center [316, 38] width 27 height 4
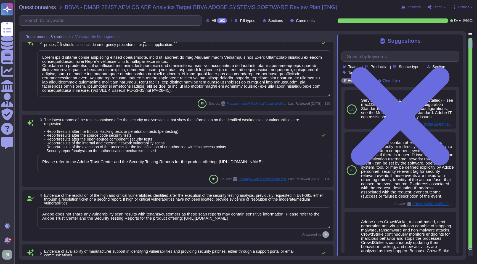
scroll to position [0, 0]
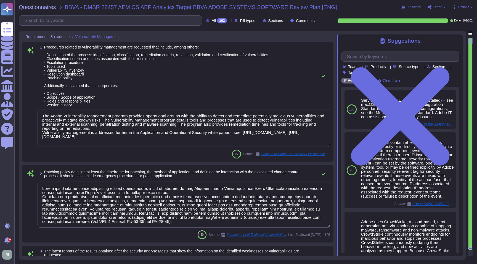
click at [454, 41] on div "Suggestions" at bounding box center [400, 41] width 118 height 6
click at [456, 42] on icon at bounding box center [400, 116] width 118 height 157
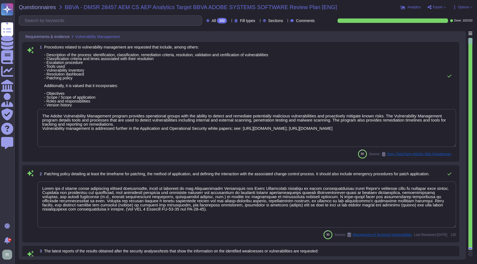
click at [444, 7] on icon at bounding box center [444, 7] width 2 height 2
click at [449, 33] on p "Download" at bounding box center [457, 40] width 20 height 14
